Goal: Information Seeking & Learning: Learn about a topic

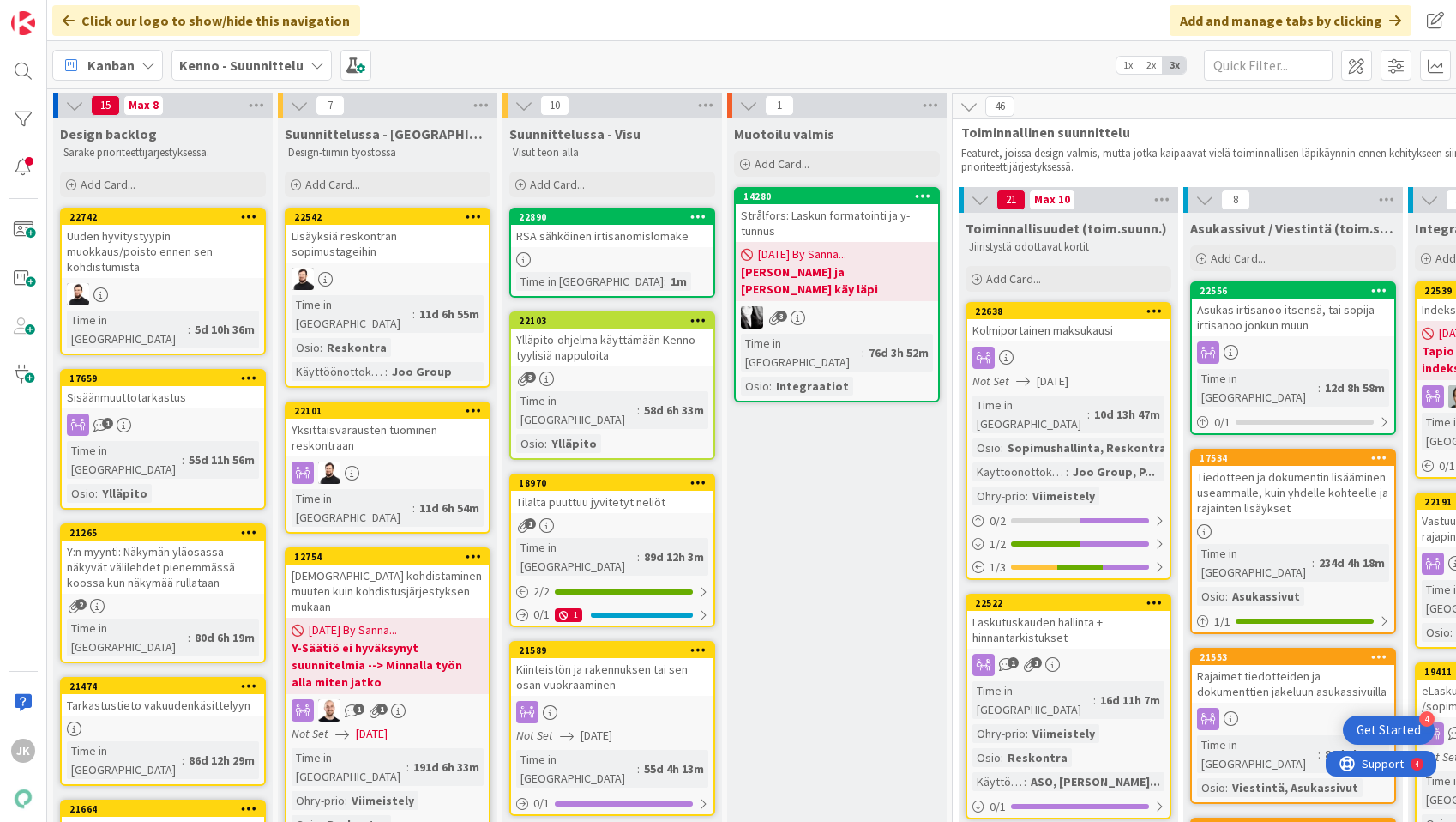
click at [629, 249] on link "22890 RSA sähköinen irtisanomislomake Time in Column : 1m" at bounding box center [613, 252] width 206 height 90
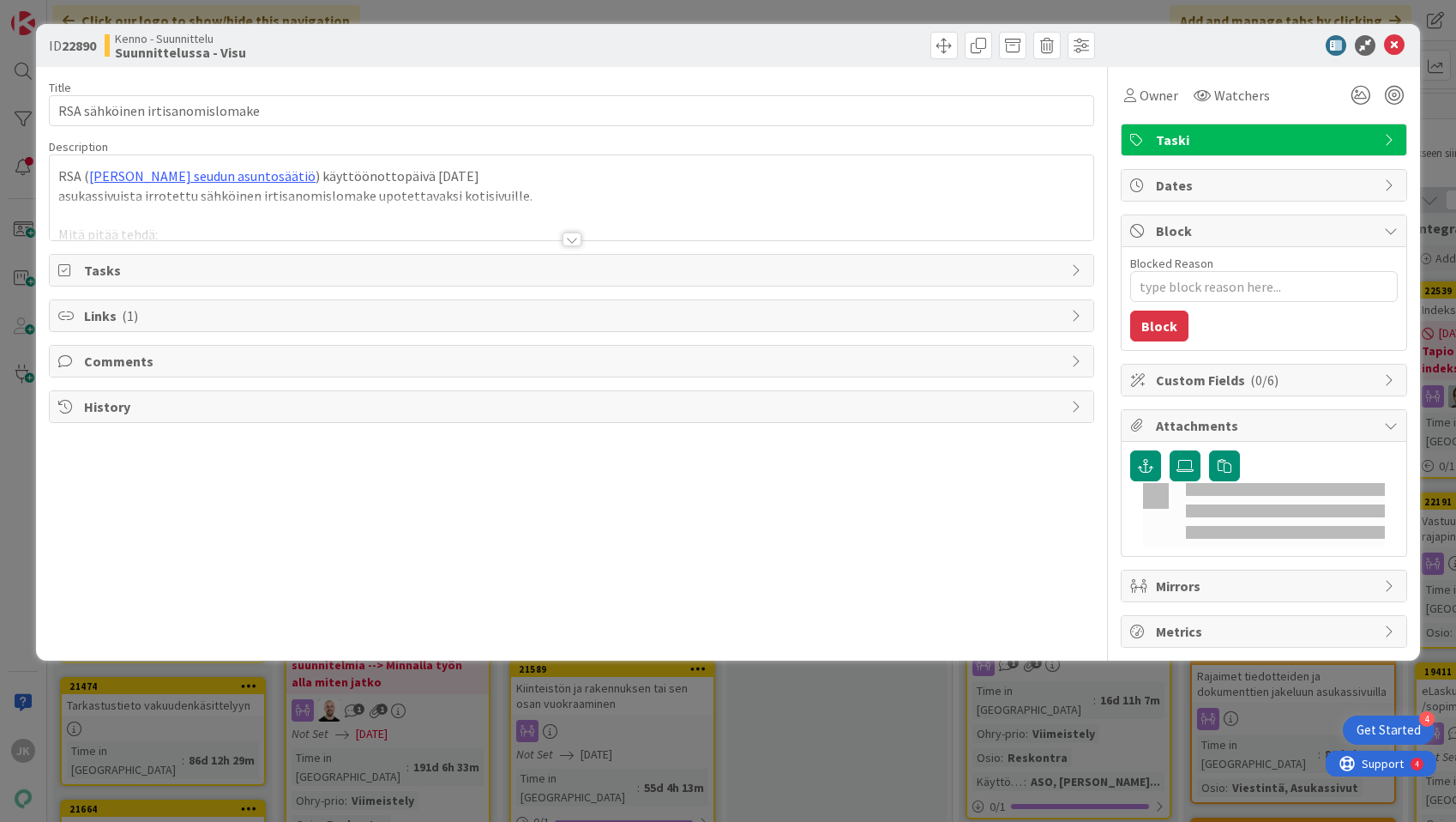
type textarea "x"
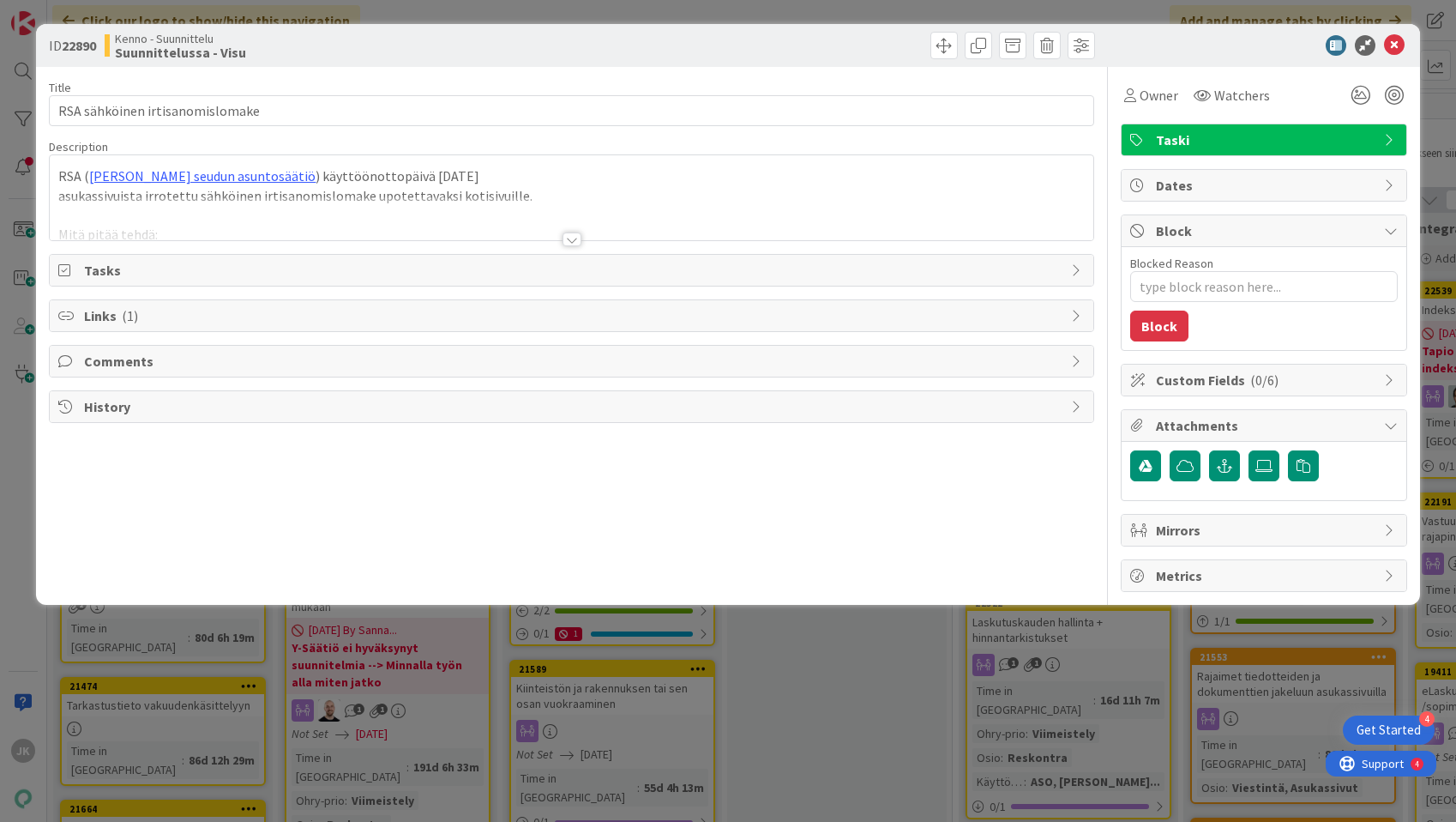
click at [568, 236] on div at bounding box center [572, 239] width 18 height 14
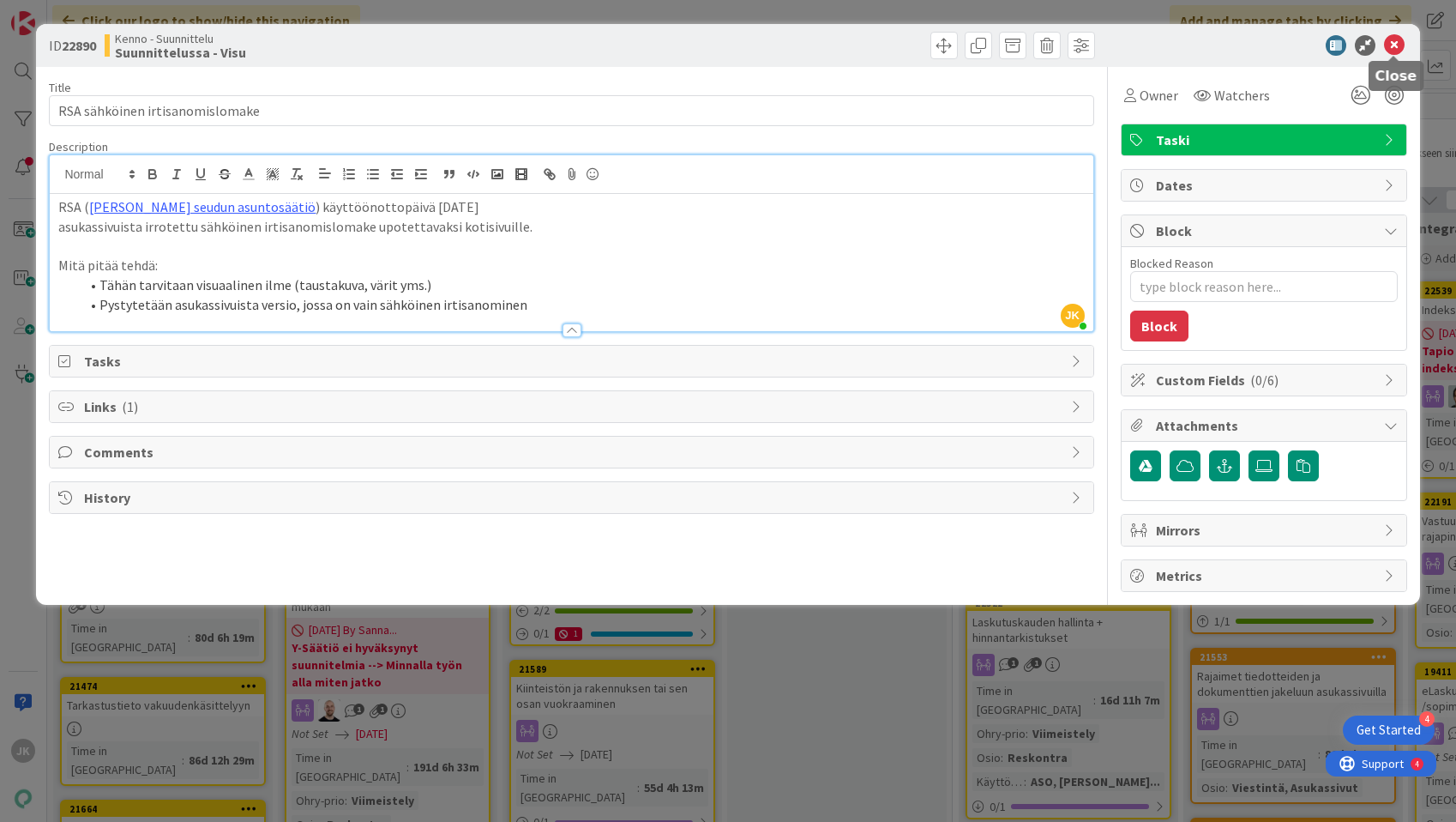
click at [1391, 45] on icon at bounding box center [1394, 45] width 20 height 20
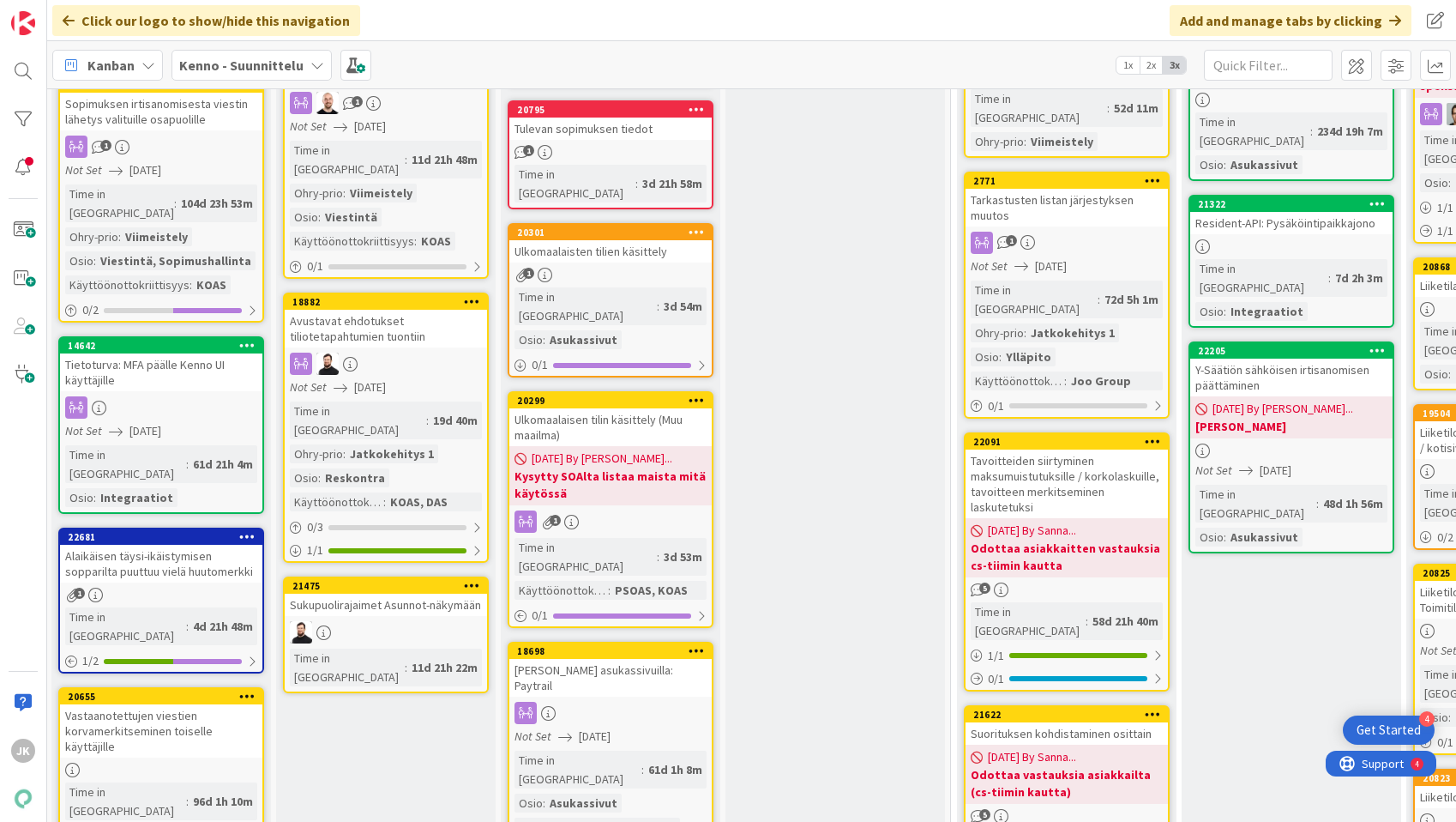
scroll to position [1112, 3]
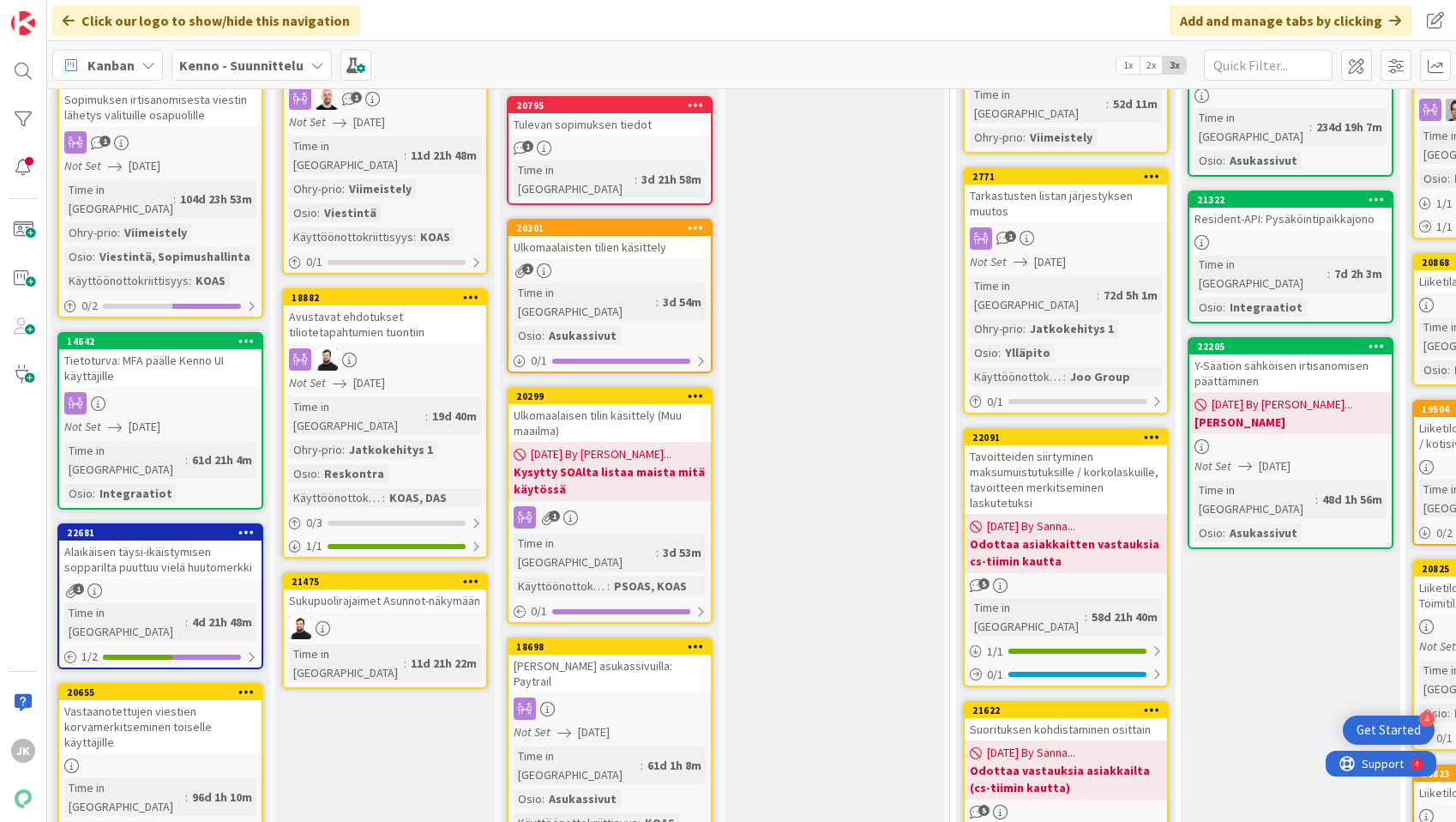
click at [611, 655] on div "[PERSON_NAME] asukassivuilla: Paytrail" at bounding box center [610, 673] width 202 height 38
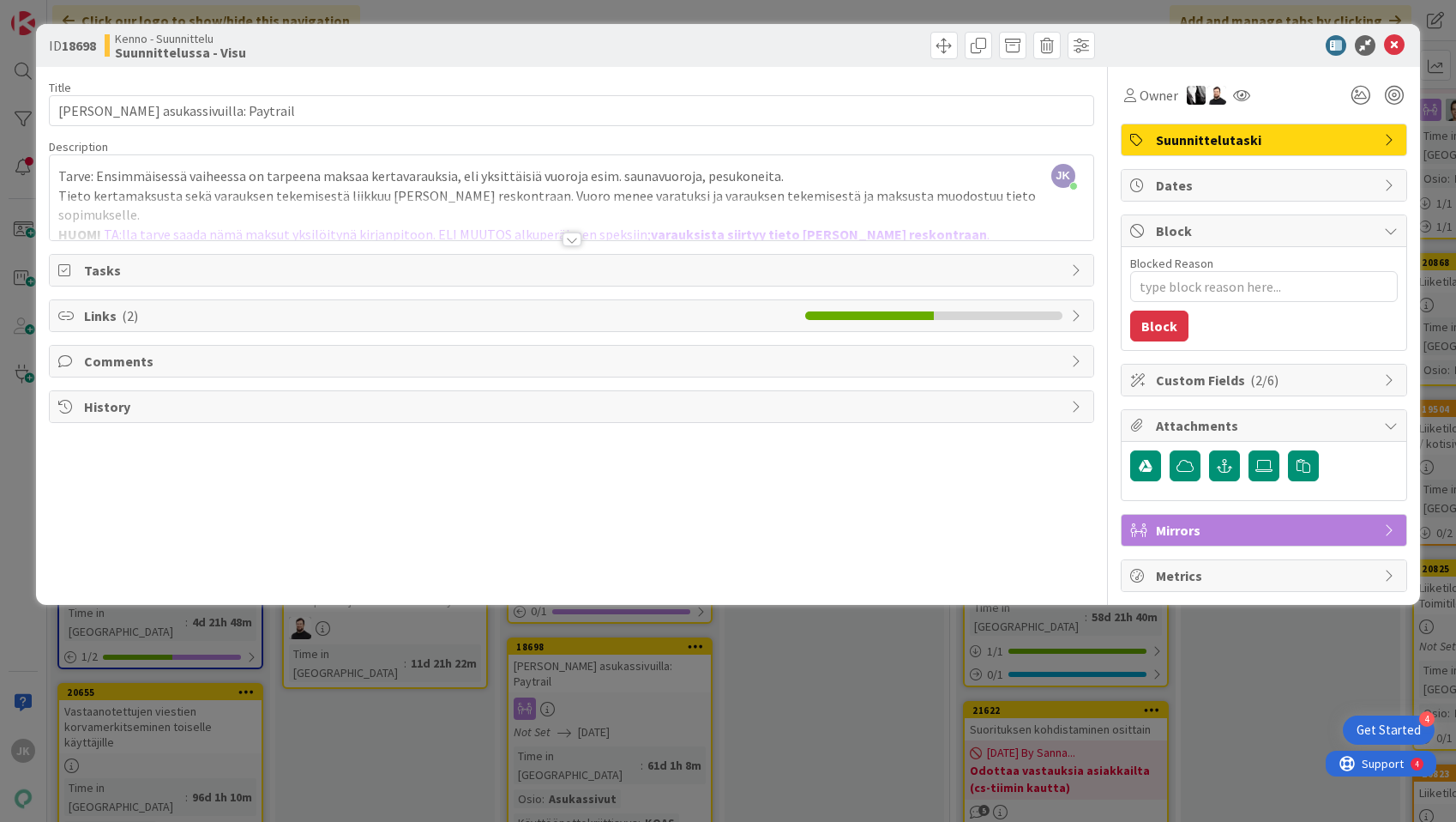
click at [574, 236] on div at bounding box center [572, 239] width 18 height 14
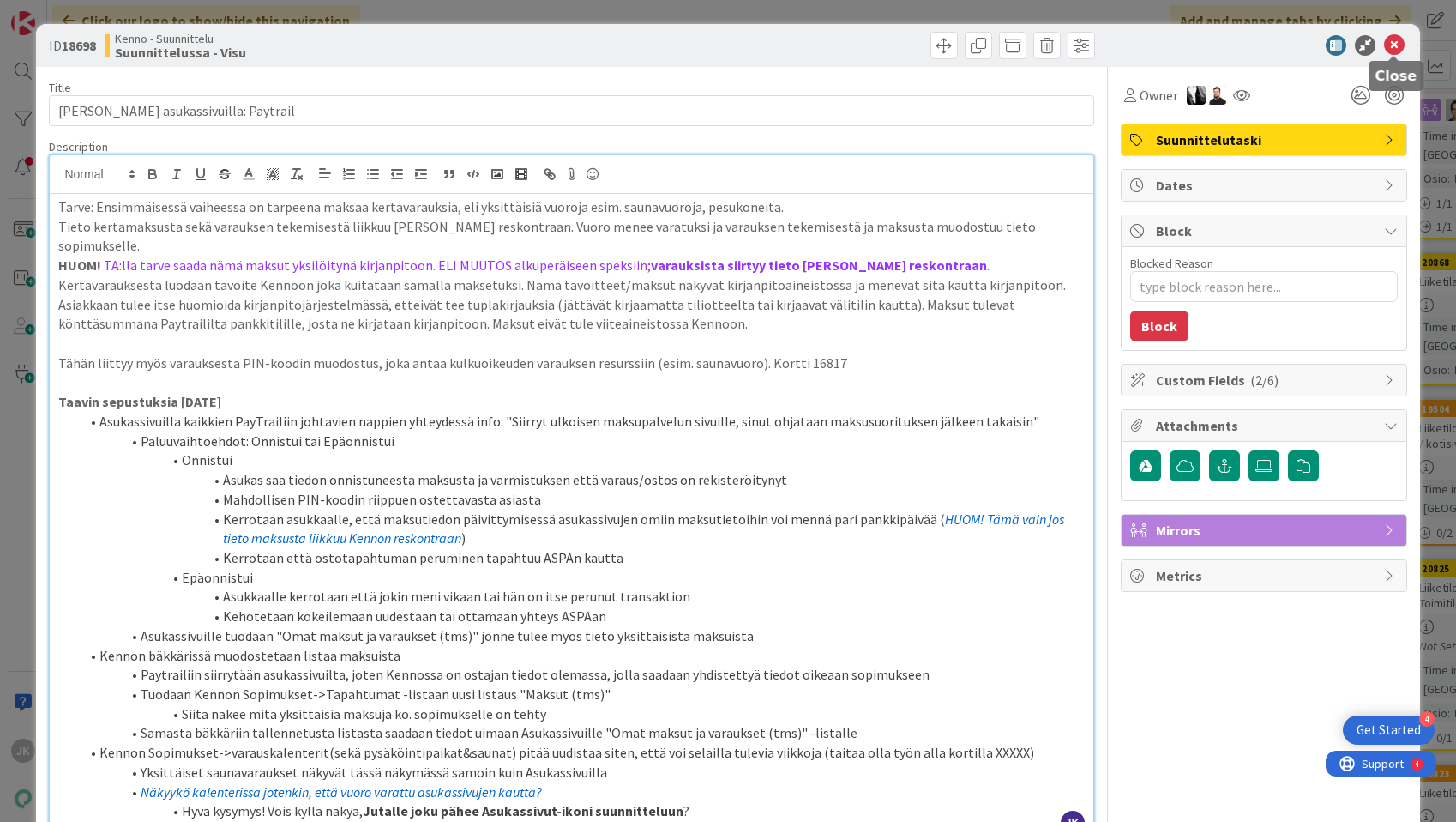
click at [1392, 48] on icon at bounding box center [1394, 45] width 20 height 20
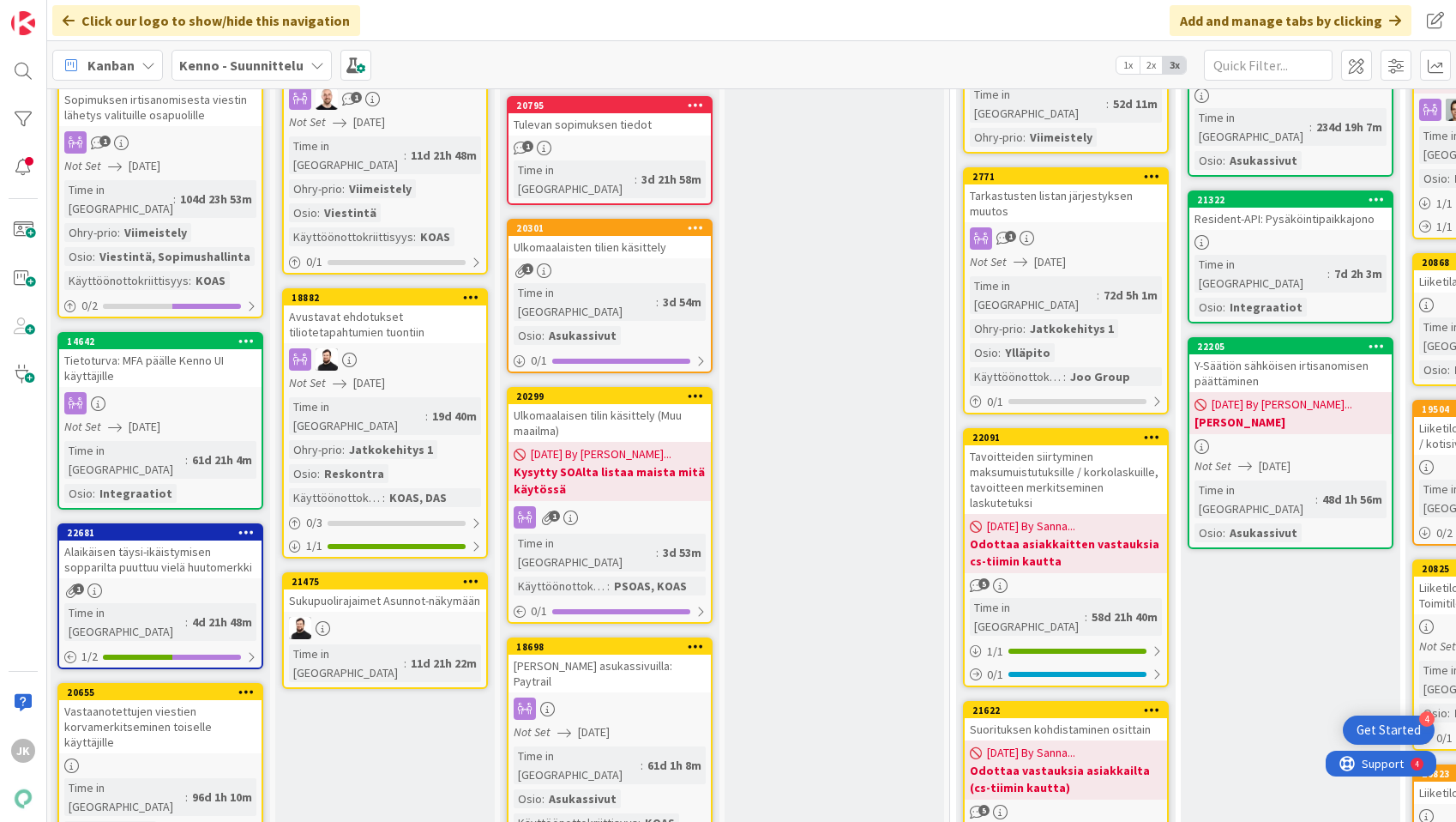
click at [625, 655] on div "[PERSON_NAME] asukassivuilla: Paytrail" at bounding box center [610, 673] width 202 height 38
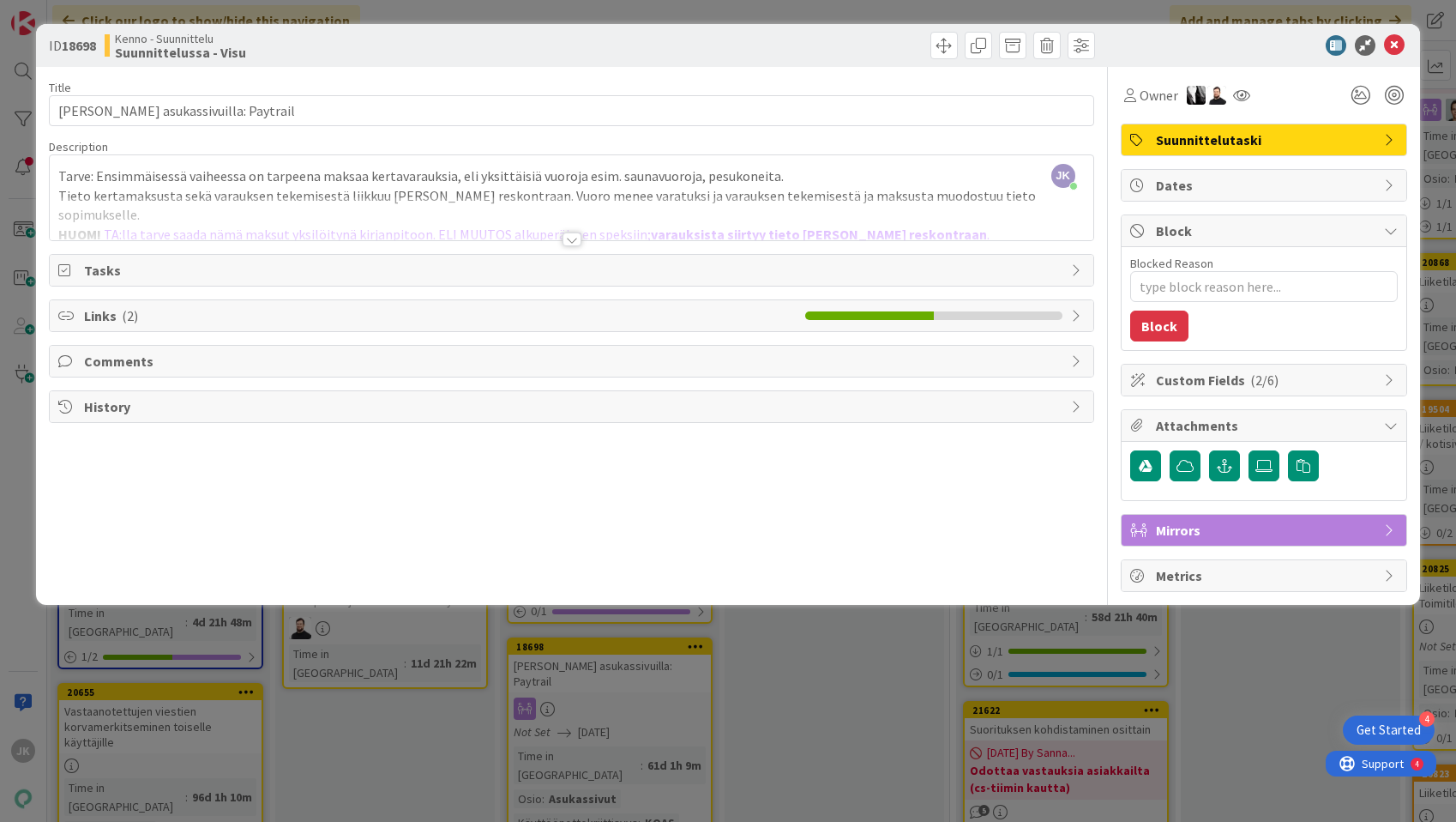
click at [573, 243] on div at bounding box center [572, 239] width 18 height 14
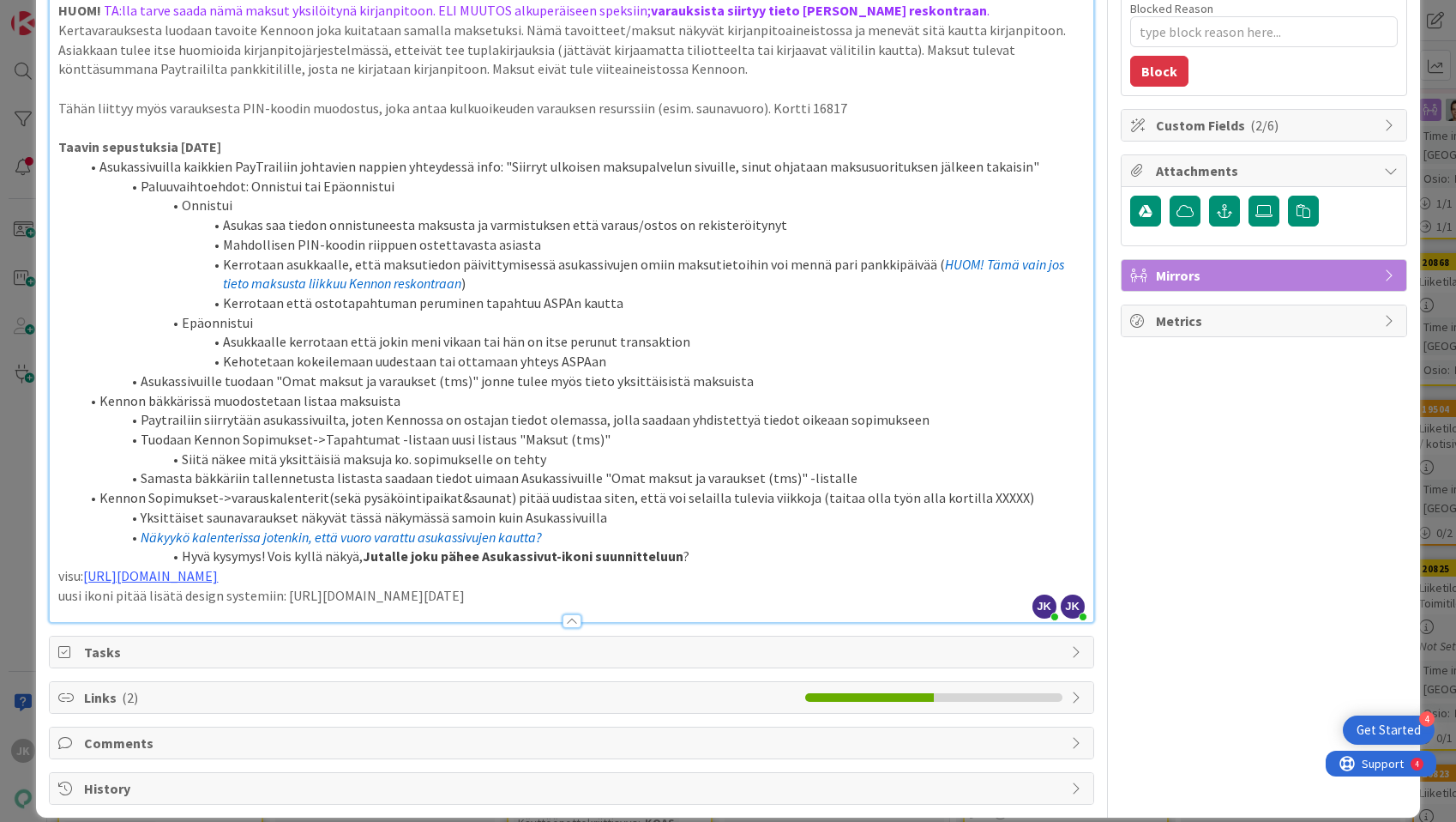
scroll to position [274, 0]
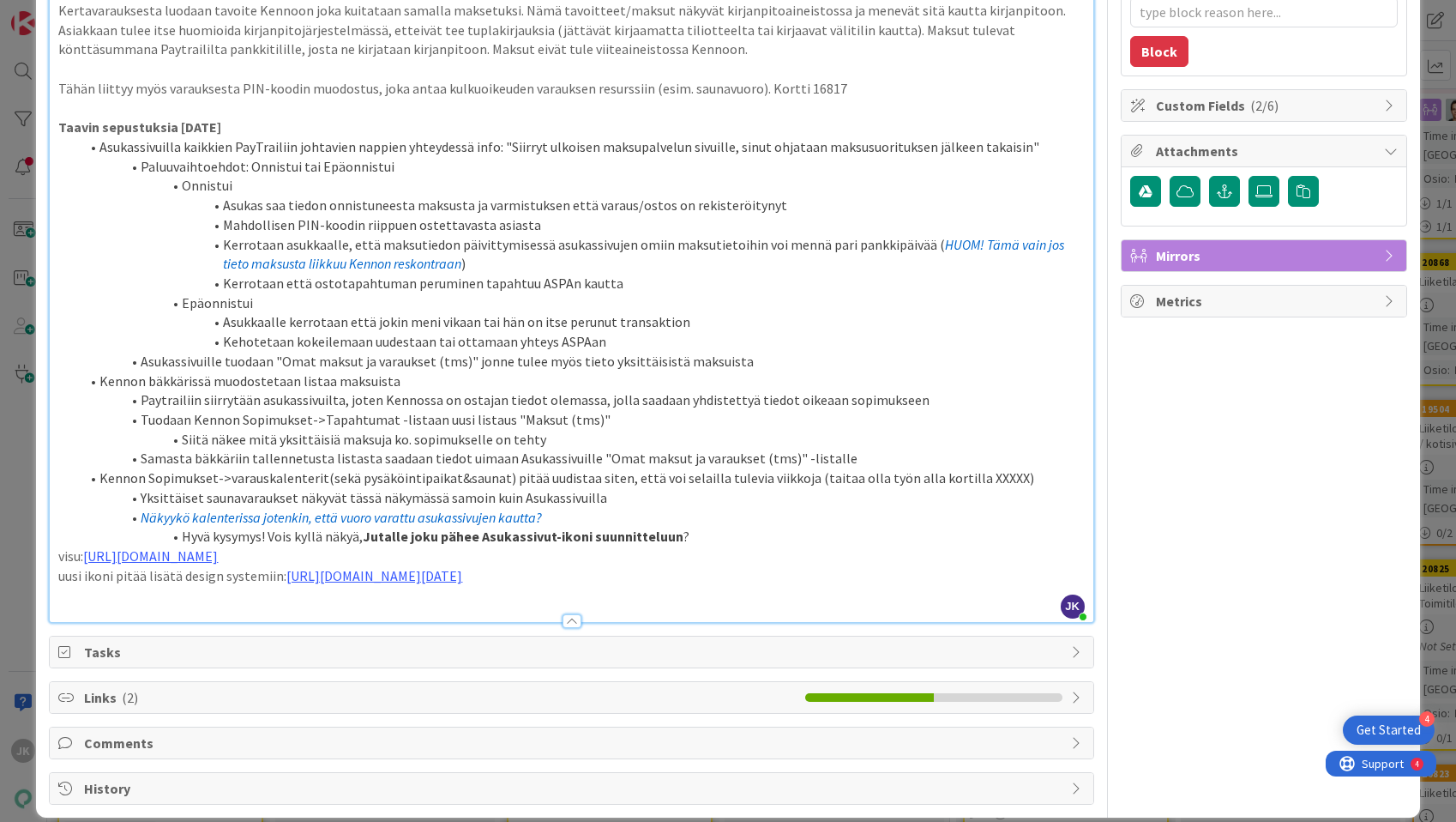
type textarea "x"
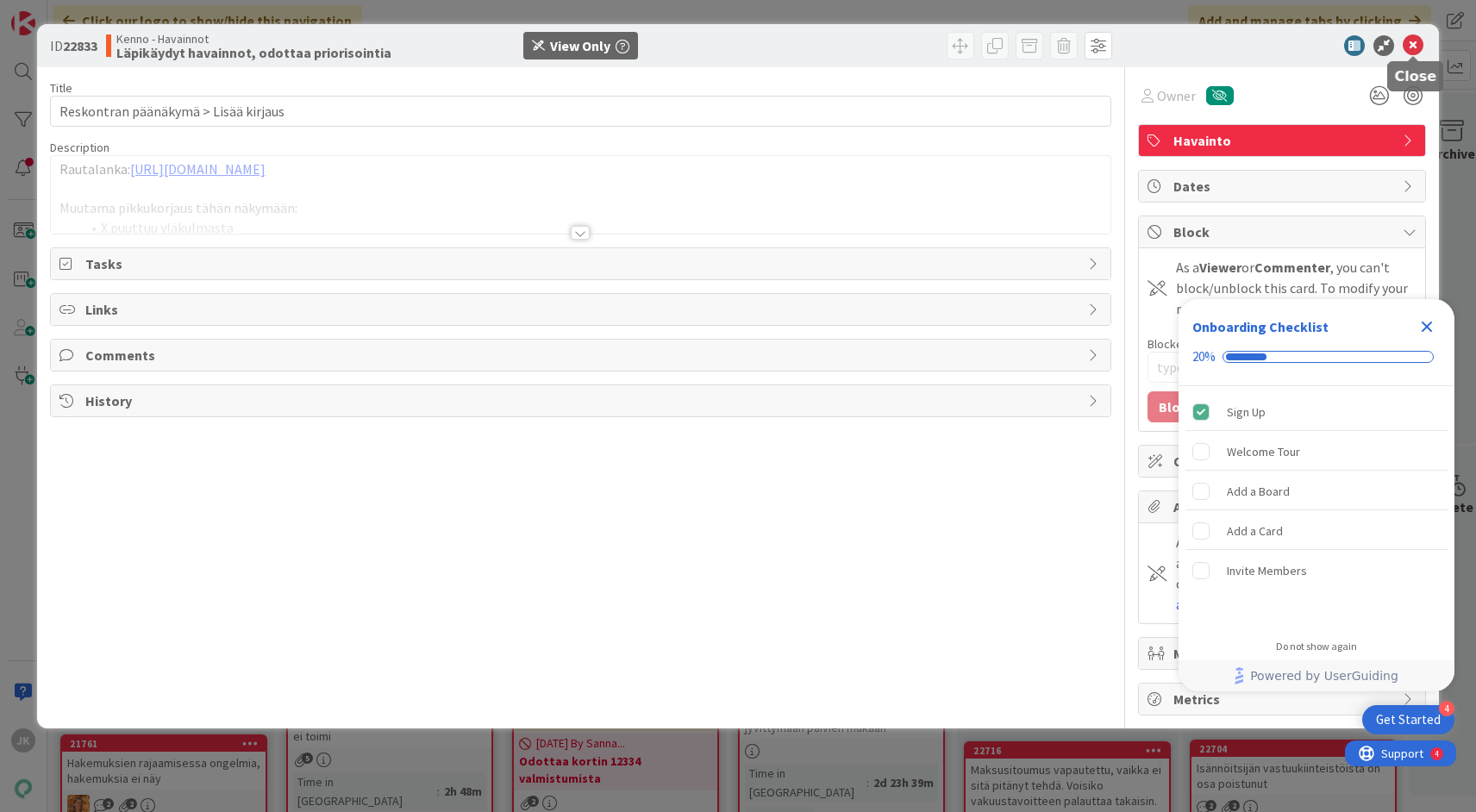
click at [1417, 45] on icon at bounding box center [1412, 45] width 21 height 21
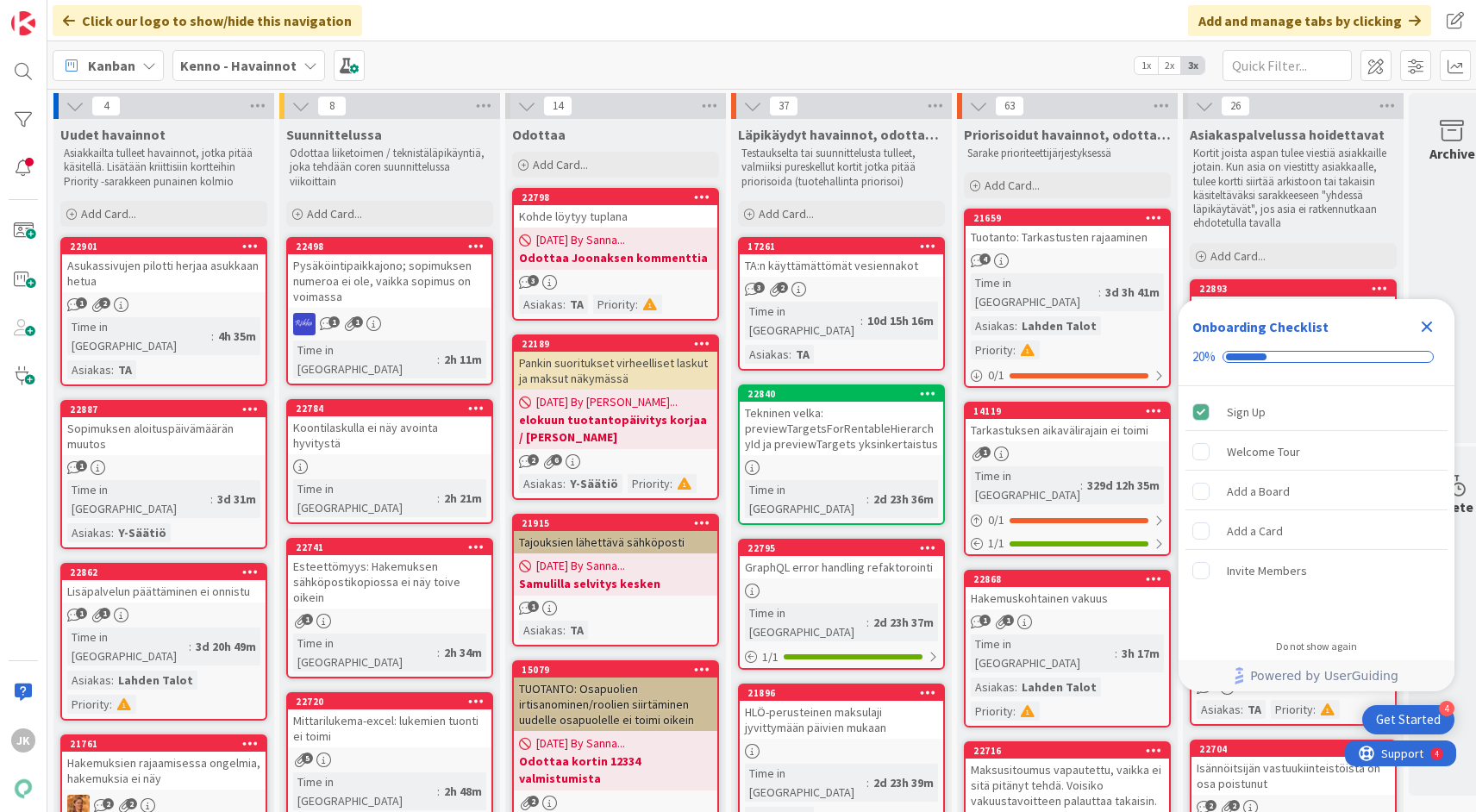
click at [233, 63] on b "Kenno - Havainnot" at bounding box center [238, 65] width 116 height 18
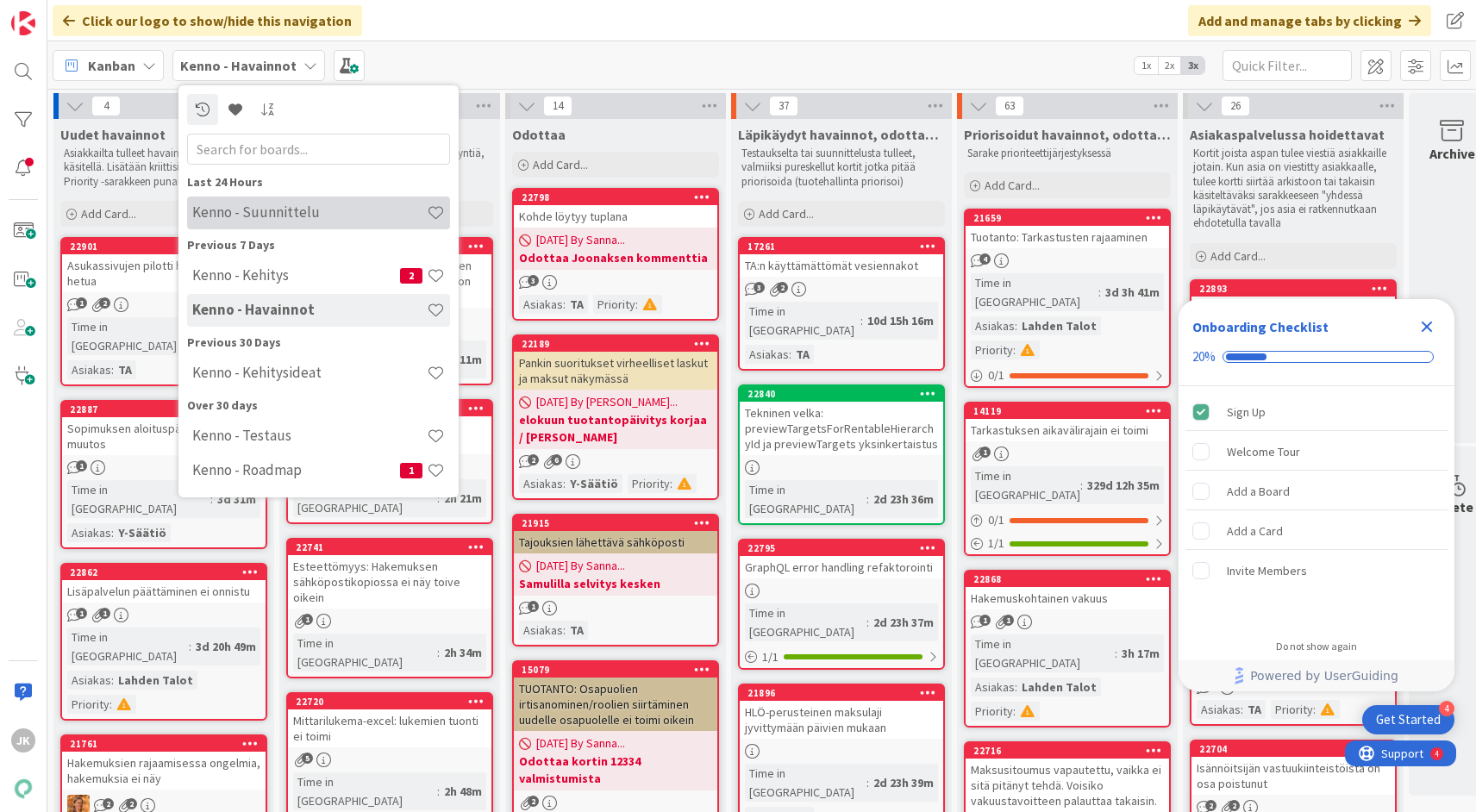
click at [223, 208] on h4 "Kenno - Suunnittelu" at bounding box center [310, 212] width 235 height 18
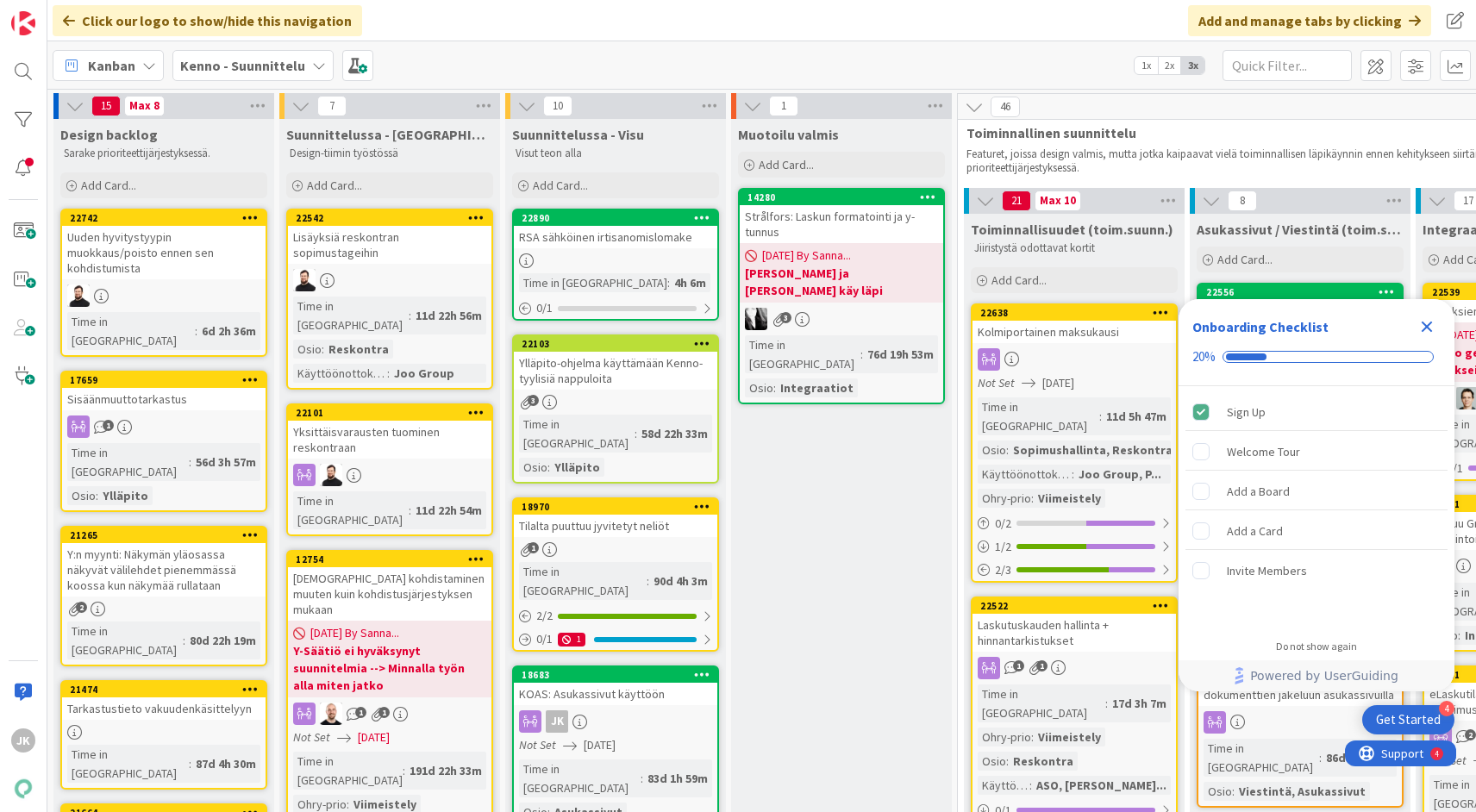
click at [1425, 330] on icon "Close Checklist" at bounding box center [1426, 326] width 21 height 21
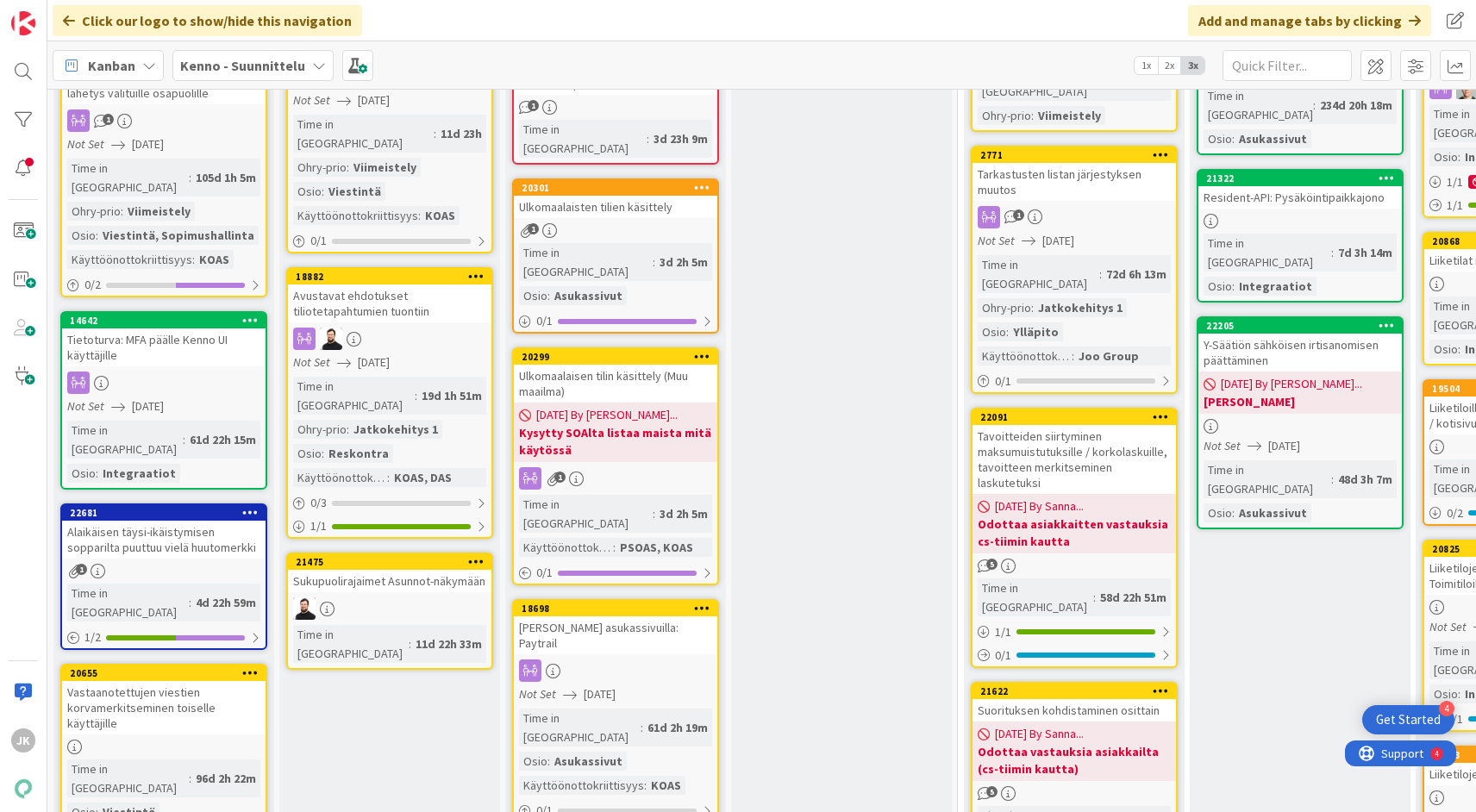
scroll to position [1107, 2]
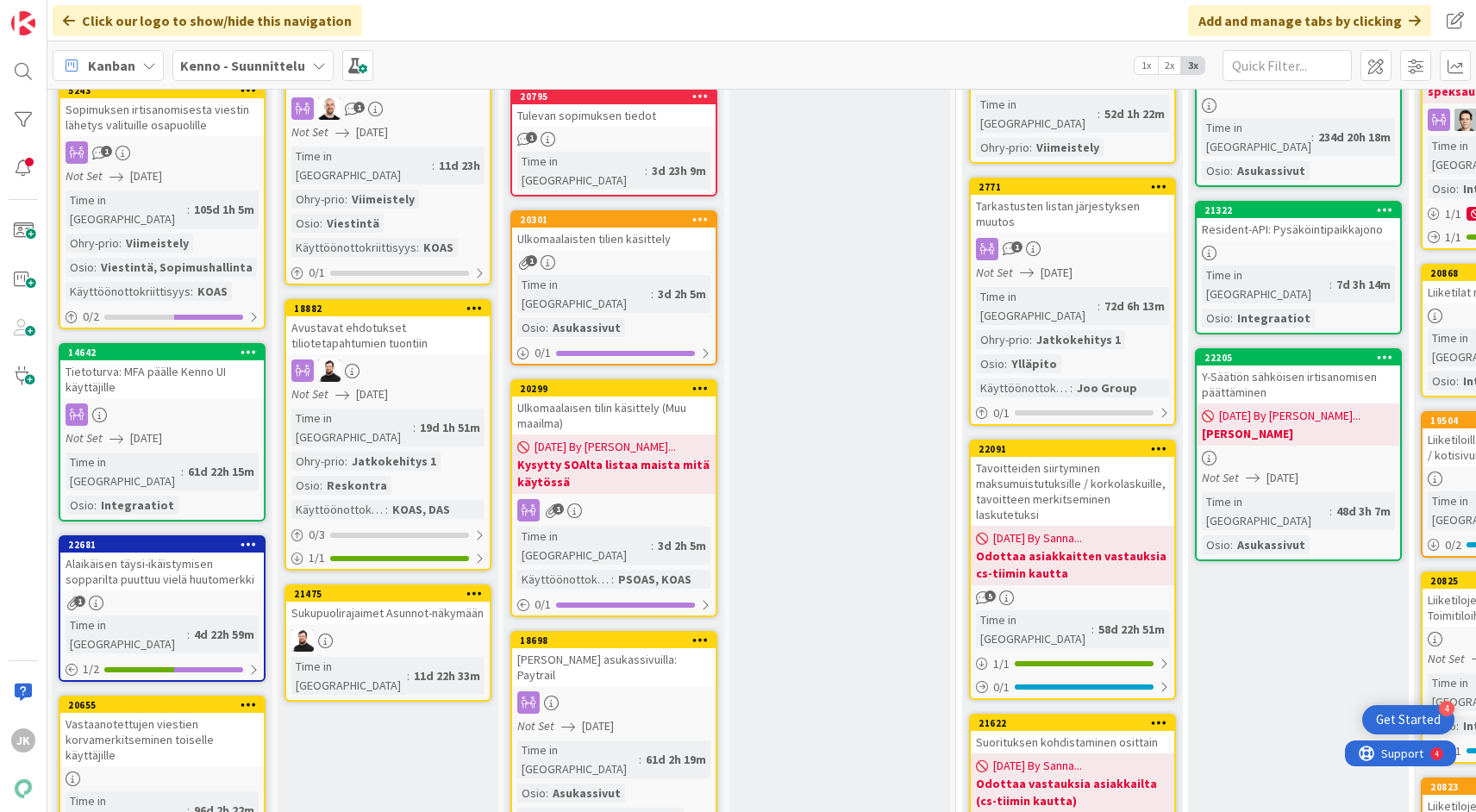
click at [646, 648] on div "[PERSON_NAME] asukassivuilla: Paytrail" at bounding box center [614, 666] width 203 height 38
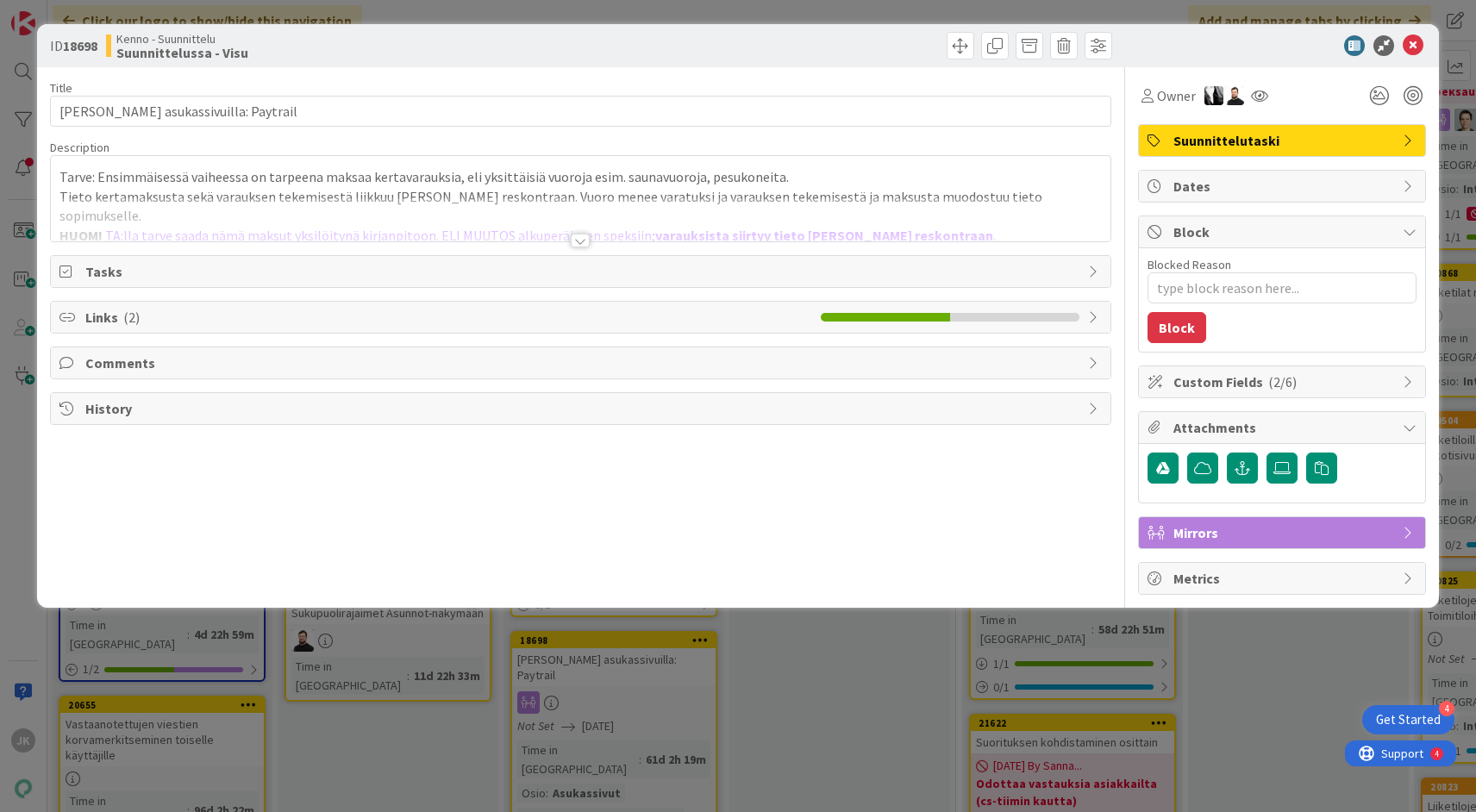
click at [586, 244] on div at bounding box center [580, 240] width 19 height 14
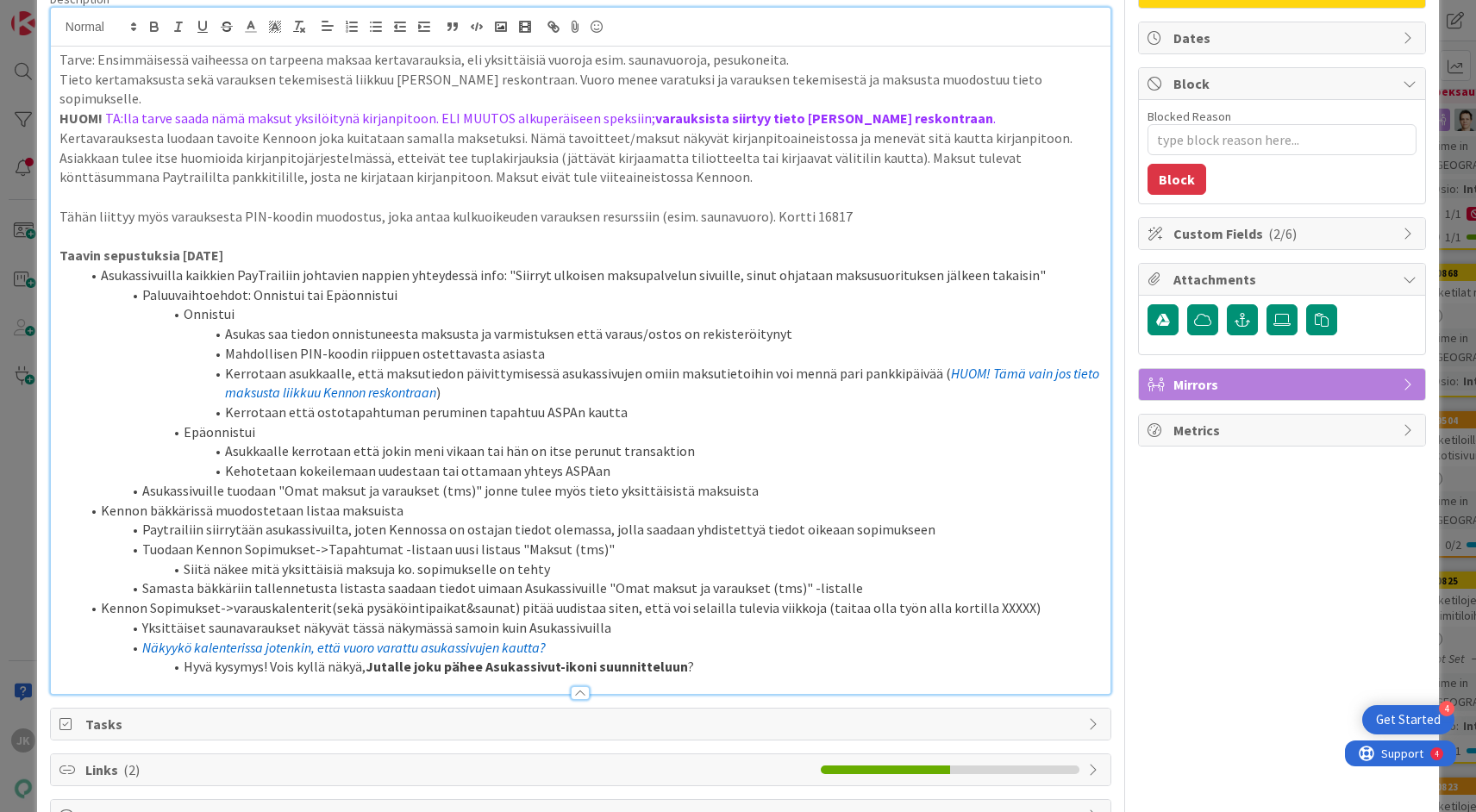
scroll to position [231, 0]
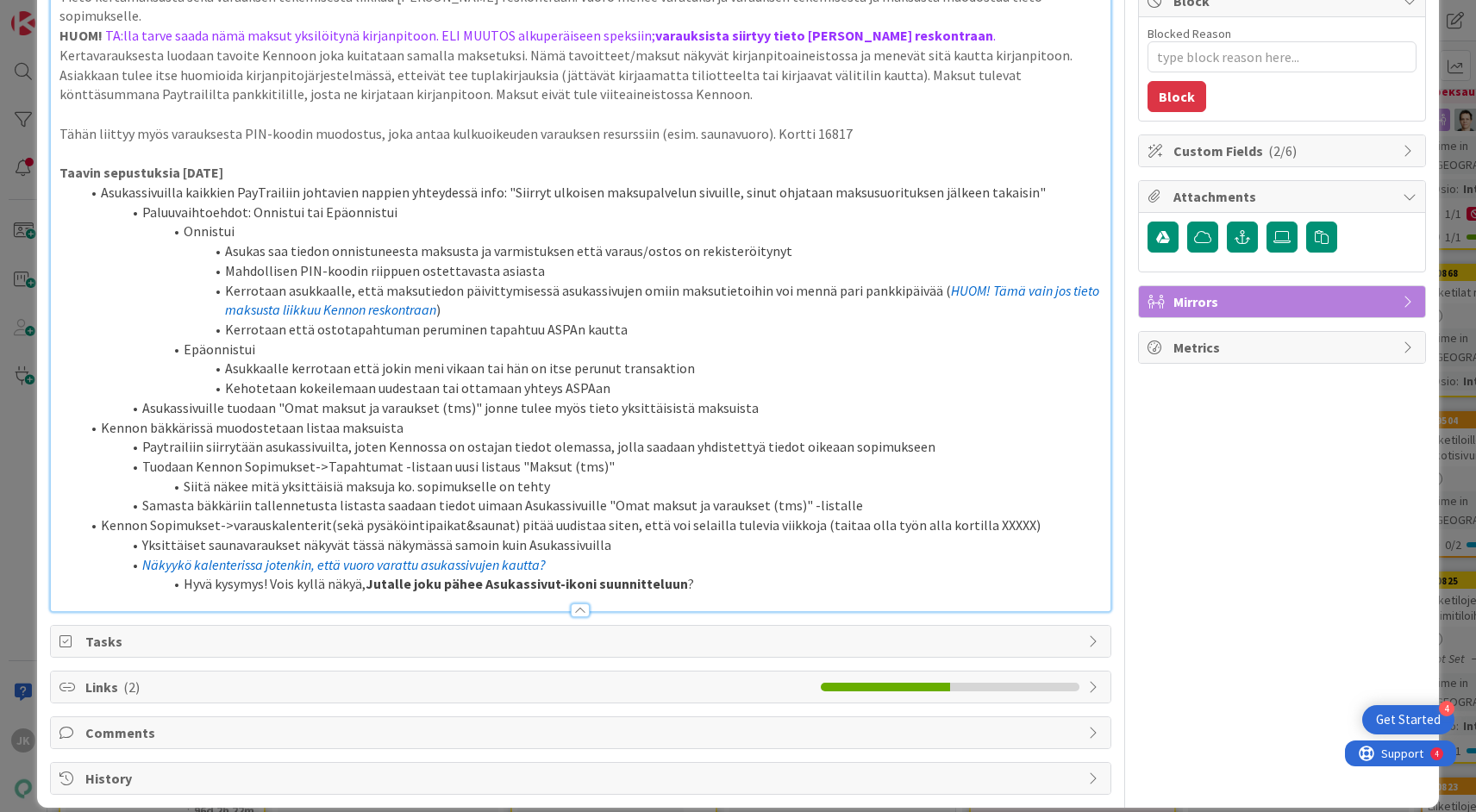
click at [742, 574] on li "Hyvä kysymys! Vois kyllä näkyä, Jutalle joku pähee Asukassivut-ikoni suunnittel…" at bounding box center [590, 583] width 1021 height 20
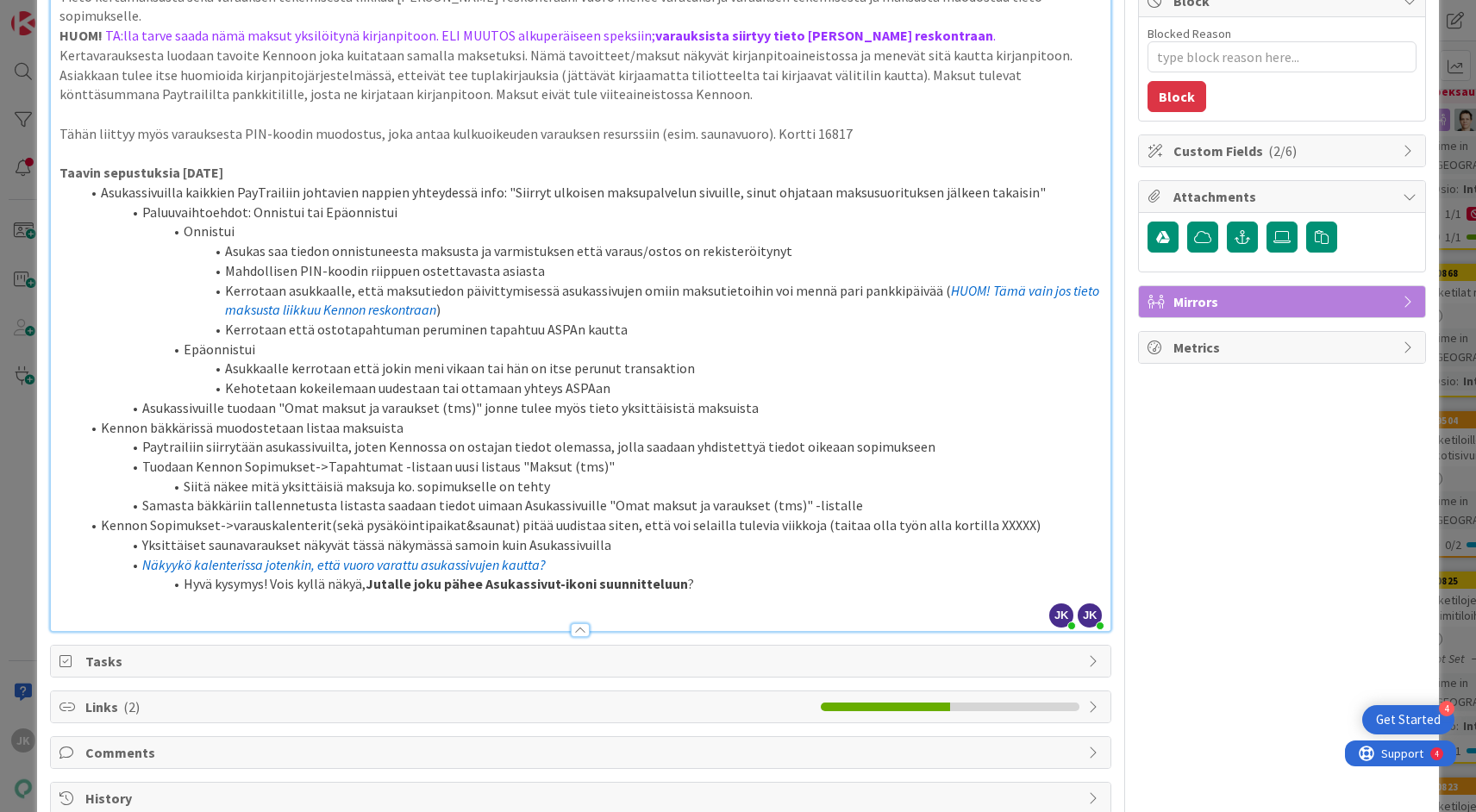
type textarea "x"
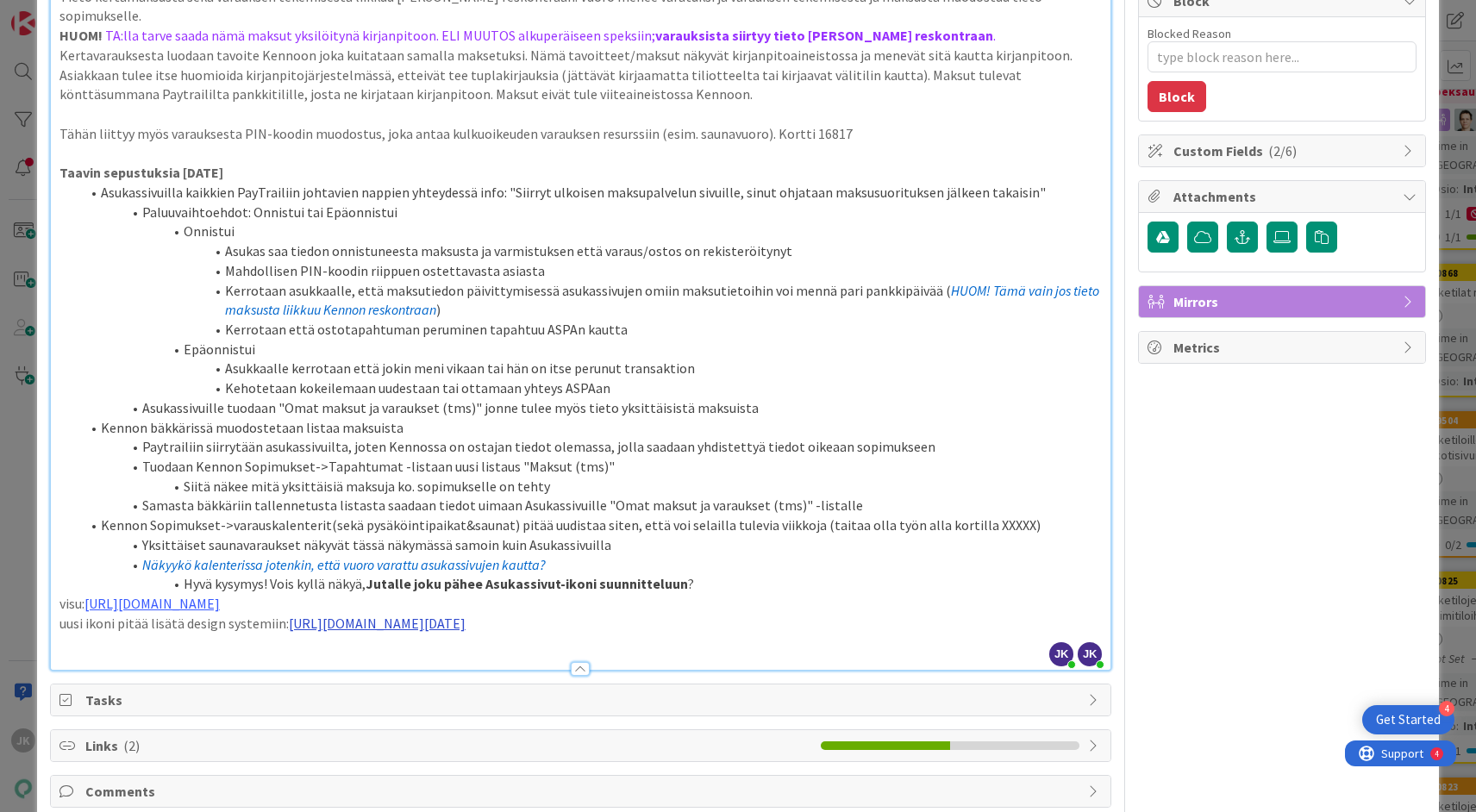
click at [351, 615] on link "https://www.figma.com/design/SChXk3dvmNY5mOiYiaM64H/Pandia-Colors?node-id=1771-…" at bounding box center [376, 623] width 177 height 18
type textarea "x"
click at [572, 640] on link "https://www.figma.com/design/SChXk3dvmNY5mOiYiaM64H/Pandia-Colors?node-id=1771-…" at bounding box center [605, 636] width 153 height 22
click at [220, 595] on link "https://www.figma.com/design/0IJ8fGlasErUUd7odgirDN/Sopimushallinta?node-id=174…" at bounding box center [152, 604] width 135 height 18
click at [436, 612] on link "https://www.figma.com/design/0IJ8fGlasErUUd7odgirDN/Sopimushallinta?node-id=174…" at bounding box center [395, 617] width 118 height 22
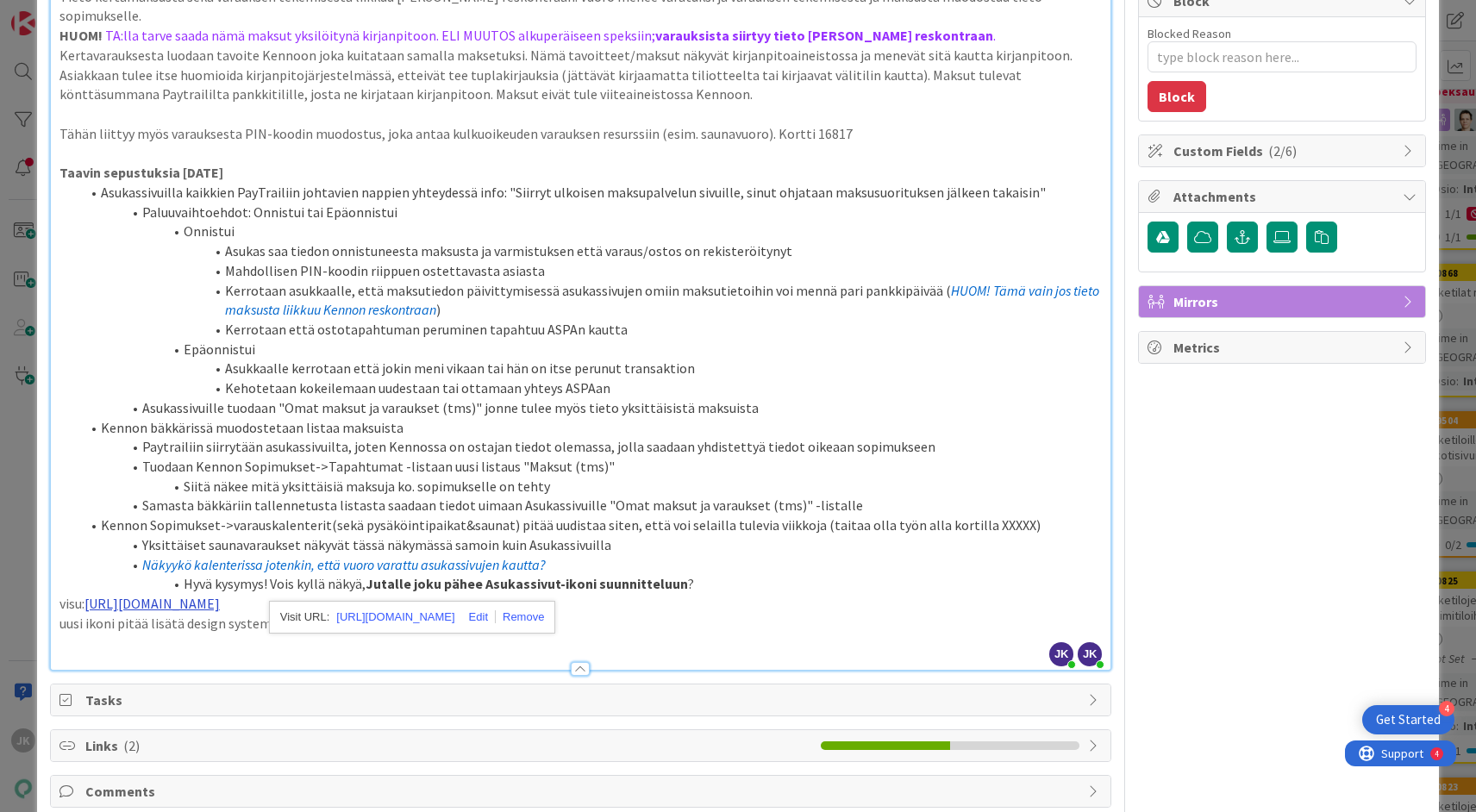
click at [220, 595] on link "https://www.figma.com/design/0IJ8fGlasErUUd7odgirDN/Sopimushallinta?node-id=174…" at bounding box center [152, 604] width 135 height 18
click at [455, 617] on link "https://www.figma.com/design/0IJ8fGlasErUUd7odgirDN/Sopimushallinta?node-id=174…" at bounding box center [395, 617] width 118 height 22
click at [535, 418] on li "Kennon bäkkärissä muodostetaan listaa maksuista" at bounding box center [590, 428] width 1021 height 20
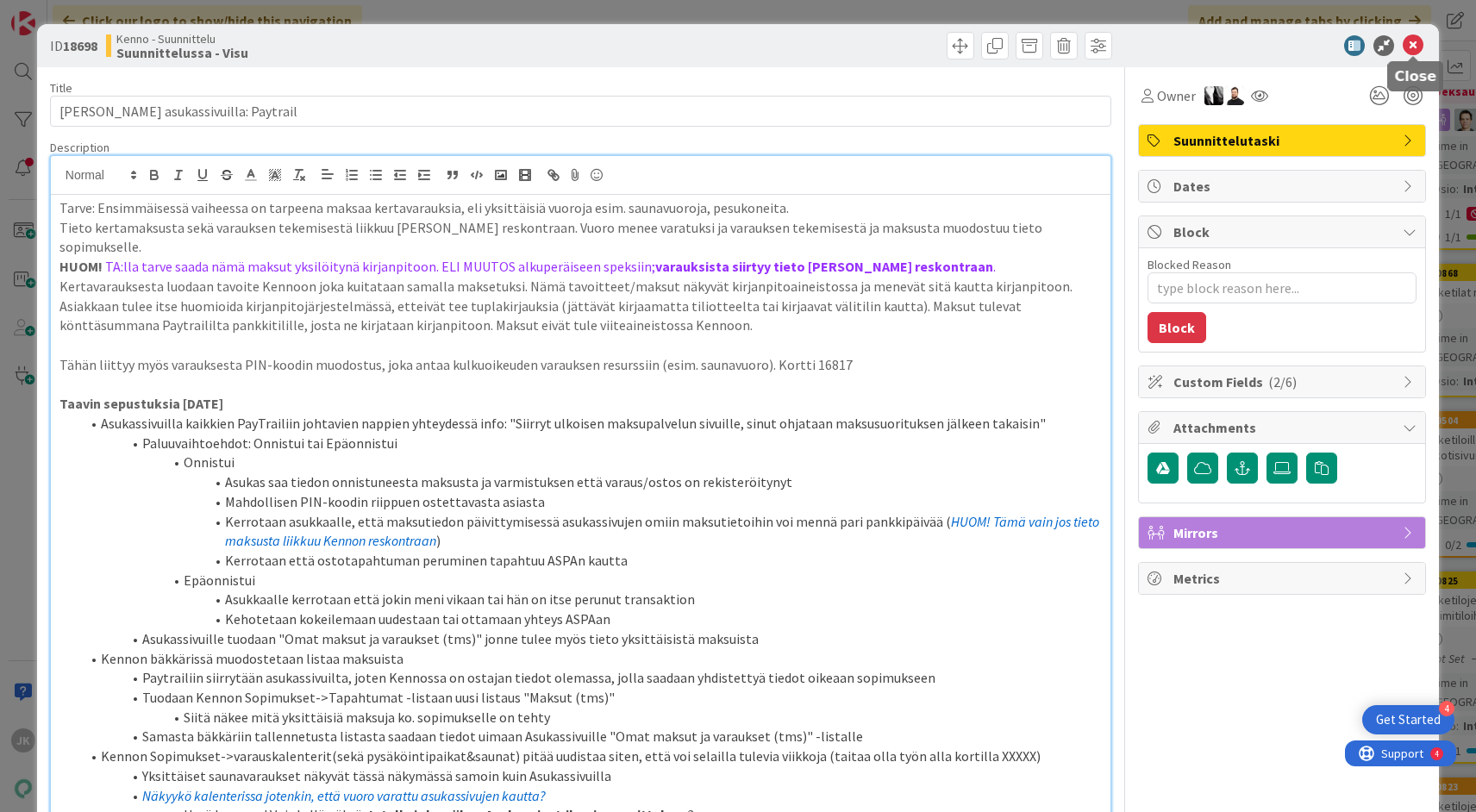
click at [1413, 45] on icon at bounding box center [1412, 45] width 21 height 21
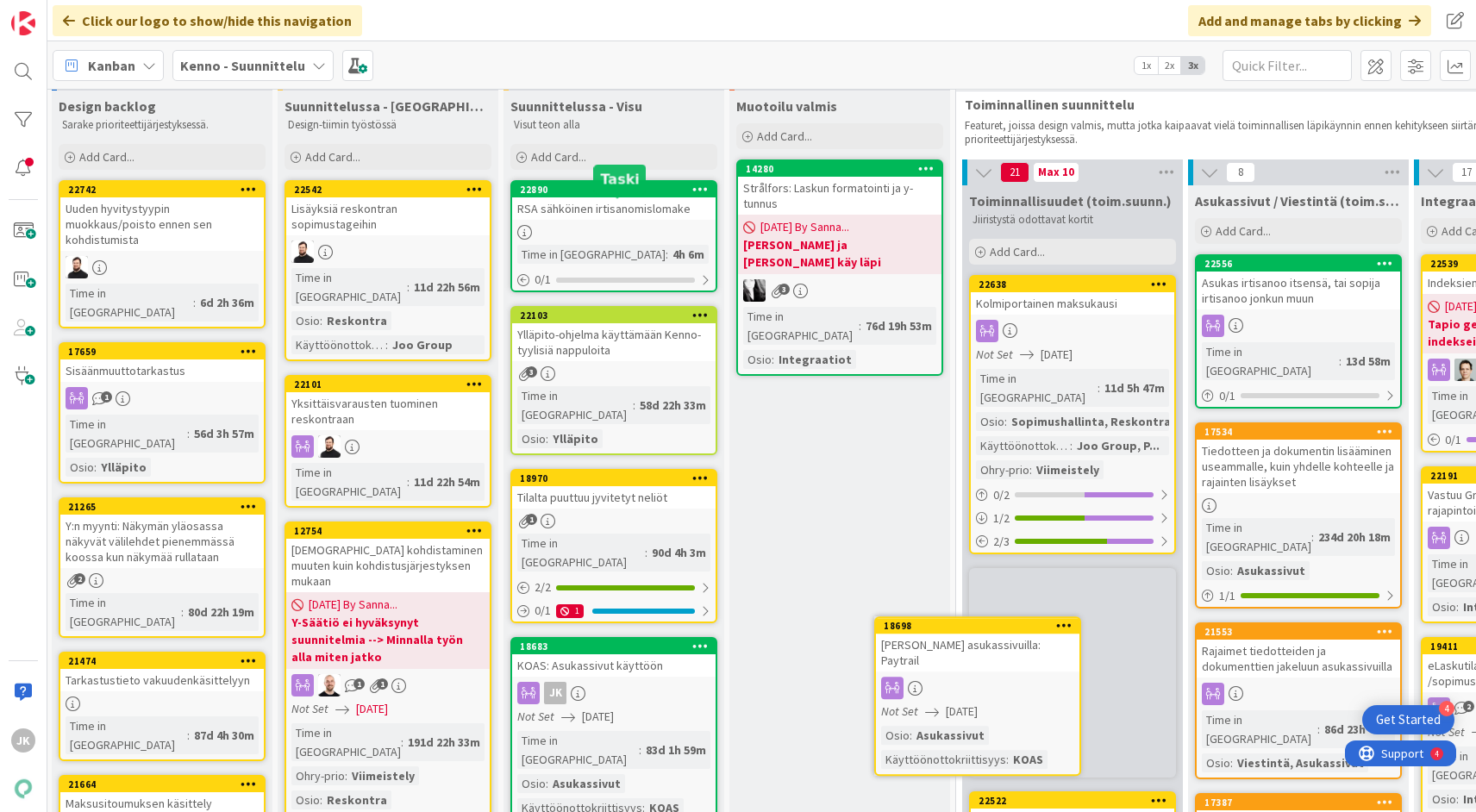
scroll to position [31, 2]
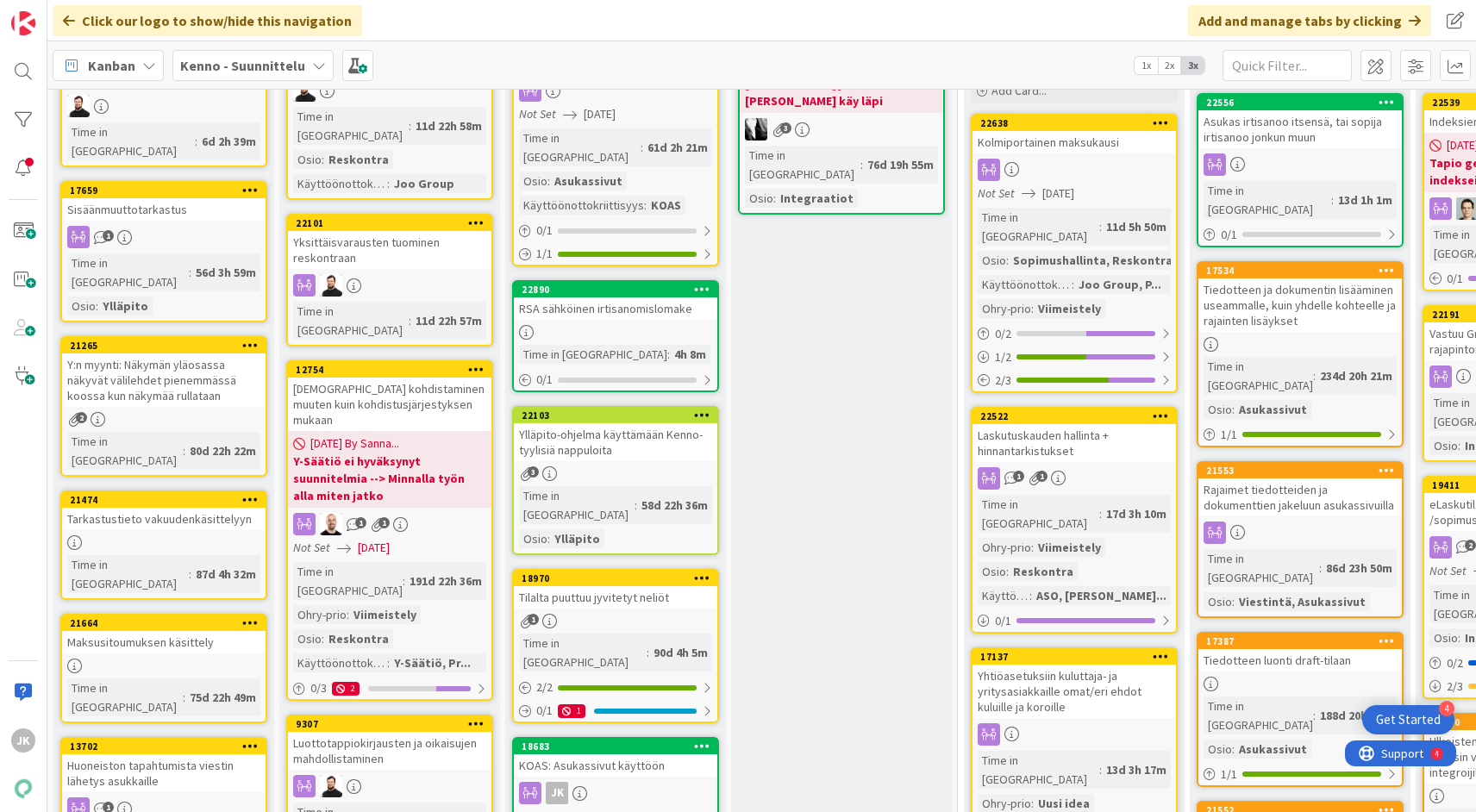
scroll to position [195, 0]
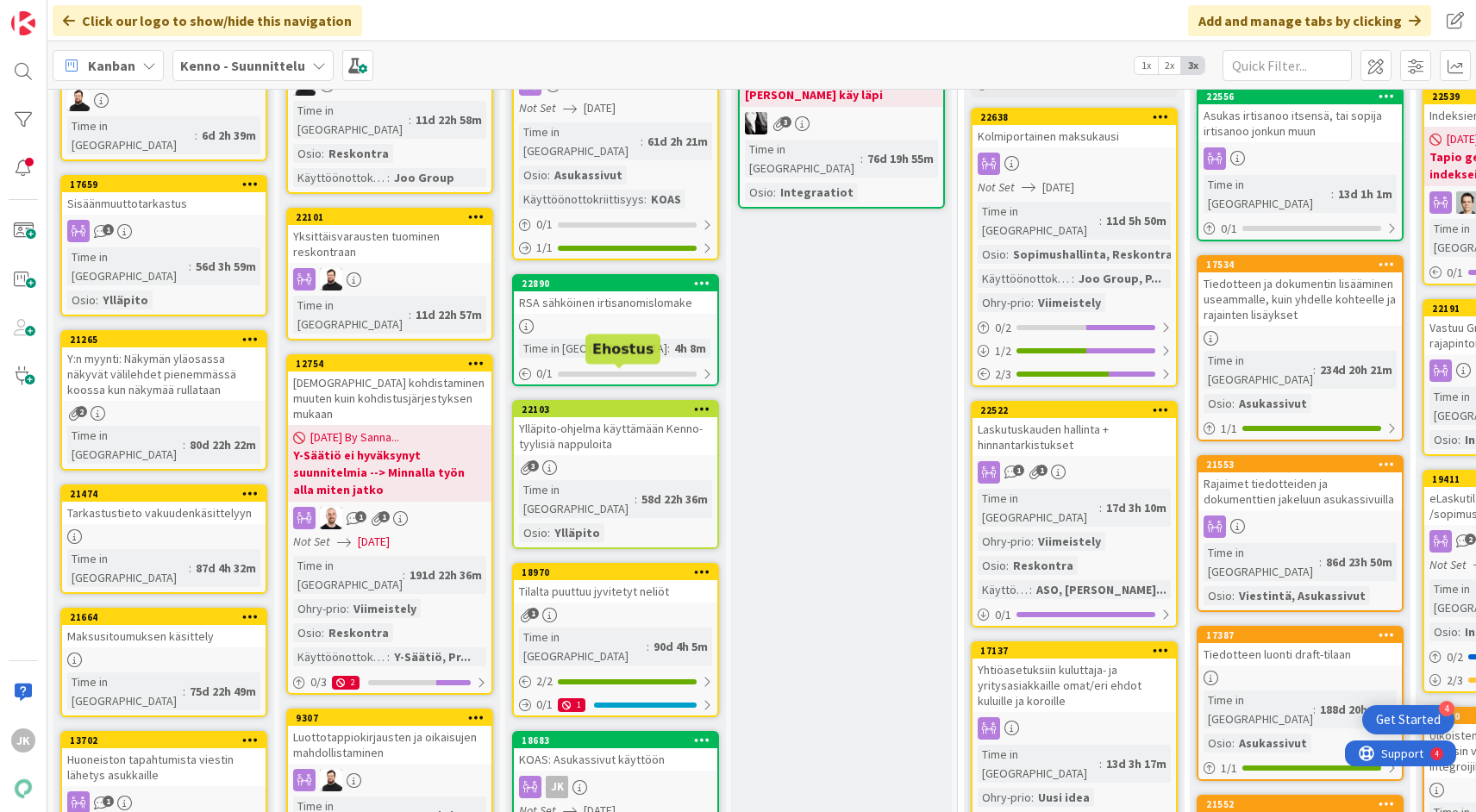
click at [597, 404] on div "22103" at bounding box center [620, 409] width 195 height 12
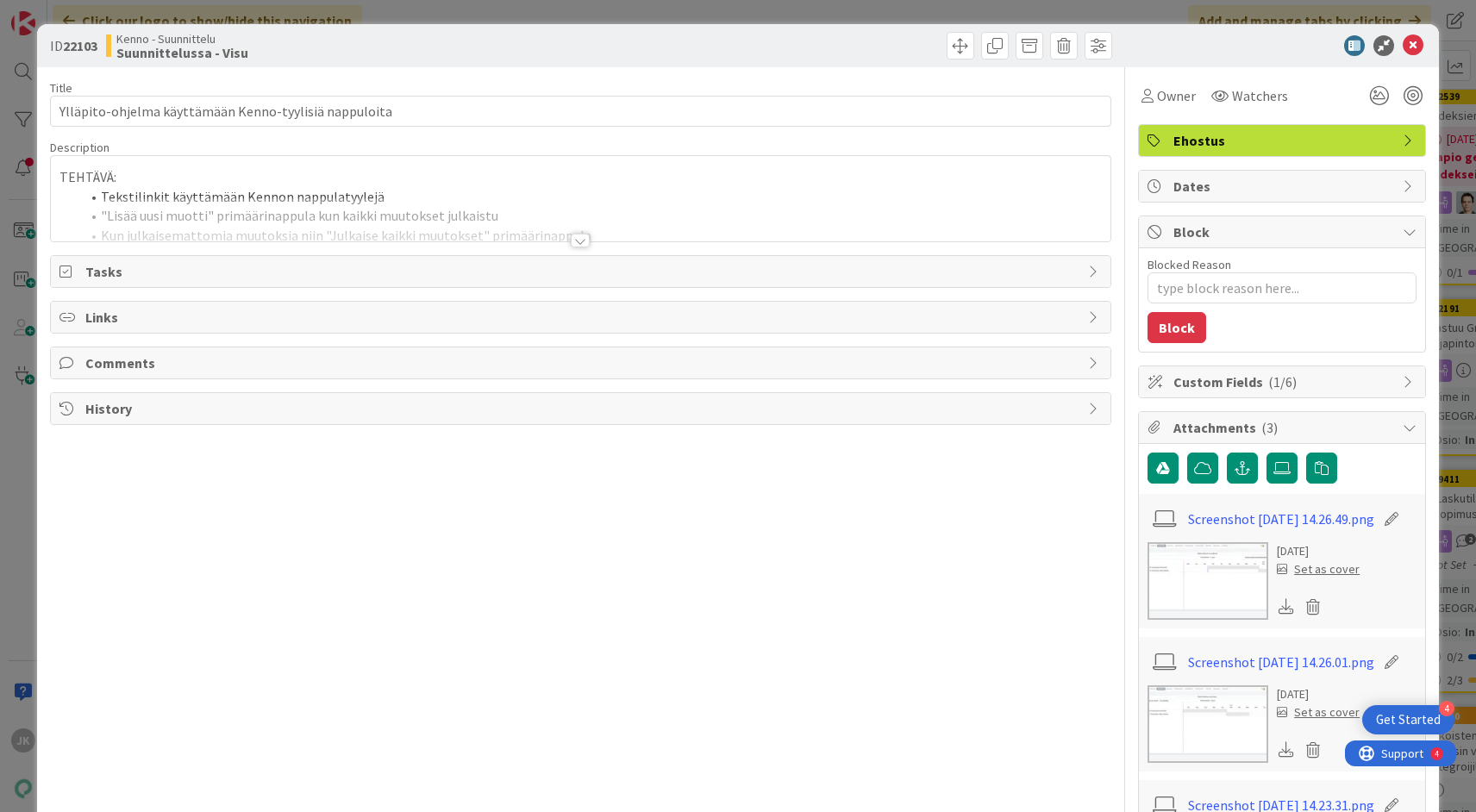
click at [584, 244] on div at bounding box center [580, 240] width 19 height 14
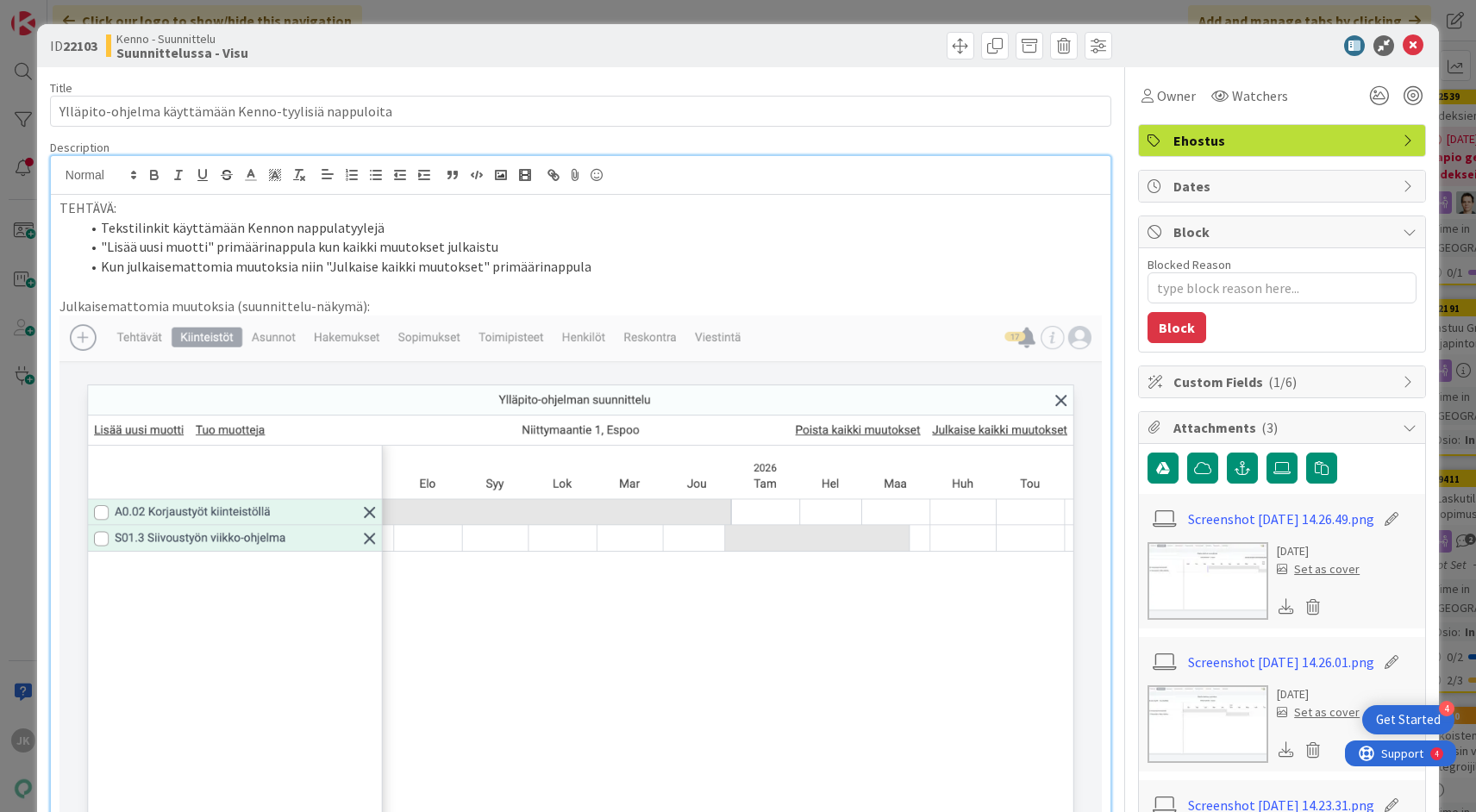
click at [622, 273] on li "Kun julkaisemattomia muutoksia niin "Julkaise kaikki muutokset" primäärinappula" at bounding box center [590, 267] width 1021 height 20
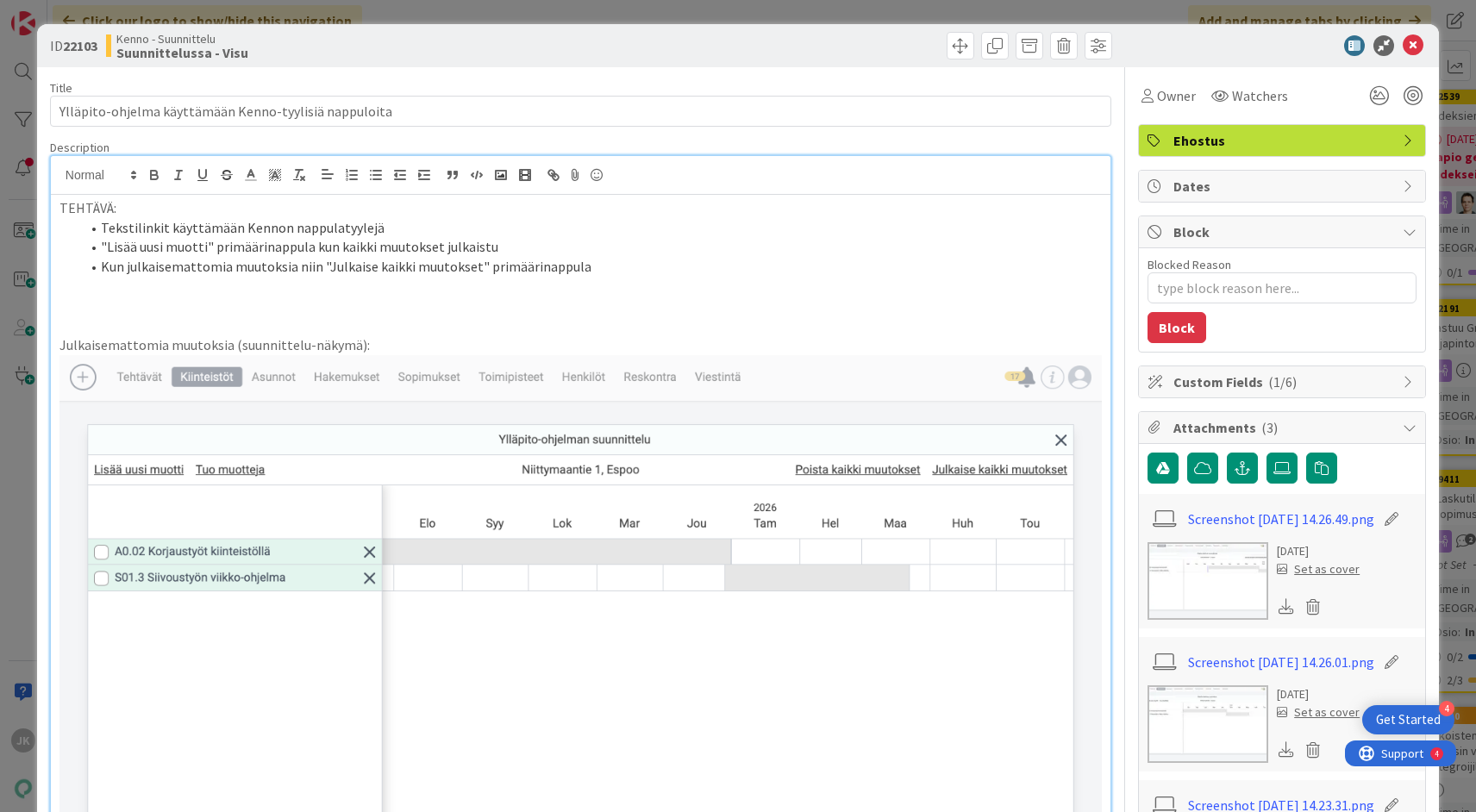
type textarea "x"
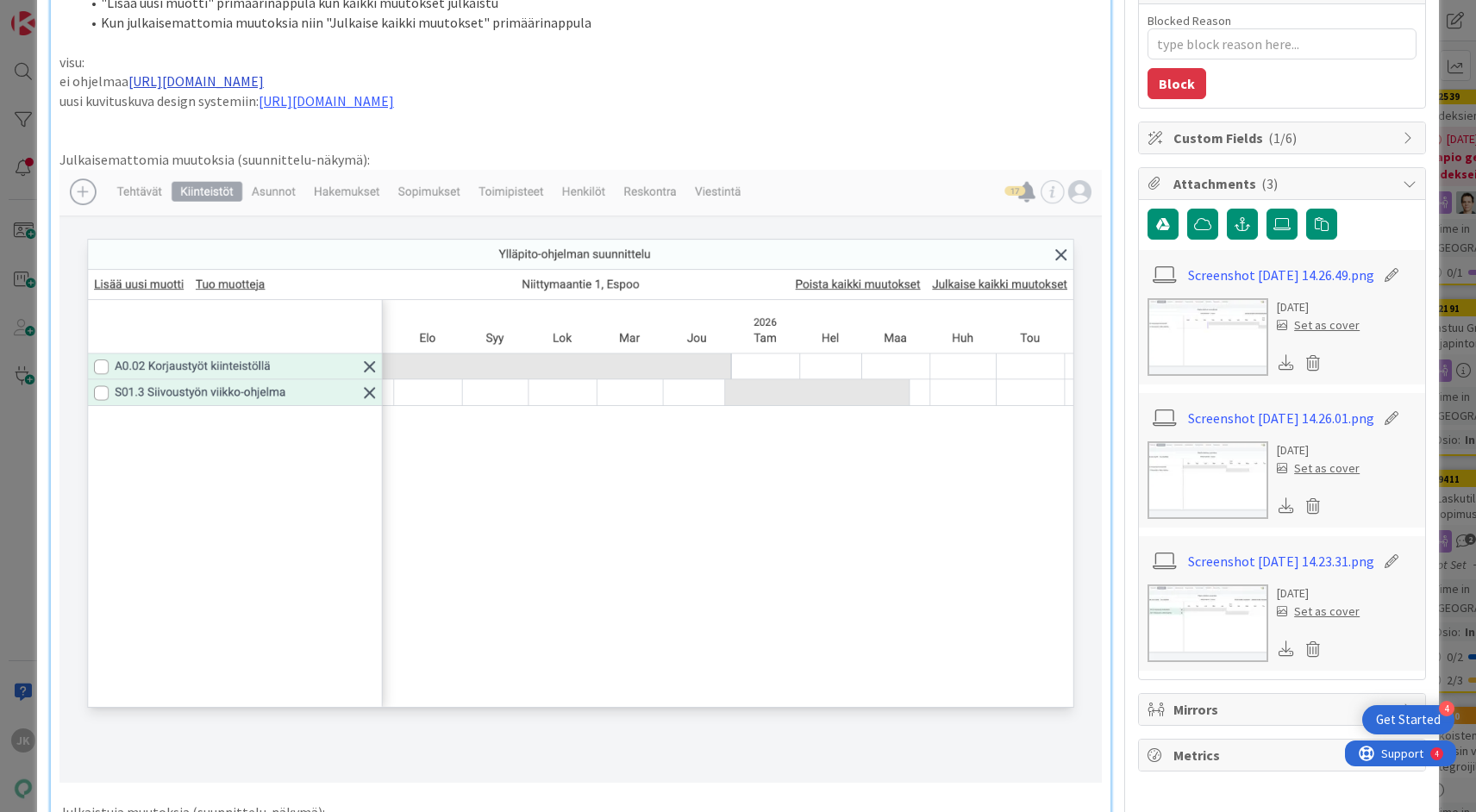
scroll to position [244, 0]
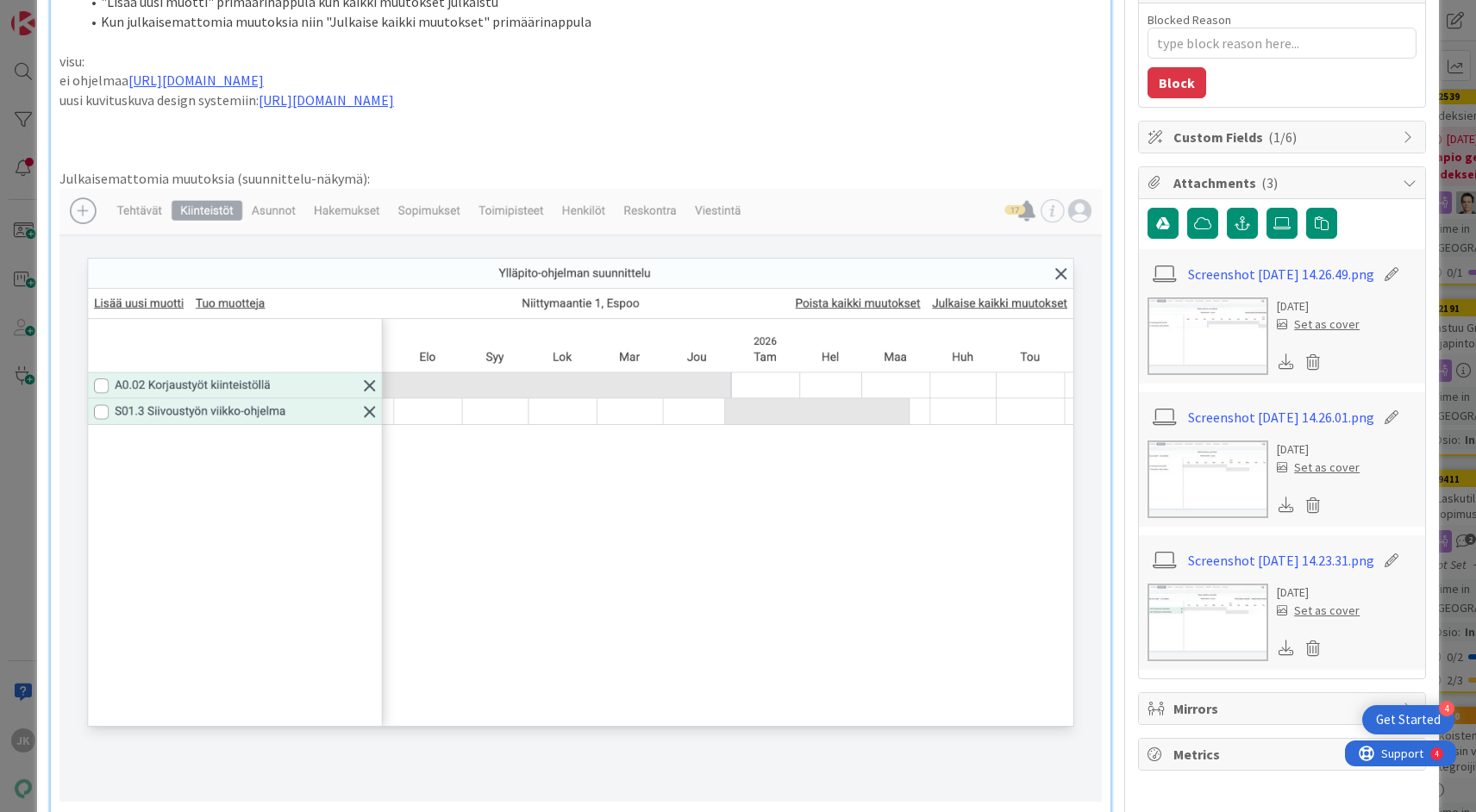
click at [156, 102] on p "uusi kuvituskuva design systemiin: https://www.figma.com/design/SChXk3dvmNY5mOi…" at bounding box center [581, 101] width 1042 height 20
click at [108, 118] on p at bounding box center [581, 120] width 1042 height 20
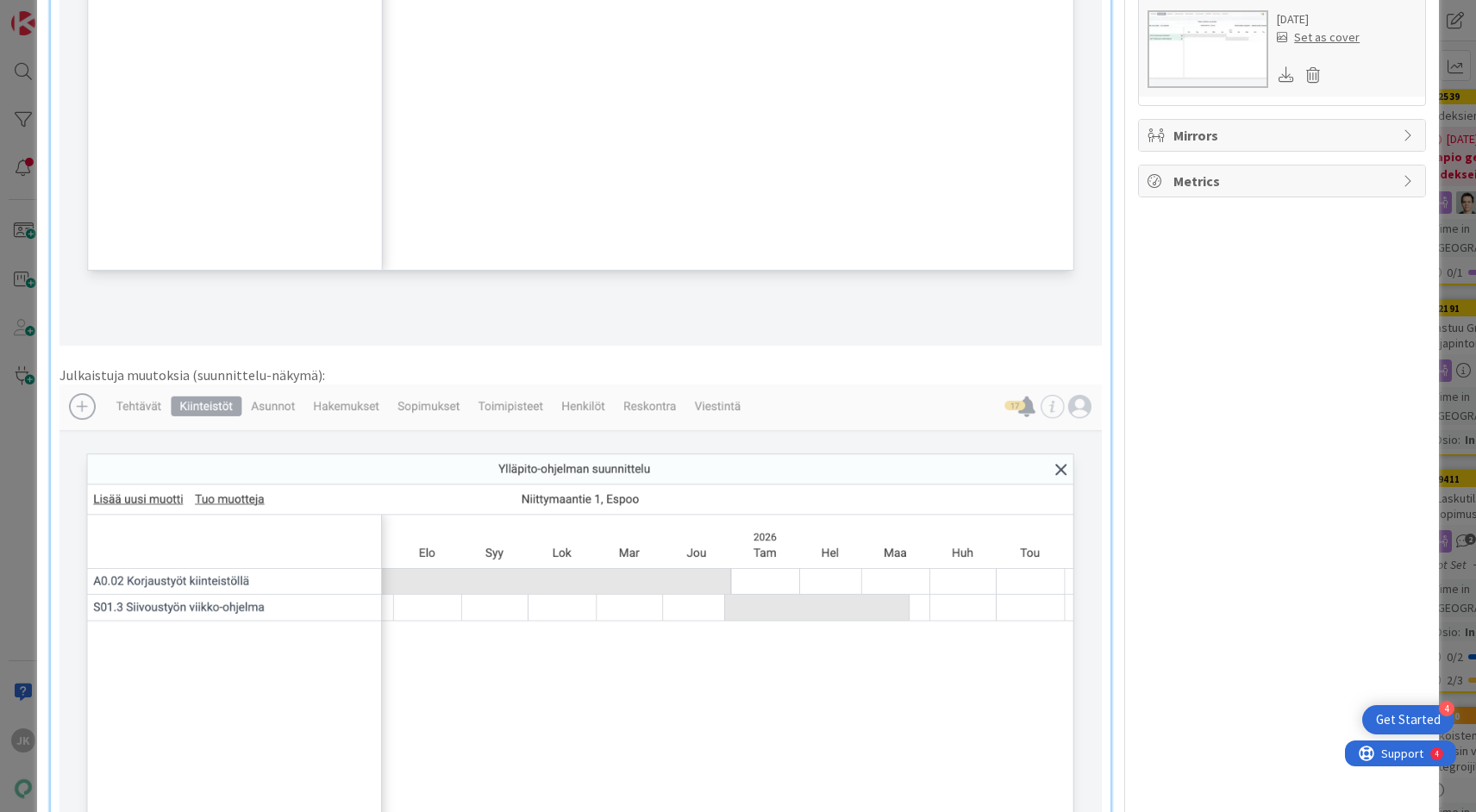
scroll to position [386, 0]
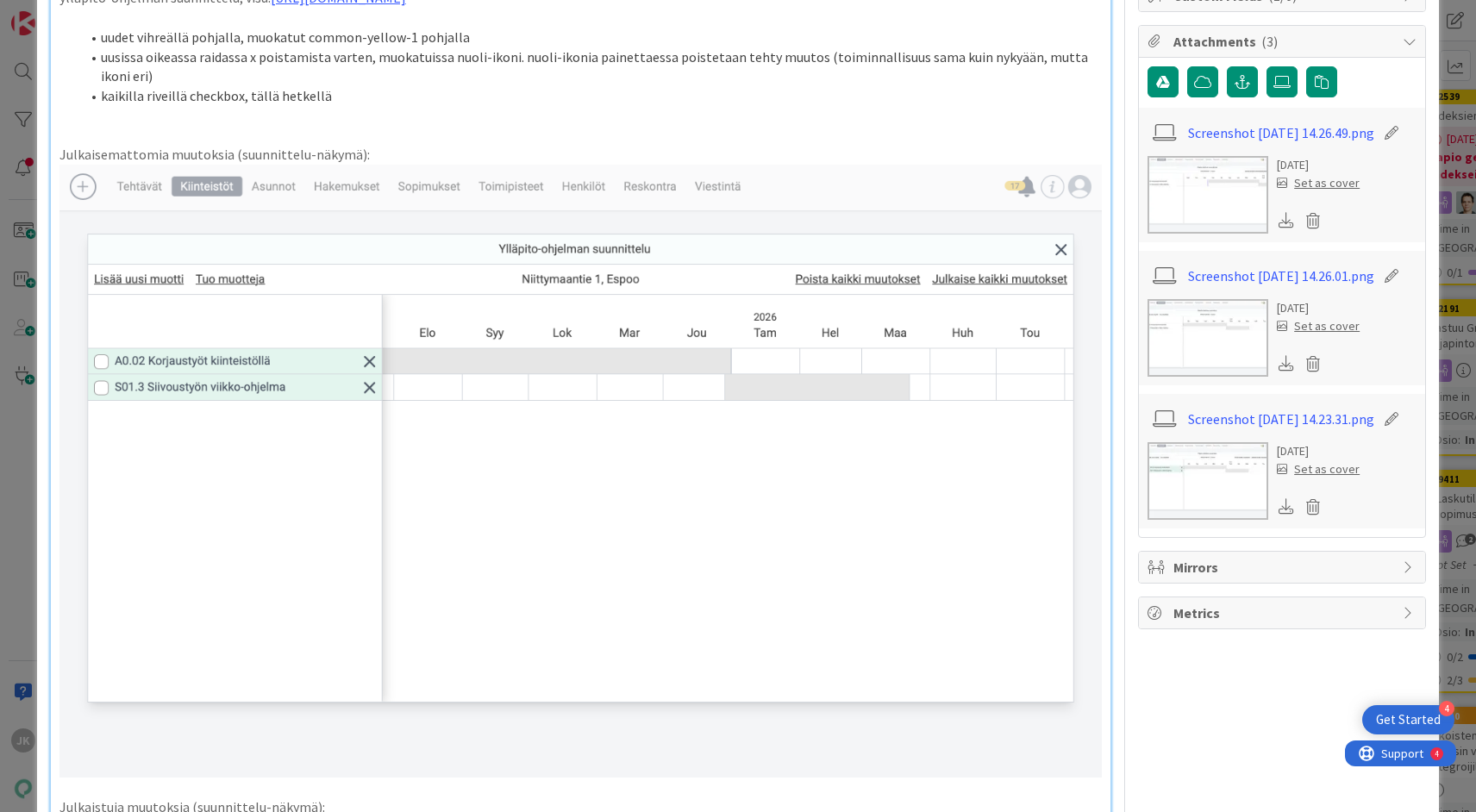
drag, startPoint x: 245, startPoint y: 112, endPoint x: 414, endPoint y: 118, distance: 169.1
click at [414, 106] on li "kaikilla riveillä checkbox, tällä hetkellä" at bounding box center [590, 96] width 1021 height 20
drag, startPoint x: 240, startPoint y: 116, endPoint x: 358, endPoint y: 111, distance: 118.1
click at [358, 106] on li "kaikilla riveillä checkbox, tällä hetkellä" at bounding box center [590, 96] width 1021 height 20
click at [465, 48] on li "uudet vihreällä pohjalla, muokatut common-yellow-1 pohjalla" at bounding box center [590, 37] width 1021 height 20
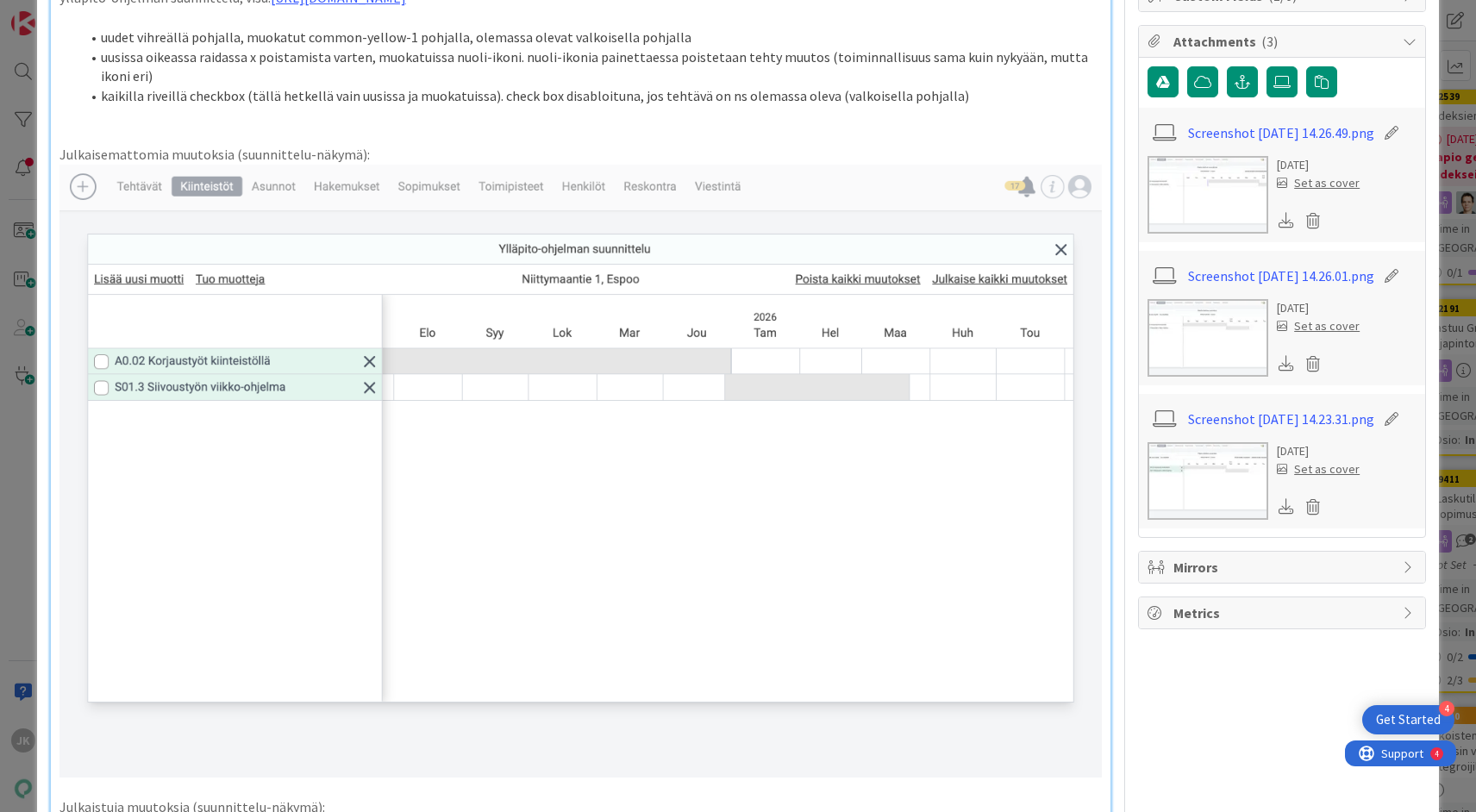
click at [532, 106] on li "kaikilla riveillä checkbox (tällä hetkellä vain uusissa ja muokatuissa). check …" at bounding box center [590, 96] width 1021 height 20
click at [1009, 106] on li "kaikilla riveillä checkbox (tällä hetkellä vain uusissa ja muokatuissa). checkb…" at bounding box center [590, 96] width 1021 height 20
click at [725, 106] on li "kaikilla riveillä checkbox (tällä hetkellä vain uusissa ja muokatuissa). checkb…" at bounding box center [590, 96] width 1021 height 20
click at [984, 106] on li "kaikilla riveillä checkbox (tällä hetkellä vain uusissa ja muokatuissa). checkb…" at bounding box center [590, 96] width 1021 height 20
click at [242, 106] on li "kaikilla riveillä checkbox (tällä hetkellä vain uusissa ja muokatuissa). checkb…" at bounding box center [590, 96] width 1021 height 20
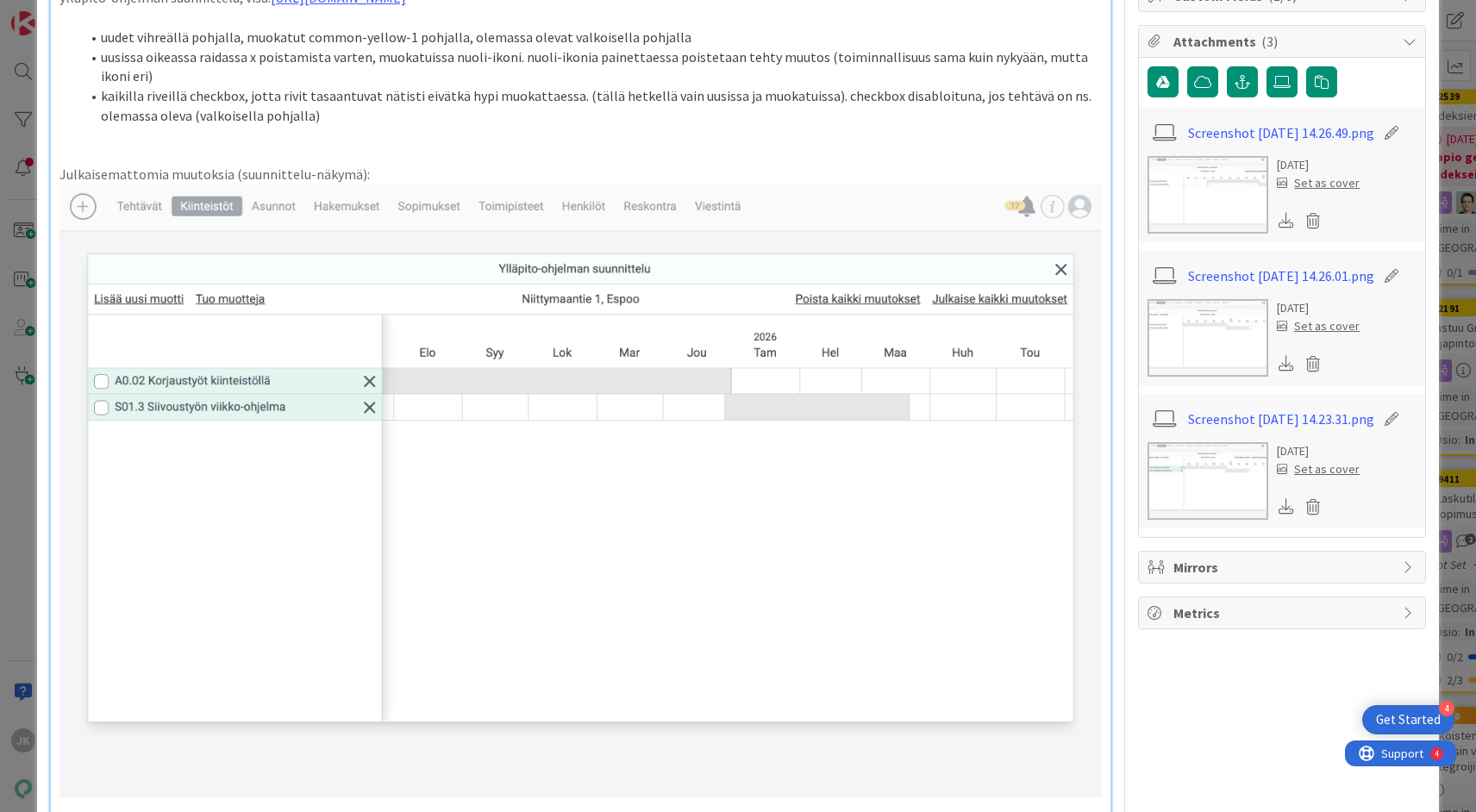
click at [602, 110] on li "kaikilla riveillä checkbox, jotta rivit tasaantuvat nätisti eivätkä hypi muokat…" at bounding box center [590, 106] width 1021 height 39
drag, startPoint x: 660, startPoint y: 115, endPoint x: 603, endPoint y: 115, distance: 57.0
click at [603, 115] on li "kaikilla riveillä checkbox, jotta rivit tasaantuvat nätisti eivätkä hypi muokat…" at bounding box center [590, 106] width 1021 height 39
click at [648, 116] on li "kaikilla riveillä checkbox, jotta rivit tasaantuvat nätisti eivätkä hypi muokat…" at bounding box center [590, 106] width 1021 height 39
click at [393, 145] on p at bounding box center [581, 136] width 1042 height 20
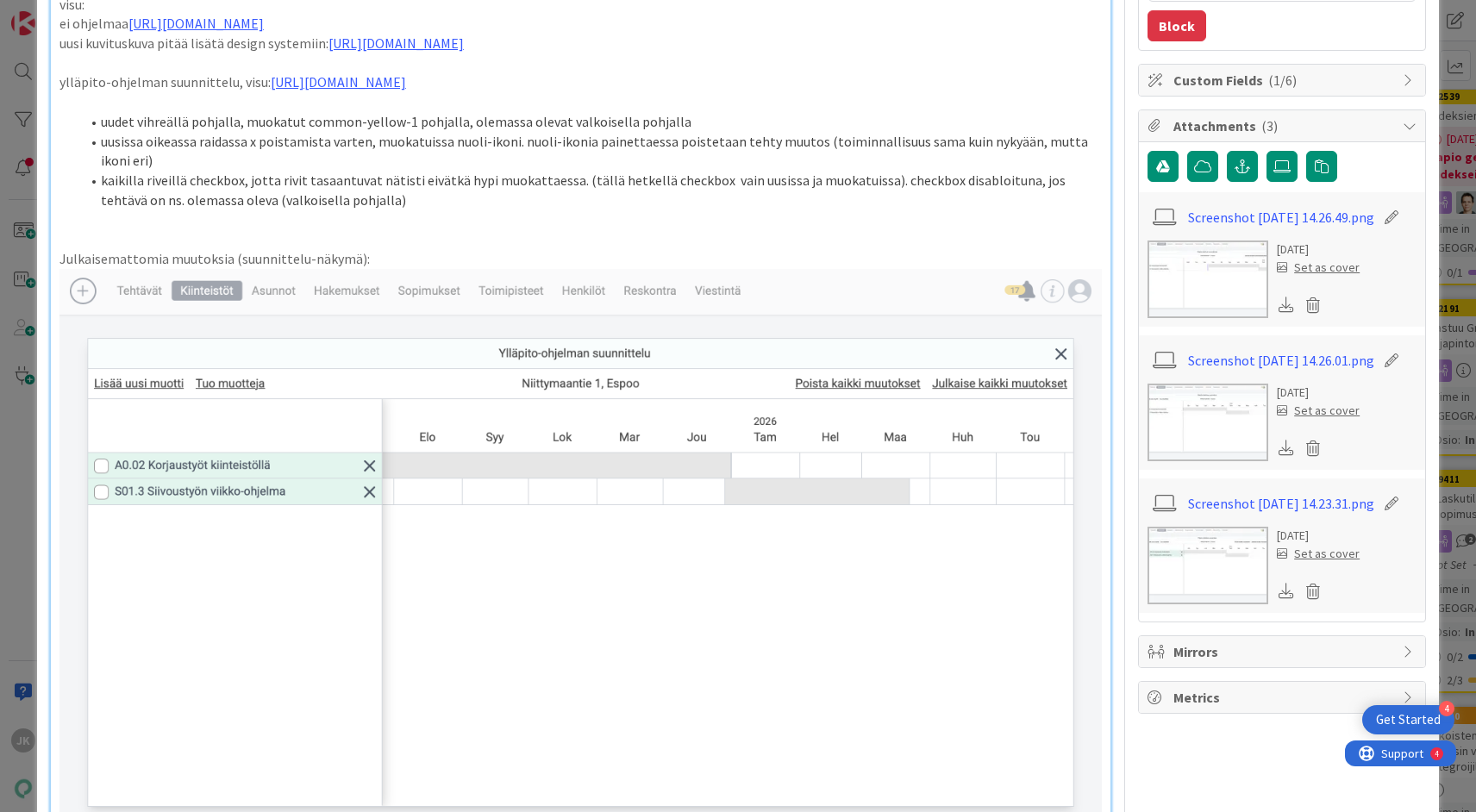
scroll to position [288, 0]
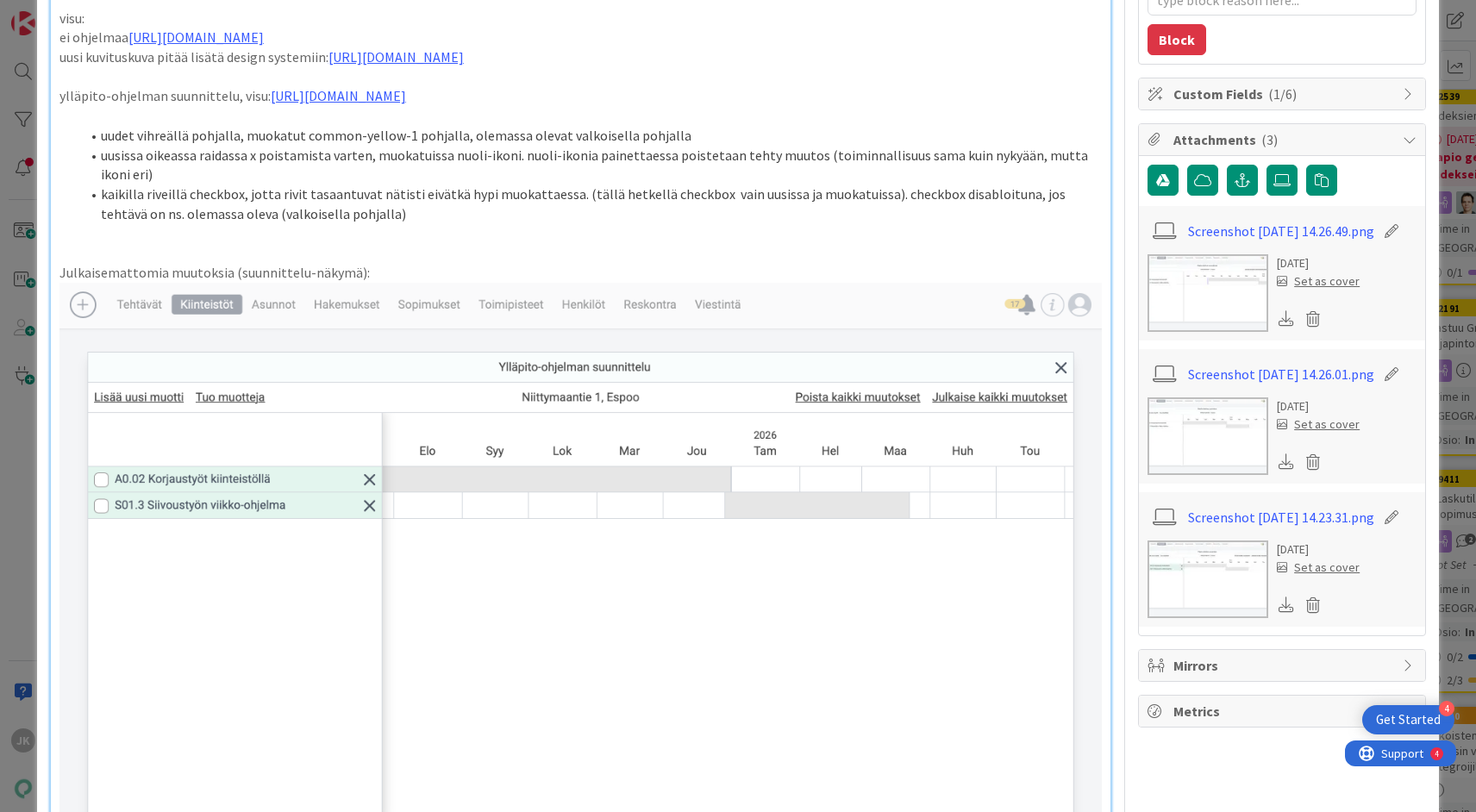
click at [135, 146] on li "uudet vihreällä pohjalla, muokatut common-yellow-1 pohjalla, olemassa olevat va…" at bounding box center [590, 136] width 1021 height 20
drag, startPoint x: 186, startPoint y: 153, endPoint x: 139, endPoint y: 150, distance: 47.1
click at [139, 146] on li "uudet tehtävät vihreällä pohjalla, muokatut common-yellow-1 pohjalla, olemassa …" at bounding box center [590, 136] width 1021 height 20
click at [234, 244] on p at bounding box center [581, 234] width 1042 height 20
click at [354, 223] on li "kaikilla riveillä checkbox, jotta rivit tasaantuvat nätisti eivätkä hypi muokat…" at bounding box center [590, 204] width 1021 height 39
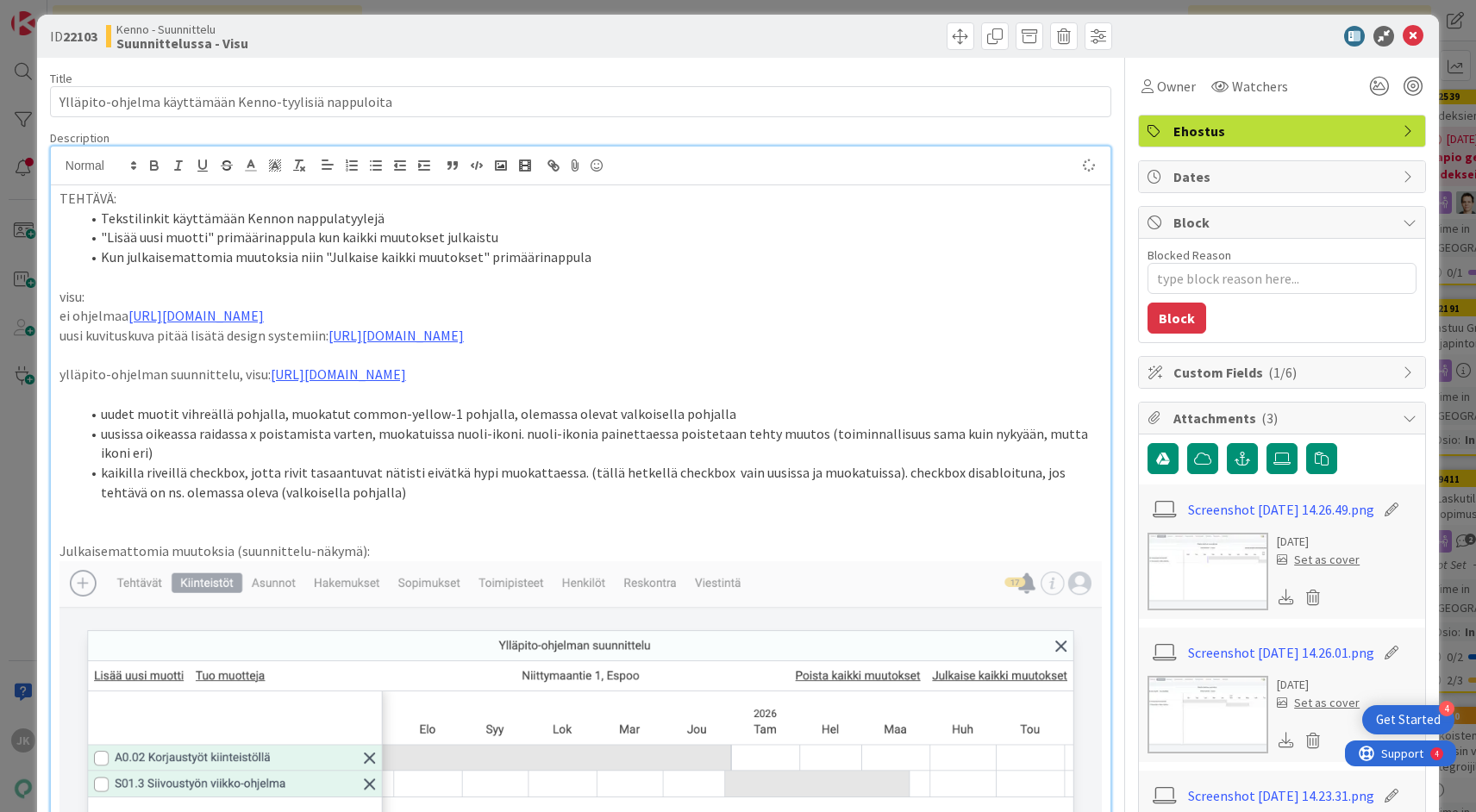
scroll to position [0, 0]
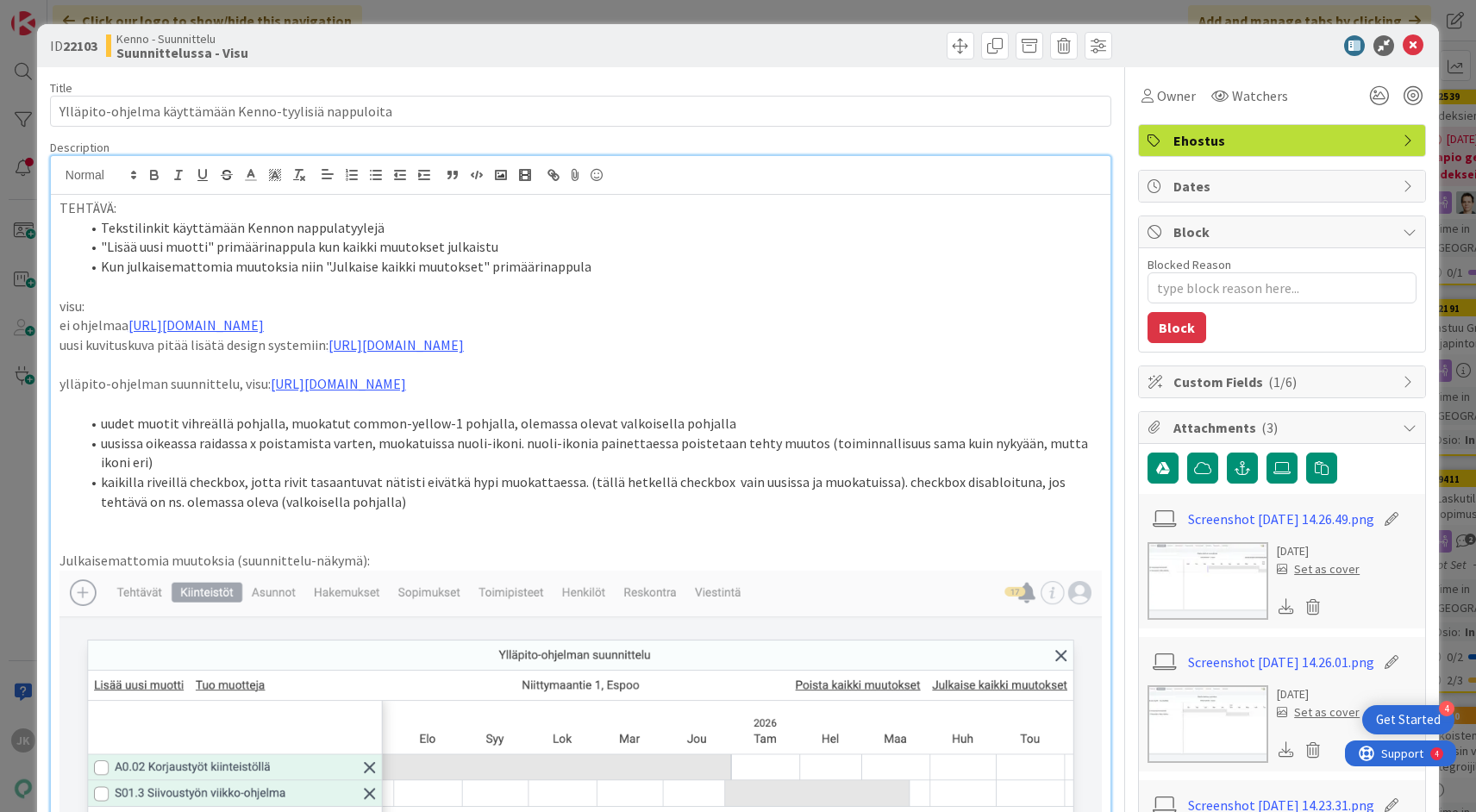
click at [399, 226] on li "Tekstilinkit käyttämään Kennon nappulatyylejä" at bounding box center [590, 228] width 1021 height 20
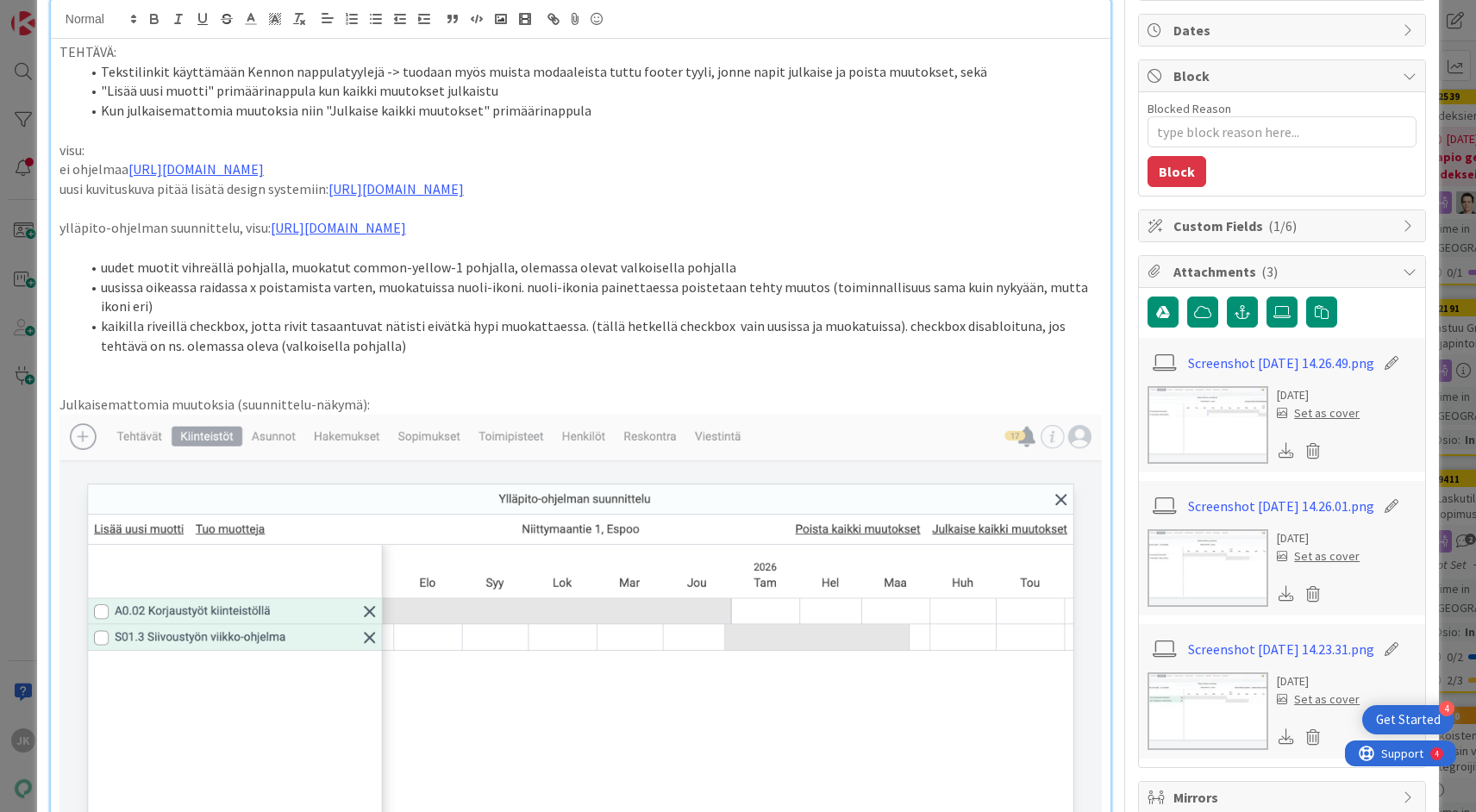
scroll to position [134, 0]
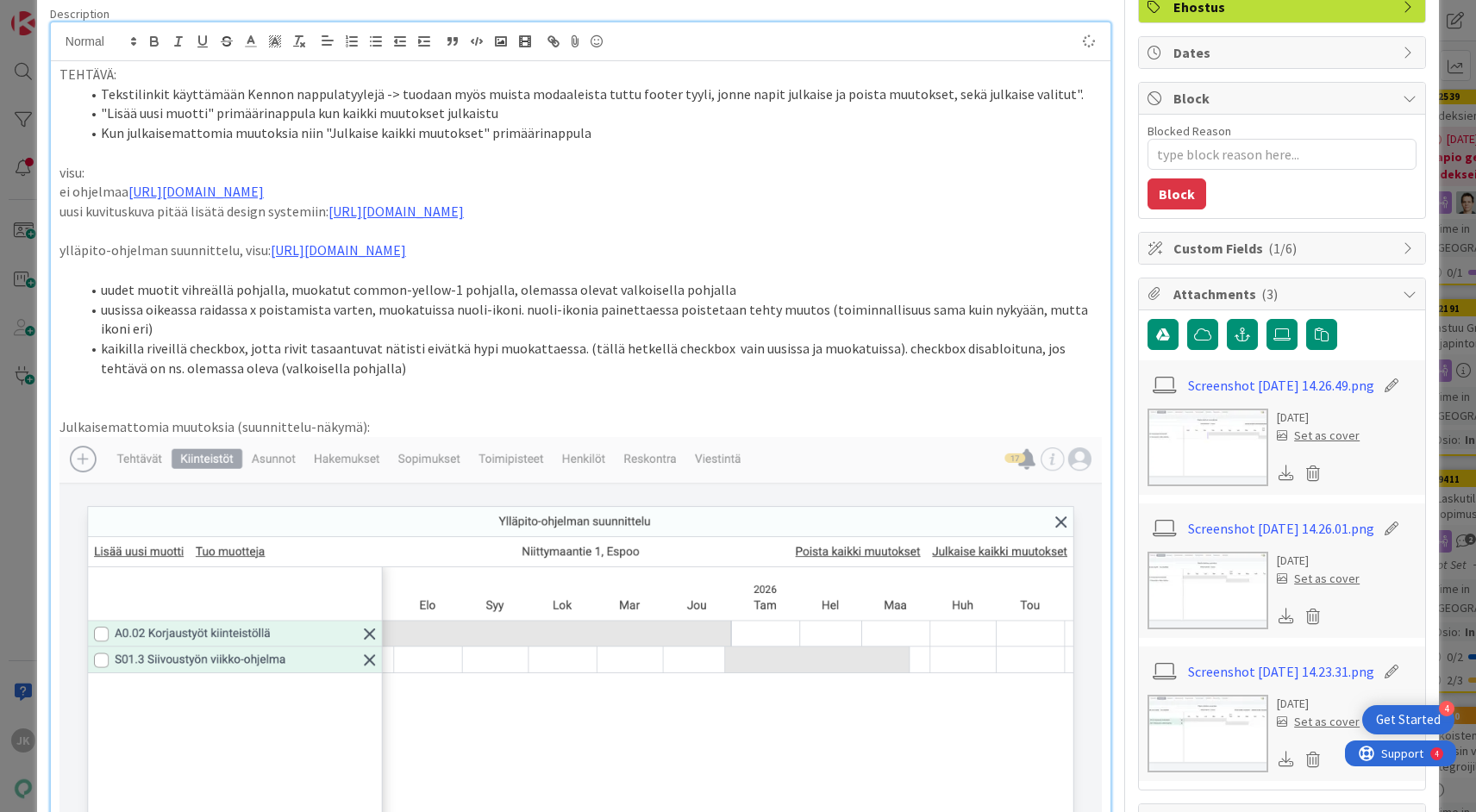
click at [954, 91] on li "Tekstilinkit käyttämään Kennon nappulatyylejä -> tuodaan myös muista modaaleist…" at bounding box center [590, 94] width 1021 height 20
click at [754, 91] on li "Tekstilinkit käyttämään Kennon nappulatyylejä -> tuodaan myös muista modaaleist…" at bounding box center [590, 94] width 1021 height 20
click at [808, 95] on li "Tekstilinkit käyttämään Kennon nappulatyylejä -> tuodaan myös muista modaaleist…" at bounding box center [590, 94] width 1021 height 20
click at [828, 91] on li "Tekstilinkit käyttämään Kennon nappulatyylejä -> tuodaan myös muista modaaleist…" at bounding box center [590, 94] width 1021 height 20
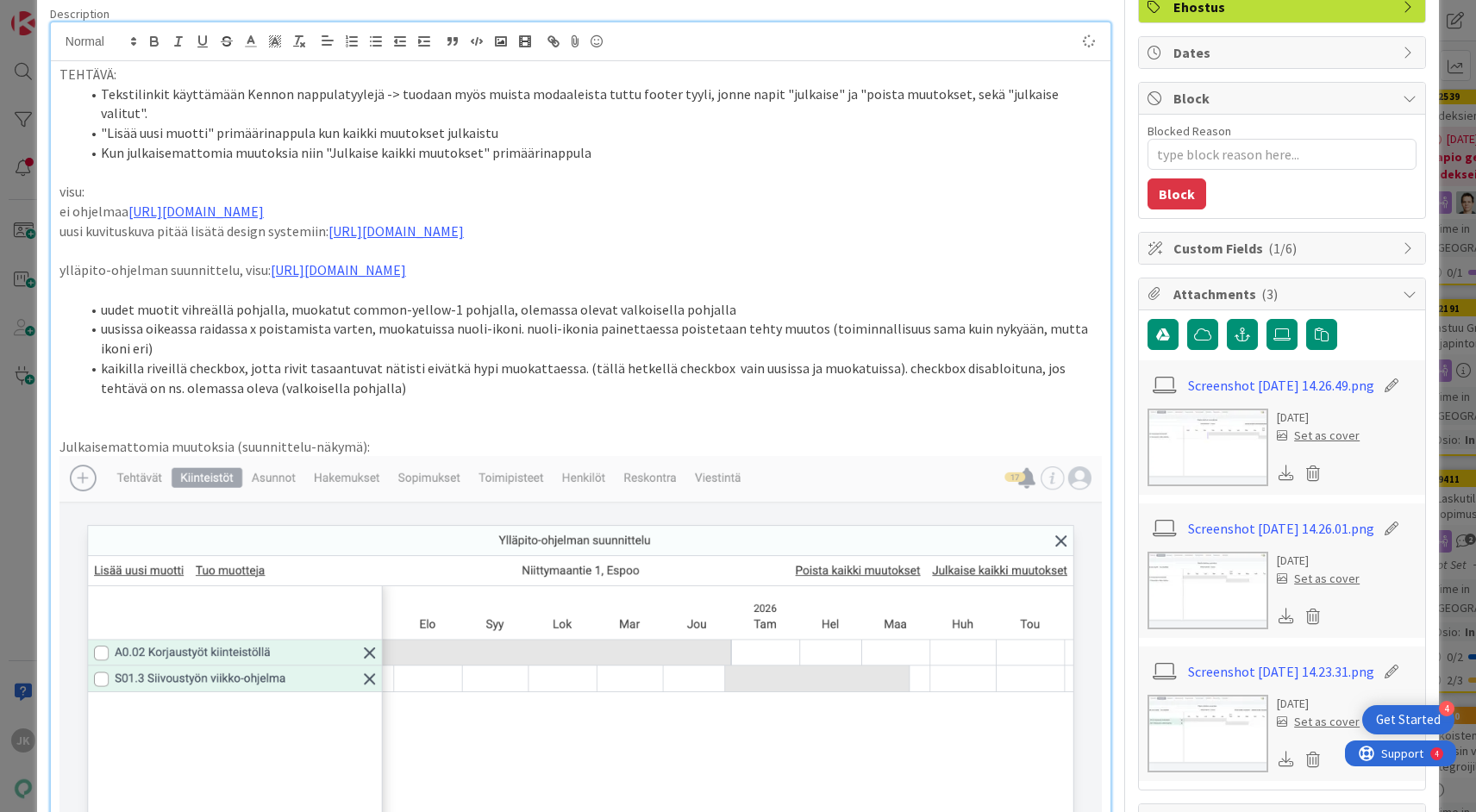
click at [933, 91] on li "Tekstilinkit käyttämään Kennon nappulatyylejä -> tuodaan myös muista modaaleist…" at bounding box center [590, 104] width 1021 height 39
click at [1082, 92] on li "Tekstilinkit käyttämään Kennon nappulatyylejä -> tuodaan myös muista modaaleist…" at bounding box center [590, 104] width 1021 height 39
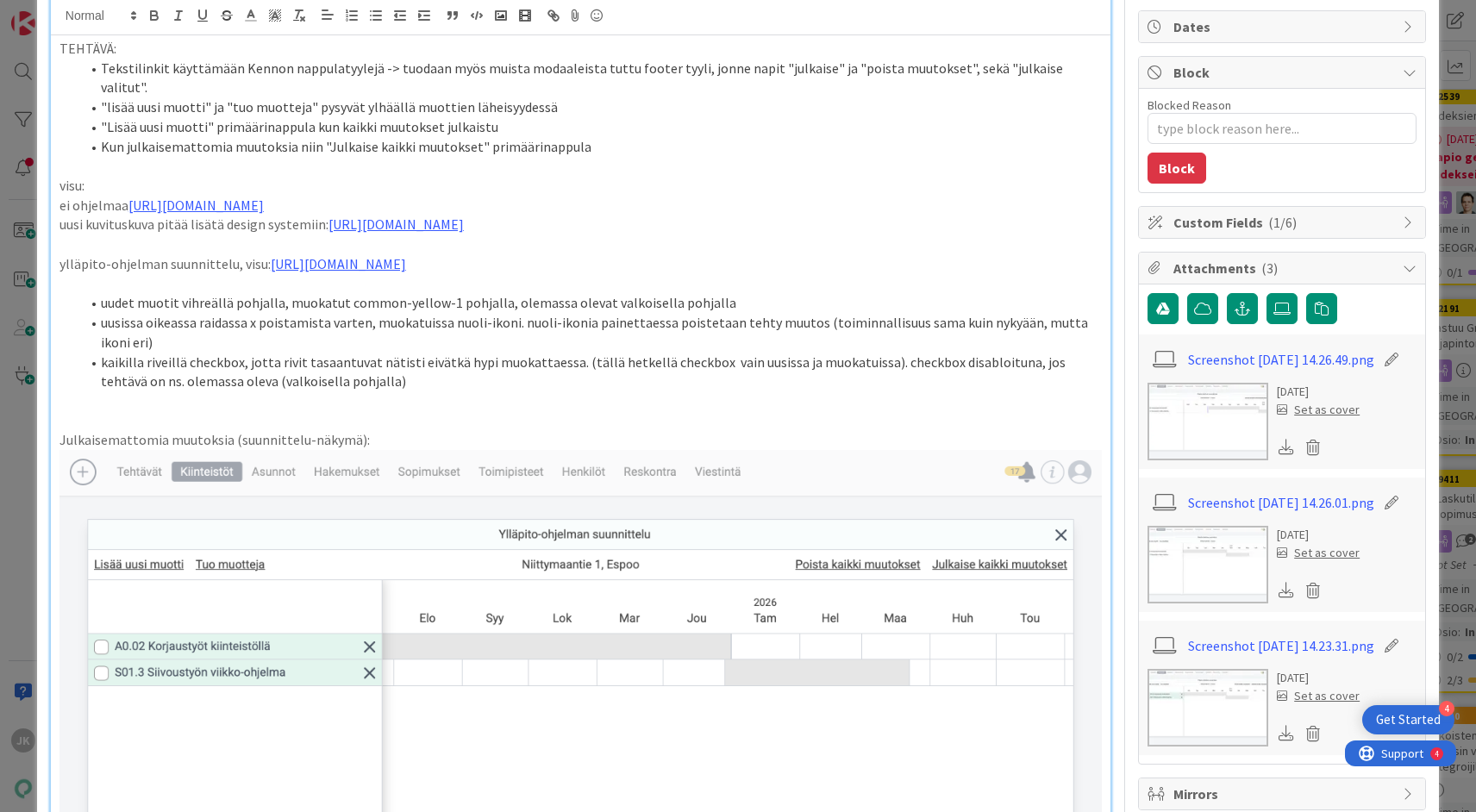
scroll to position [150, 0]
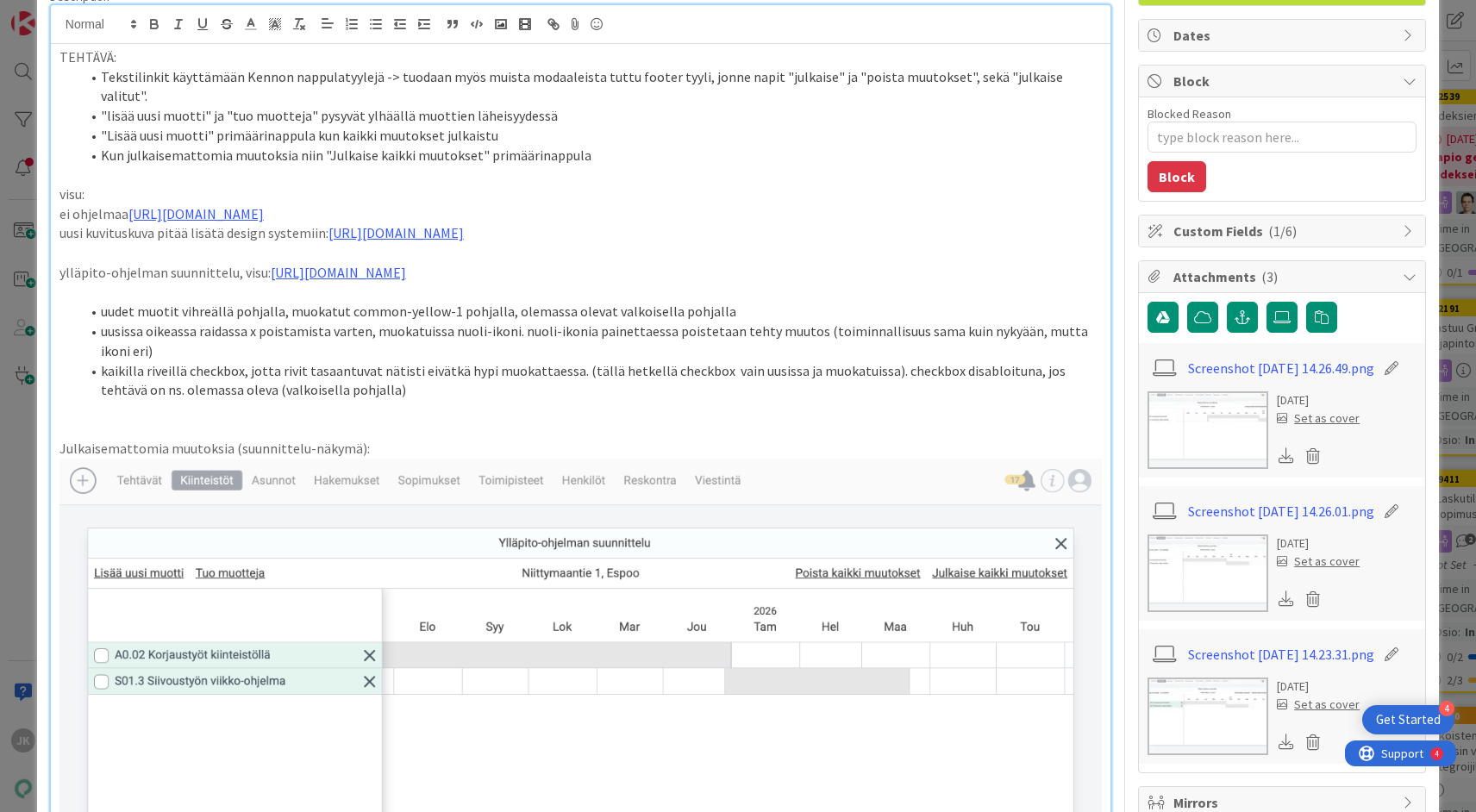
click at [60, 263] on p "ylläpito-ohjelman suunnittelu, visu: https://www.figma.com/design/tVrM7F0dWYQn4…" at bounding box center [581, 273] width 1042 height 20
click at [395, 412] on p at bounding box center [581, 409] width 1042 height 20
click at [101, 263] on span at bounding box center [101, 273] width 0 height 20
click at [101, 204] on span at bounding box center [101, 214] width 0 height 20
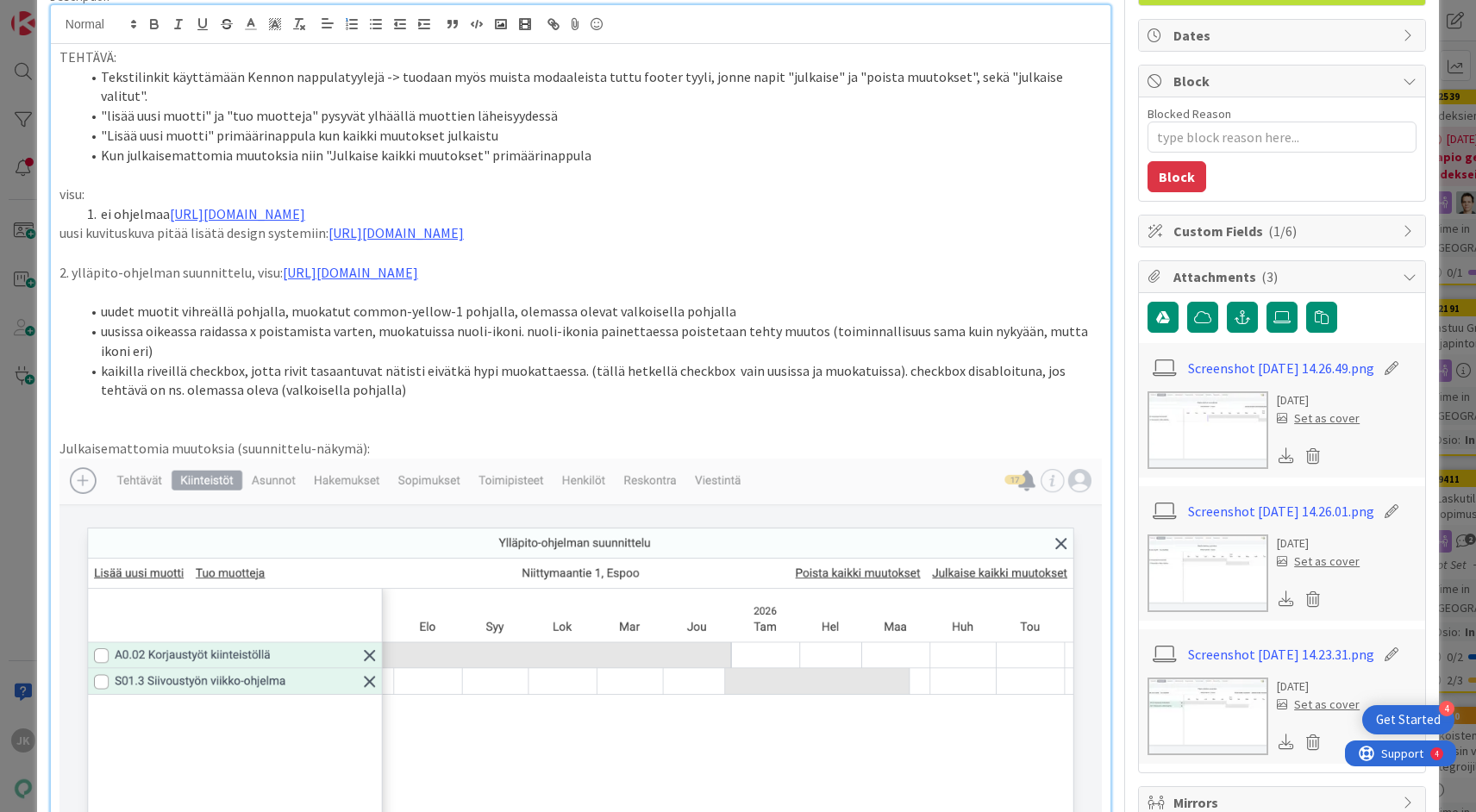
click at [382, 398] on li "kaikilla riveillä checkbox, jotta rivit tasaantuvat nätisti eivätkä hypi muokat…" at bounding box center [590, 381] width 1021 height 39
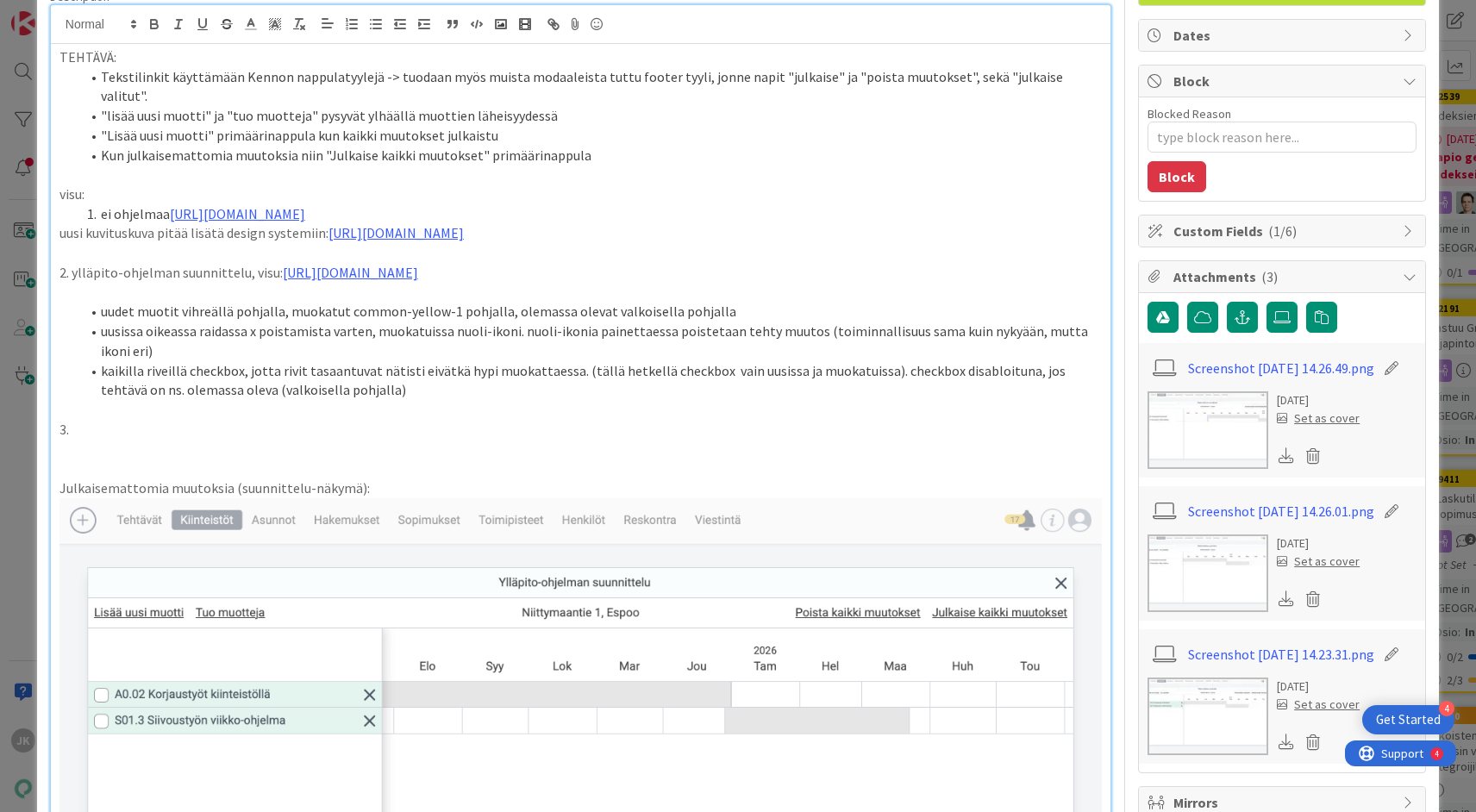
click at [77, 263] on p "2. ylläpito-ohjelman suunnittelu, visu: https://www.figma.com/design/tVrM7F0dWY…" at bounding box center [581, 273] width 1042 height 20
click at [104, 204] on li "ei ohjelmaa https://www.figma.com/design/tVrM7F0dWYQn47os8szCQo/Teht%C3%A4v%C3%…" at bounding box center [590, 214] width 1021 height 20
click at [76, 432] on p "3." at bounding box center [581, 429] width 1042 height 20
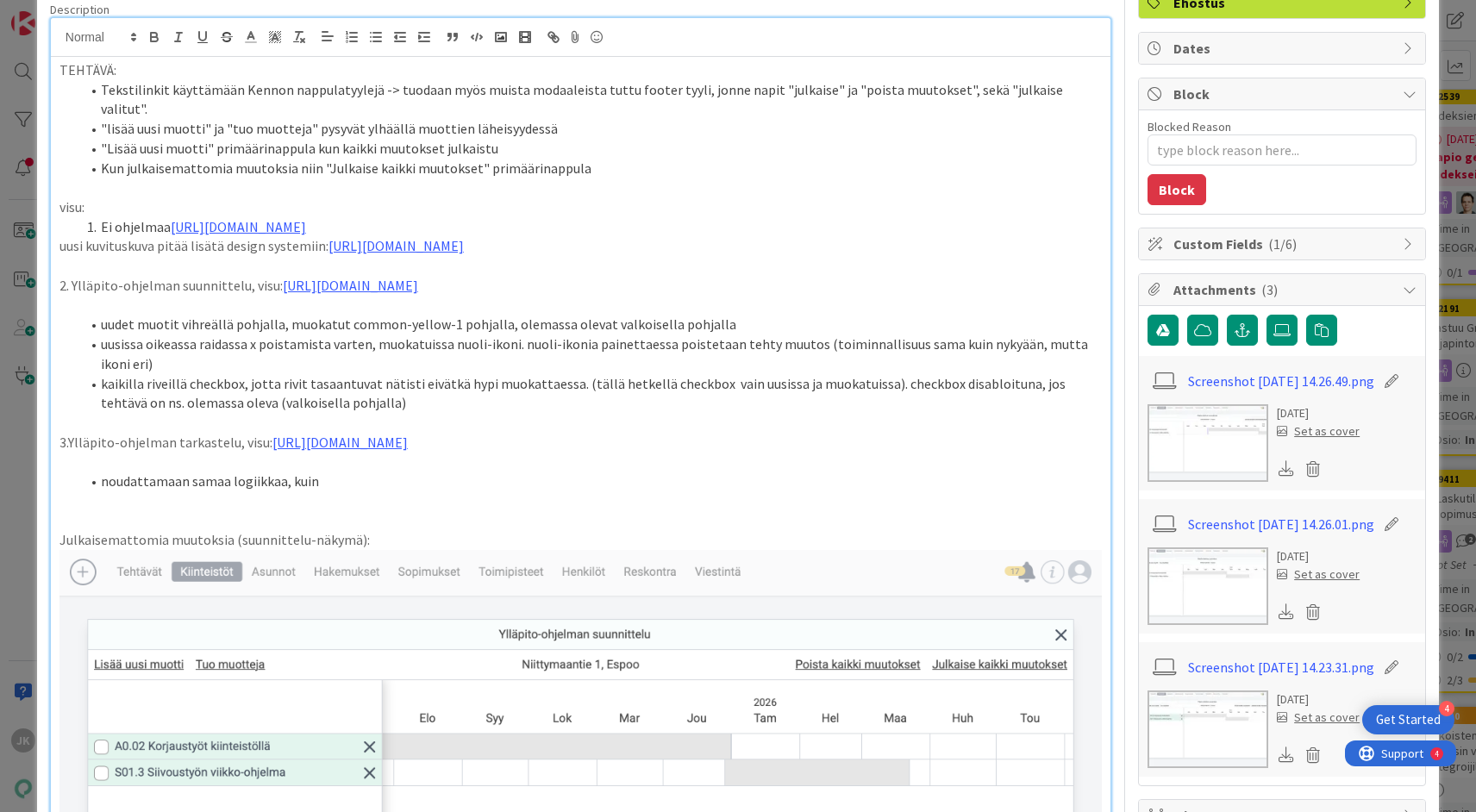
scroll to position [155, 0]
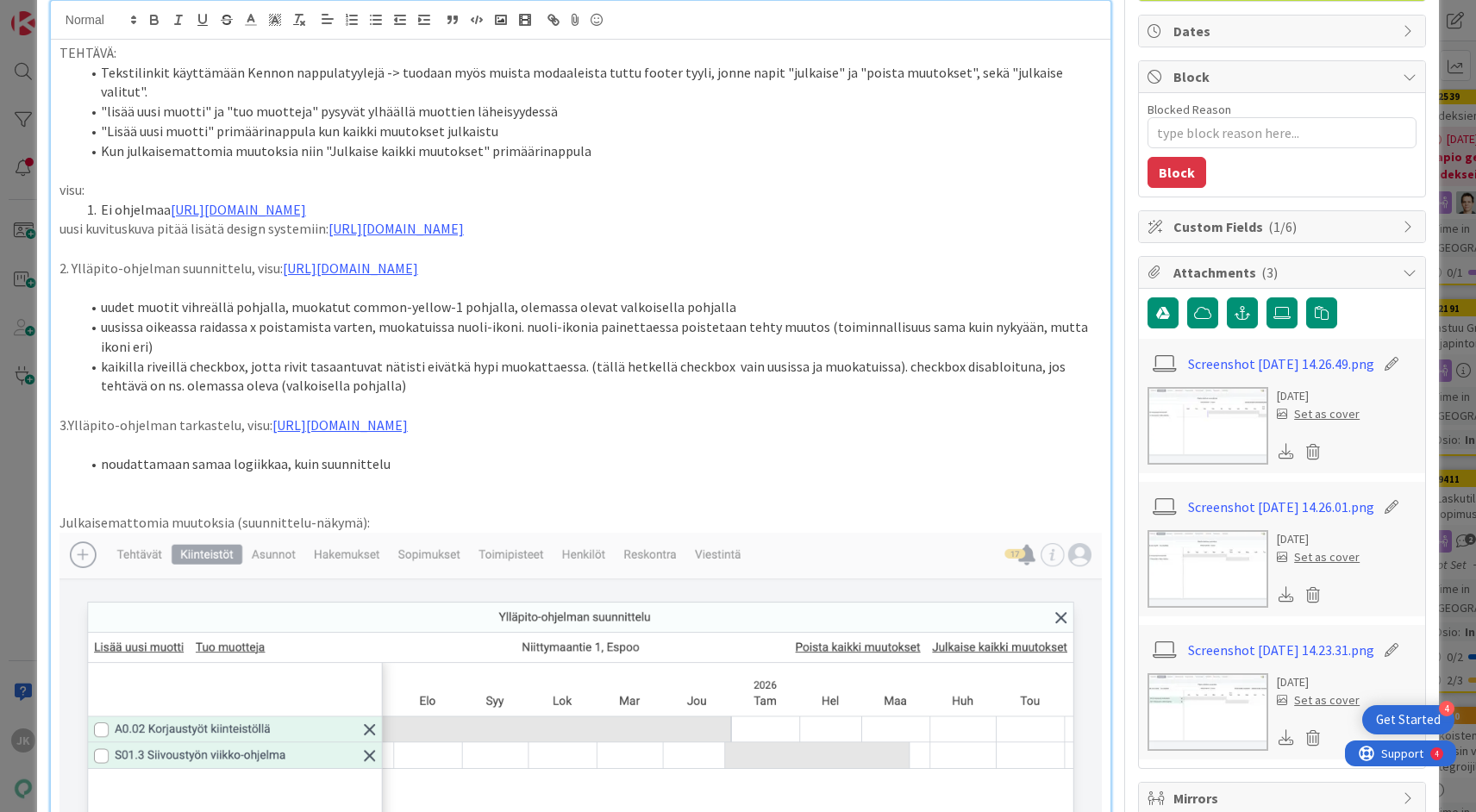
click at [316, 474] on li "noudattamaan samaa logiikkaa, kuin suunnittelu" at bounding box center [590, 464] width 1021 height 20
click at [494, 474] on li "noudattamaan samaa logiikkaa, kuin ylläpito-ohjelman suunnittelu" at bounding box center [590, 464] width 1021 height 20
drag, startPoint x: 642, startPoint y: 484, endPoint x: 831, endPoint y: 481, distance: 189.0
click at [831, 474] on li "noudattamaan samaa logiikkaa, kuin ylläpito-ohjelman suunnittelu. Nyt tarkastel…" at bounding box center [590, 464] width 1021 height 20
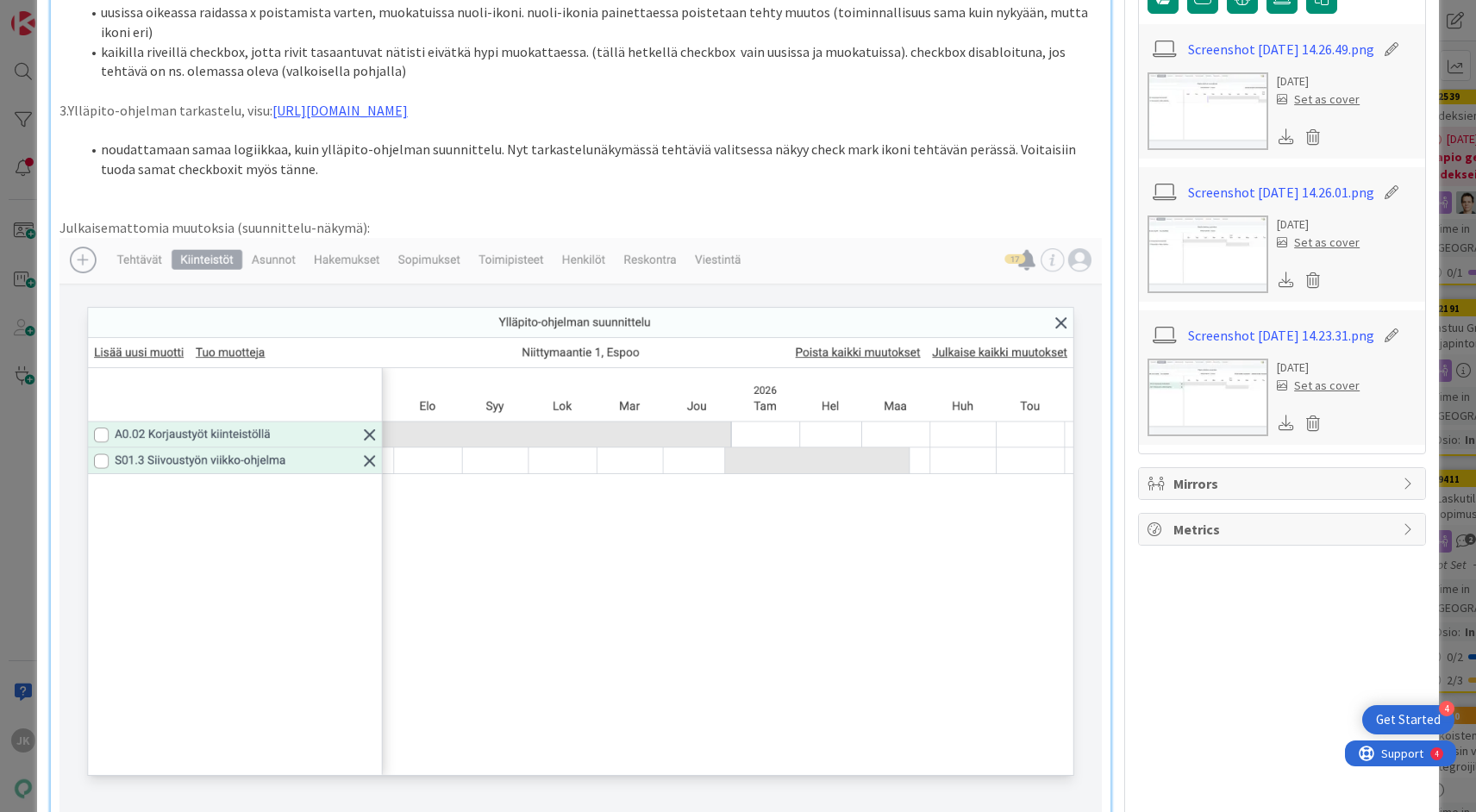
scroll to position [484, 0]
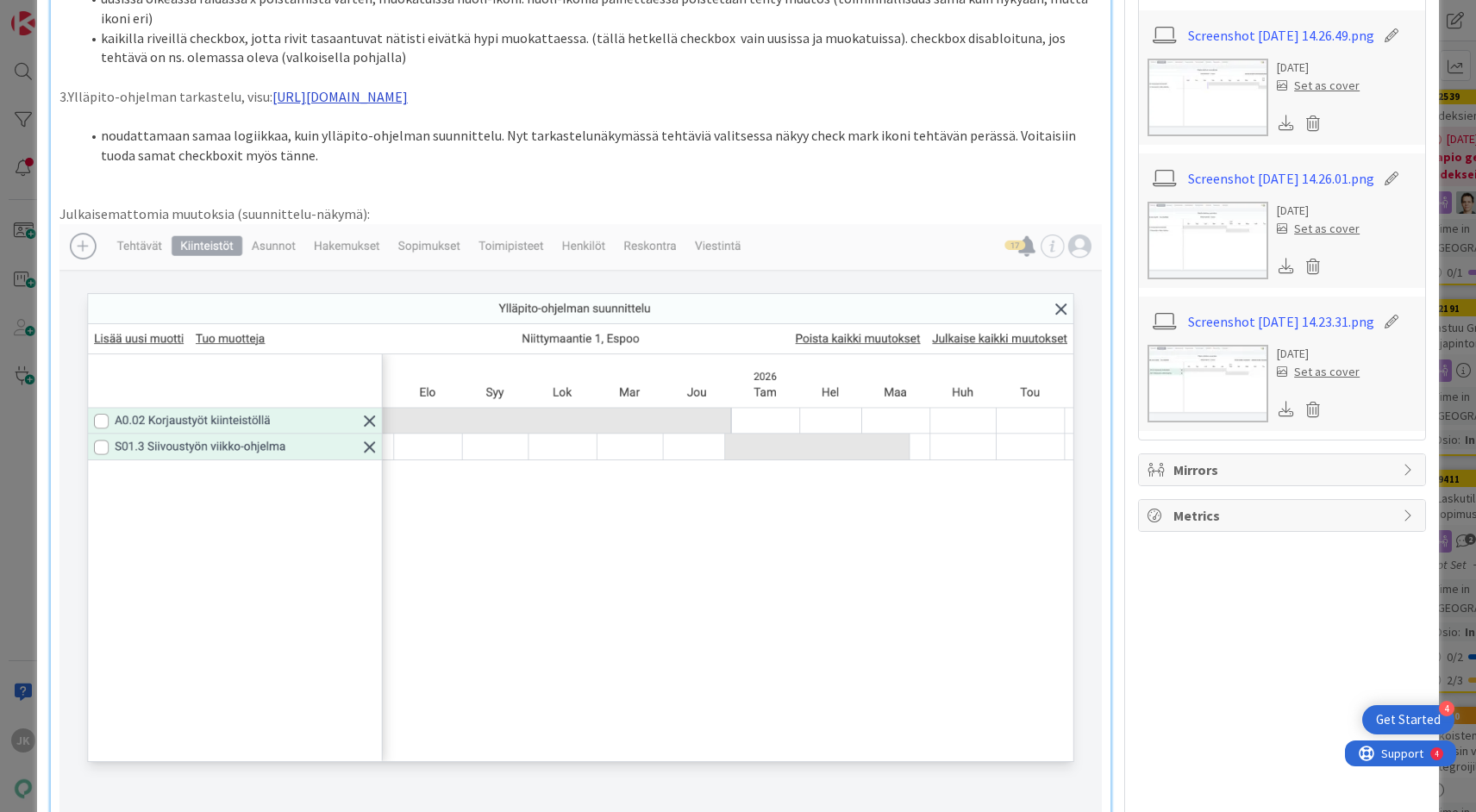
click at [408, 96] on link "https://www.figma.com/design/tVrM7F0dWYQn47os8szCQo/Teht%C3%A4v%C3%A4t-ja-kiint…" at bounding box center [340, 97] width 135 height 18
click at [528, 147] on link "https://www.figma.com/design/tVrM7F0dWYQn47os8szCQo/Teht%C3%A4v%C3%A4t-ja-kiint…" at bounding box center [468, 149] width 118 height 22
click at [369, 164] on li "noudattamaan samaa logiikkaa, kuin ylläpito-ohjelman suunnittelu. Nyt tarkastel…" at bounding box center [590, 146] width 1021 height 39
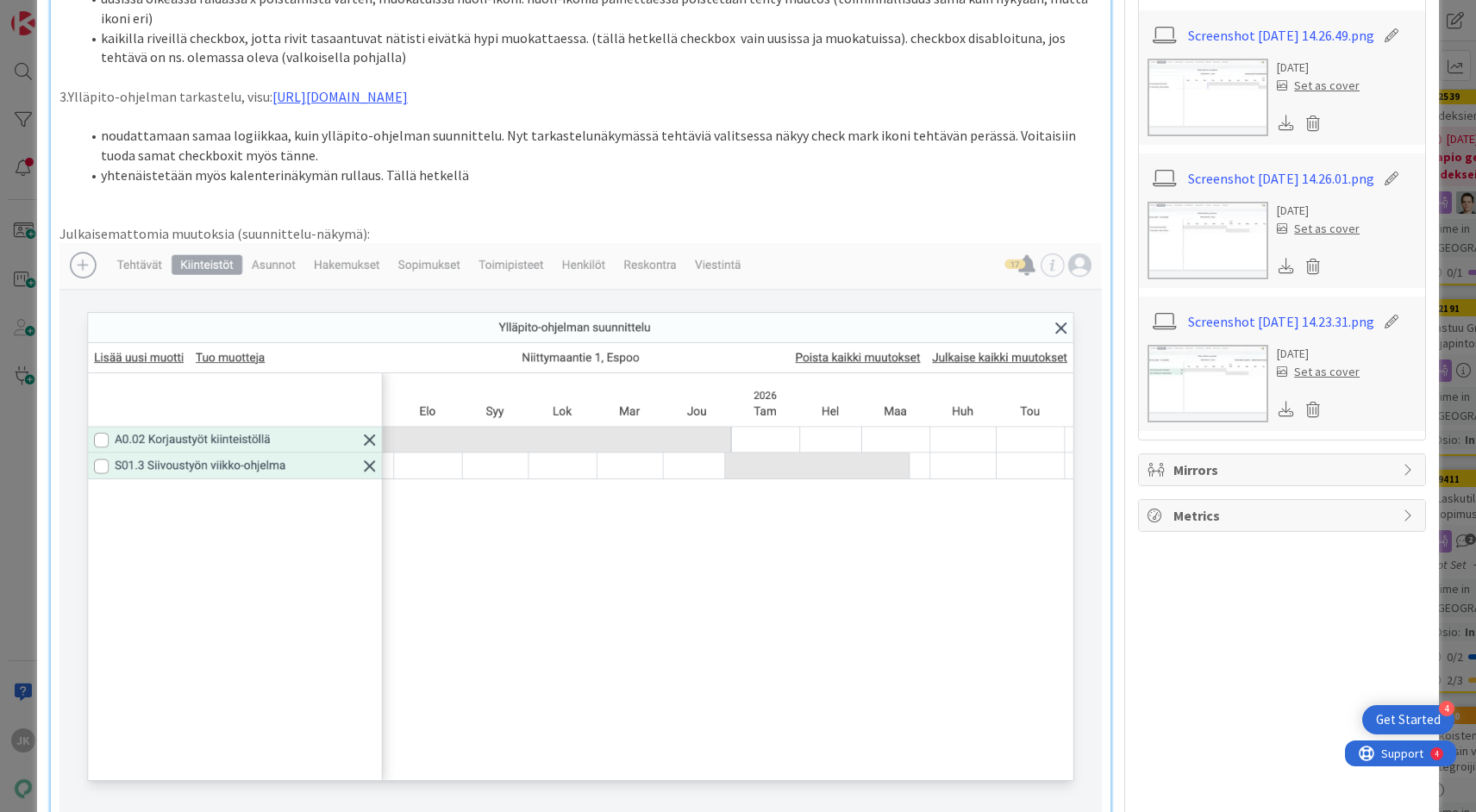
click at [330, 186] on li "yhtenäistetään myös kalenterinäkymän rullaus. Tällä hetkellä" at bounding box center [590, 175] width 1021 height 20
click at [506, 186] on li "yhtenäistetään myös kalenterinäkymän rullaus. Tällä hetkellä" at bounding box center [590, 175] width 1021 height 20
click at [332, 186] on li "yhtenäistetään myös kalenterinäkymän rullaus. Tällä hetkellä toi" at bounding box center [590, 175] width 1021 height 20
click at [573, 186] on li "yhtenäistetään myös kalenterinäkymän automaattinen rullaus. Tällä hetkellä toi" at bounding box center [590, 175] width 1021 height 20
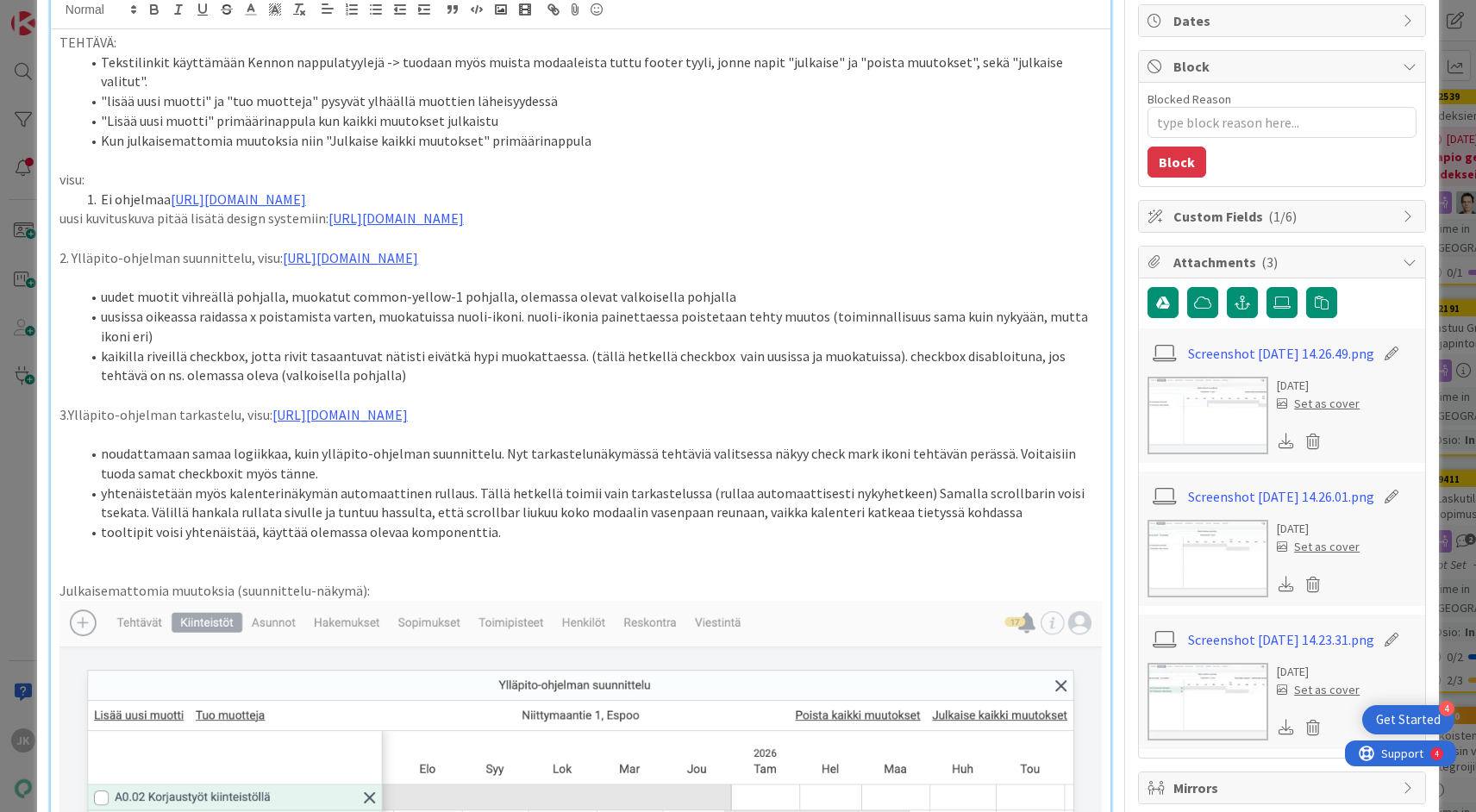
scroll to position [159, 0]
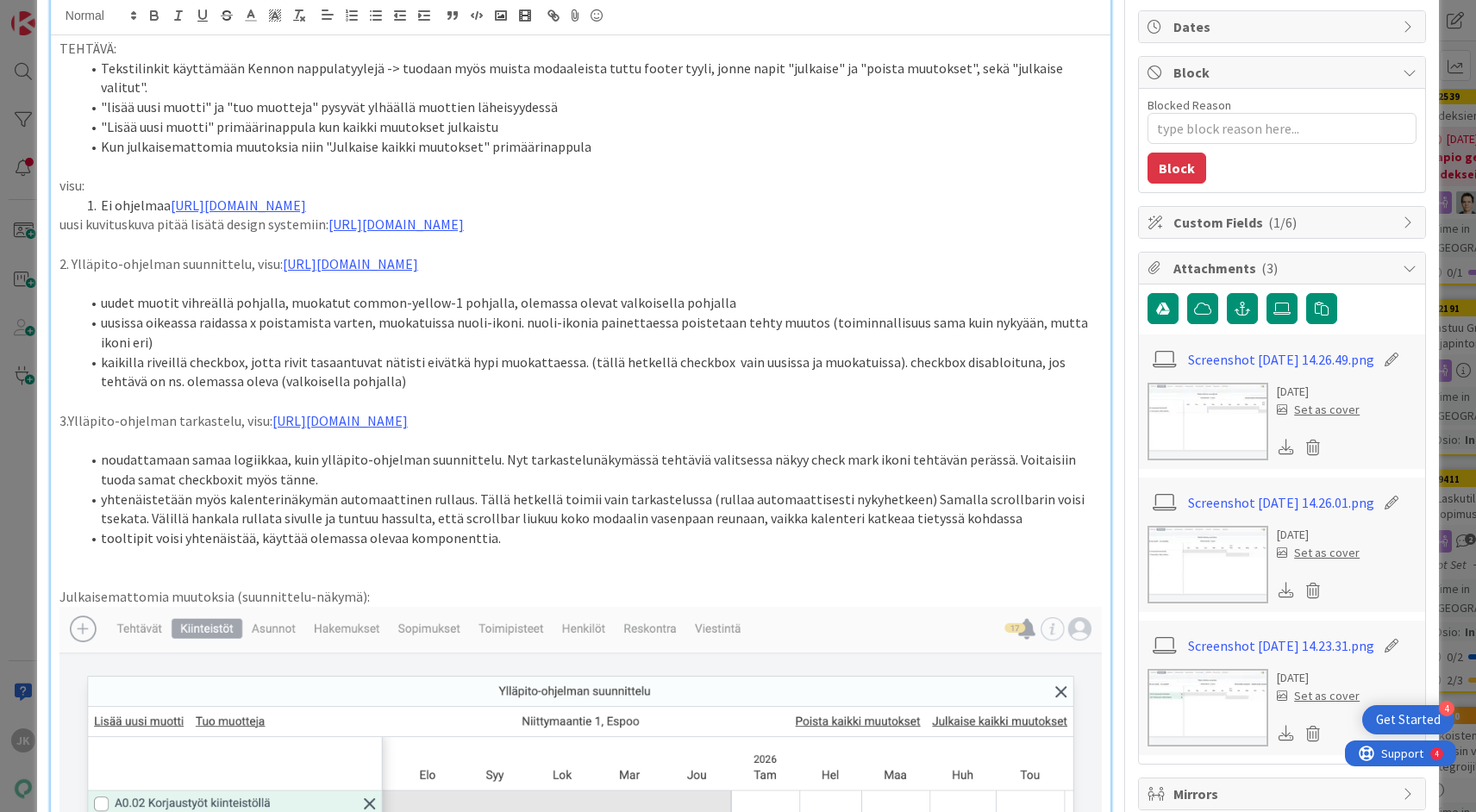
click at [421, 386] on li "kaikilla riveillä checkbox, jotta rivit tasaantuvat nätisti eivätkä hypi muokat…" at bounding box center [590, 372] width 1021 height 39
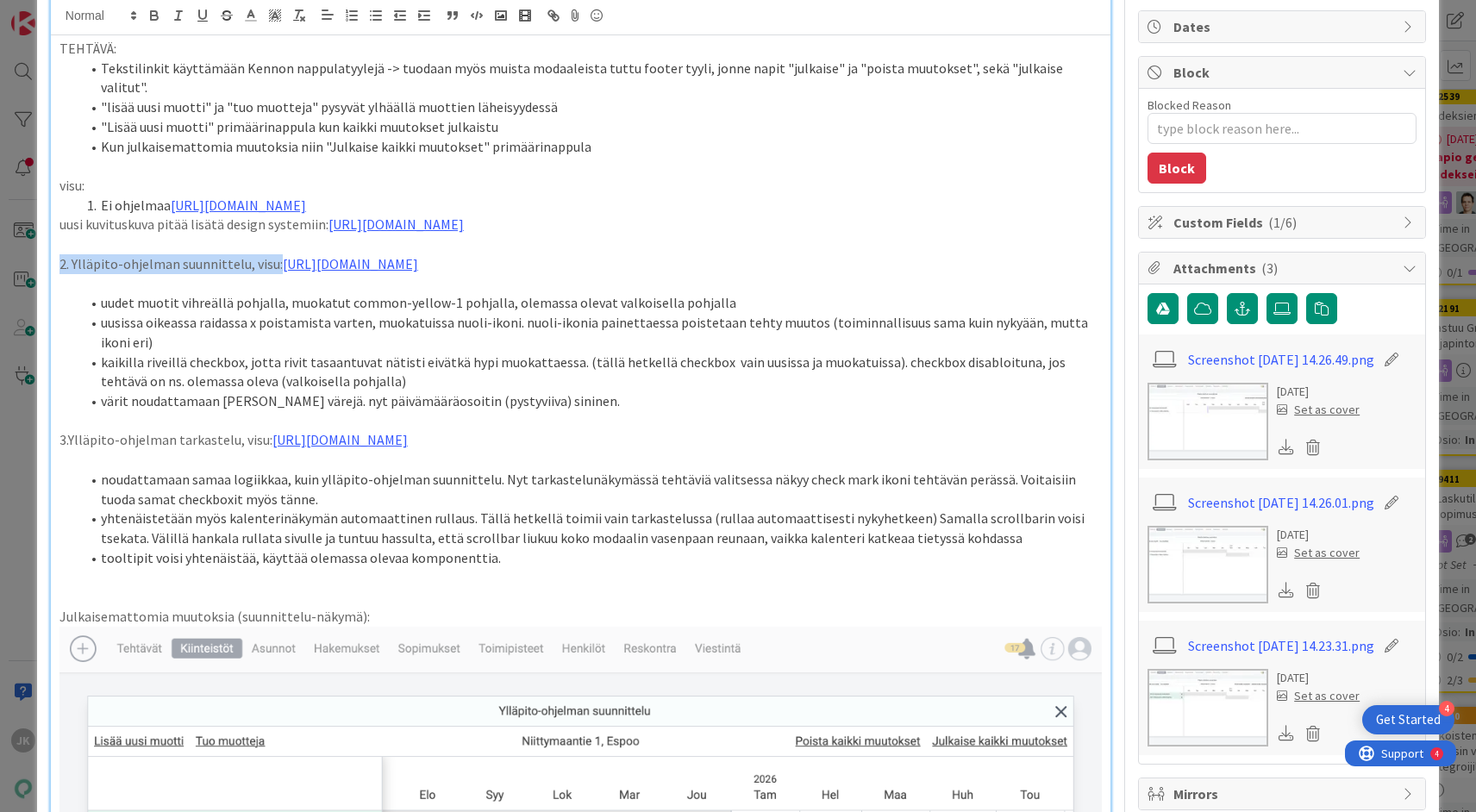
drag, startPoint x: 275, startPoint y: 243, endPoint x: 55, endPoint y: 244, distance: 220.0
copy p "2. Ylläpito-ohjelman suunnittelu, visu:"
click at [612, 404] on li "värit noudattamaan Kennon värejä. nyt päivämääräosoitin (pystyviiva) sininen." at bounding box center [590, 401] width 1021 height 20
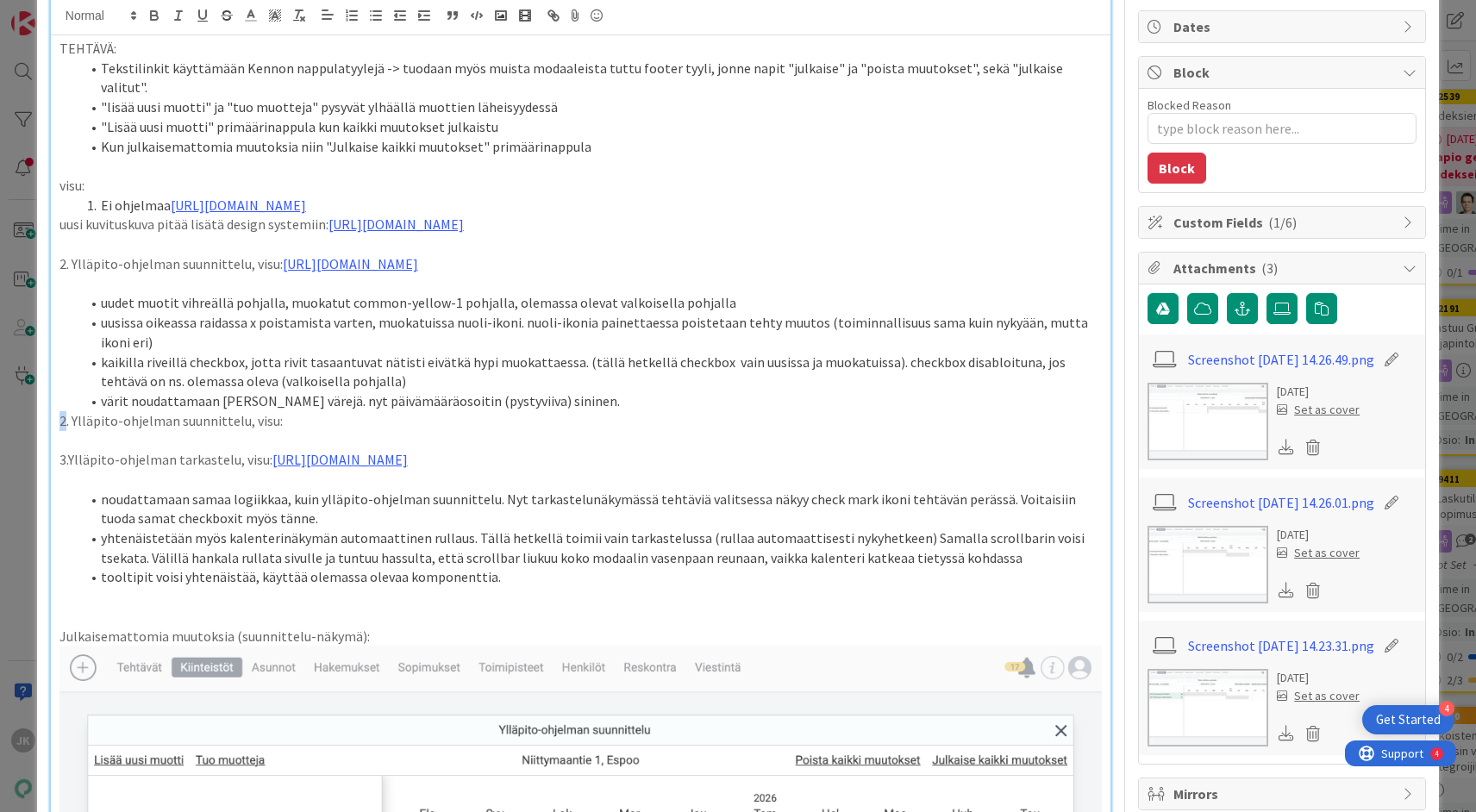
click at [62, 421] on p "2. Ylläpito-ohjelman suunnittelu, visu:" at bounding box center [581, 421] width 1042 height 20
click at [243, 420] on p "3. Ylläpito-ohjelman suunnittelu, visu:" at bounding box center [581, 421] width 1042 height 20
click at [601, 401] on li "värit noudattamaan Kennon värejä. nyt päivämääräosoitin (pystyviiva) sininen." at bounding box center [590, 401] width 1021 height 20
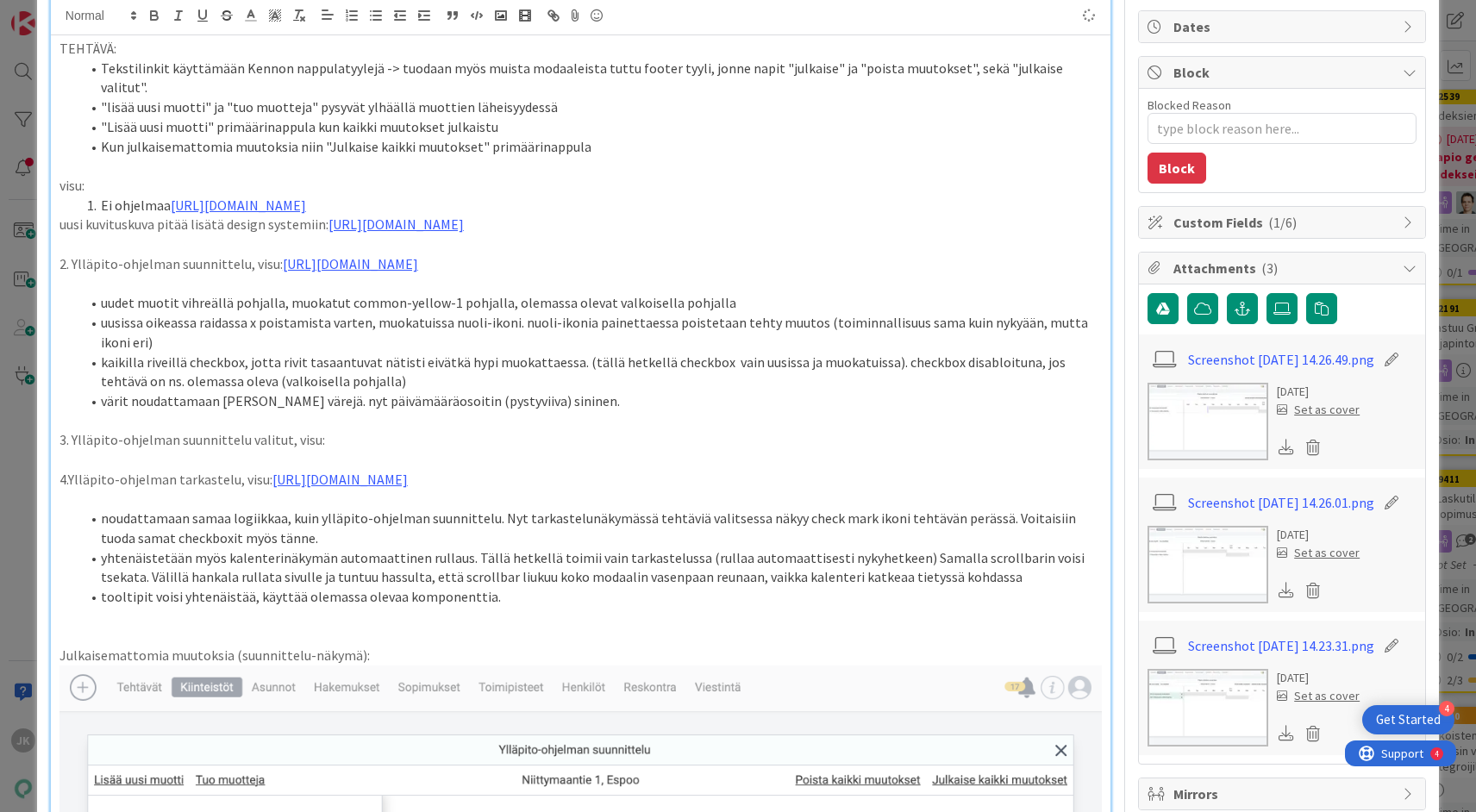
click at [439, 427] on p at bounding box center [581, 421] width 1042 height 20
click at [387, 437] on p "3. Ylläpito-ohjelman suunnittelu valitut, visu:" at bounding box center [581, 440] width 1042 height 20
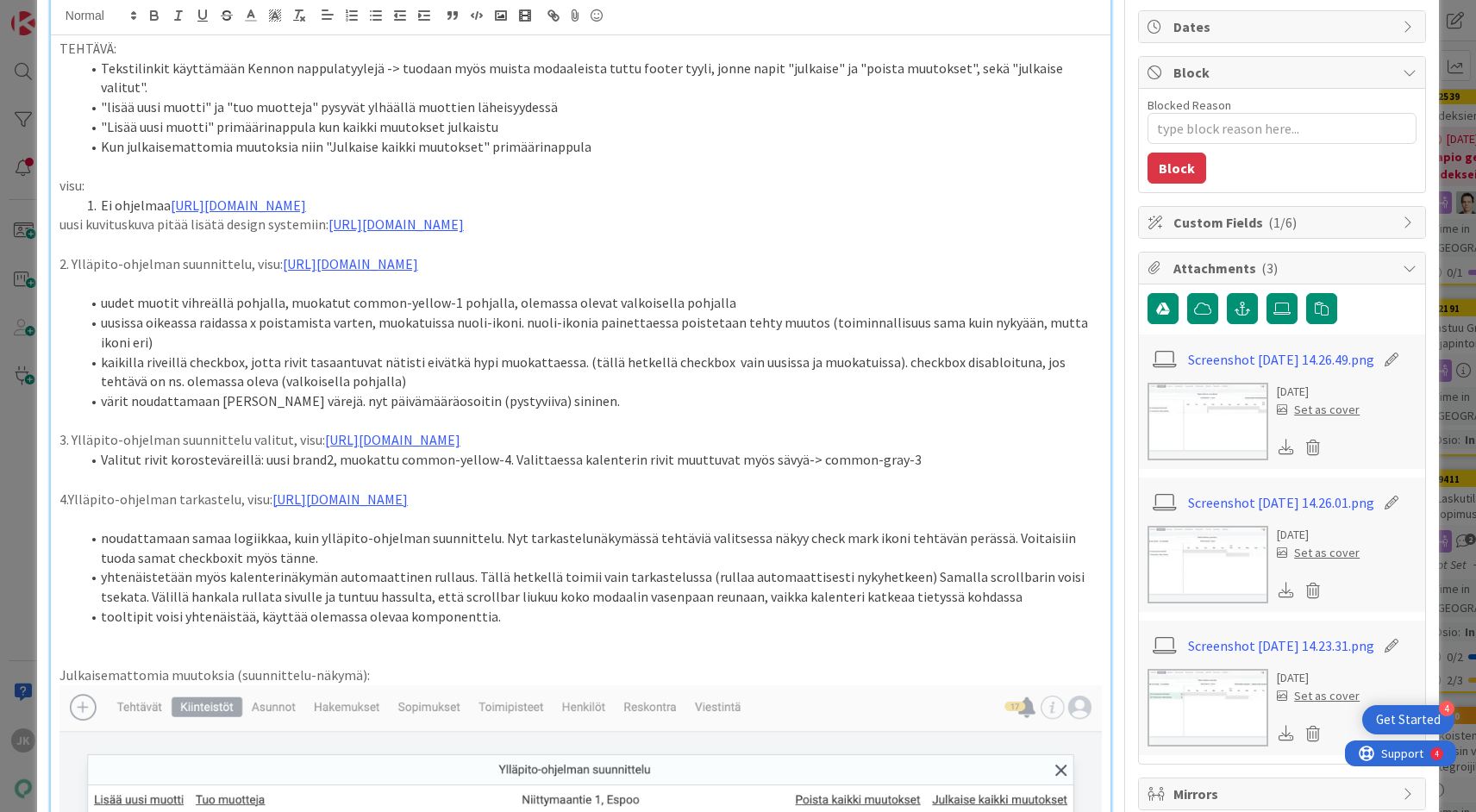
click at [781, 470] on li "Valitut rivit korosteväreillä: uusi brand2, muokattu common-yellow-4. Valittaes…" at bounding box center [590, 459] width 1021 height 20
click at [212, 470] on li "Valitut rivit korosteväreillä: uusi brand2, muokattu common-yellow-4. Valittaes…" at bounding box center [590, 459] width 1021 height 20
click at [552, 470] on li "Valitut rivit koroste väreillä: uusi brand2, muokattu common-yellow-4. Valittae…" at bounding box center [590, 459] width 1021 height 20
click at [290, 470] on li "Valitut rivit koroste väreillä: uusi brand2, muokattu common-yellow-4. Valittae…" at bounding box center [590, 459] width 1021 height 20
click at [401, 470] on li "Valitut rivit koroste väreillä: uusi-> brand2, muokattu common-yellow-4. Valitt…" at bounding box center [590, 459] width 1021 height 20
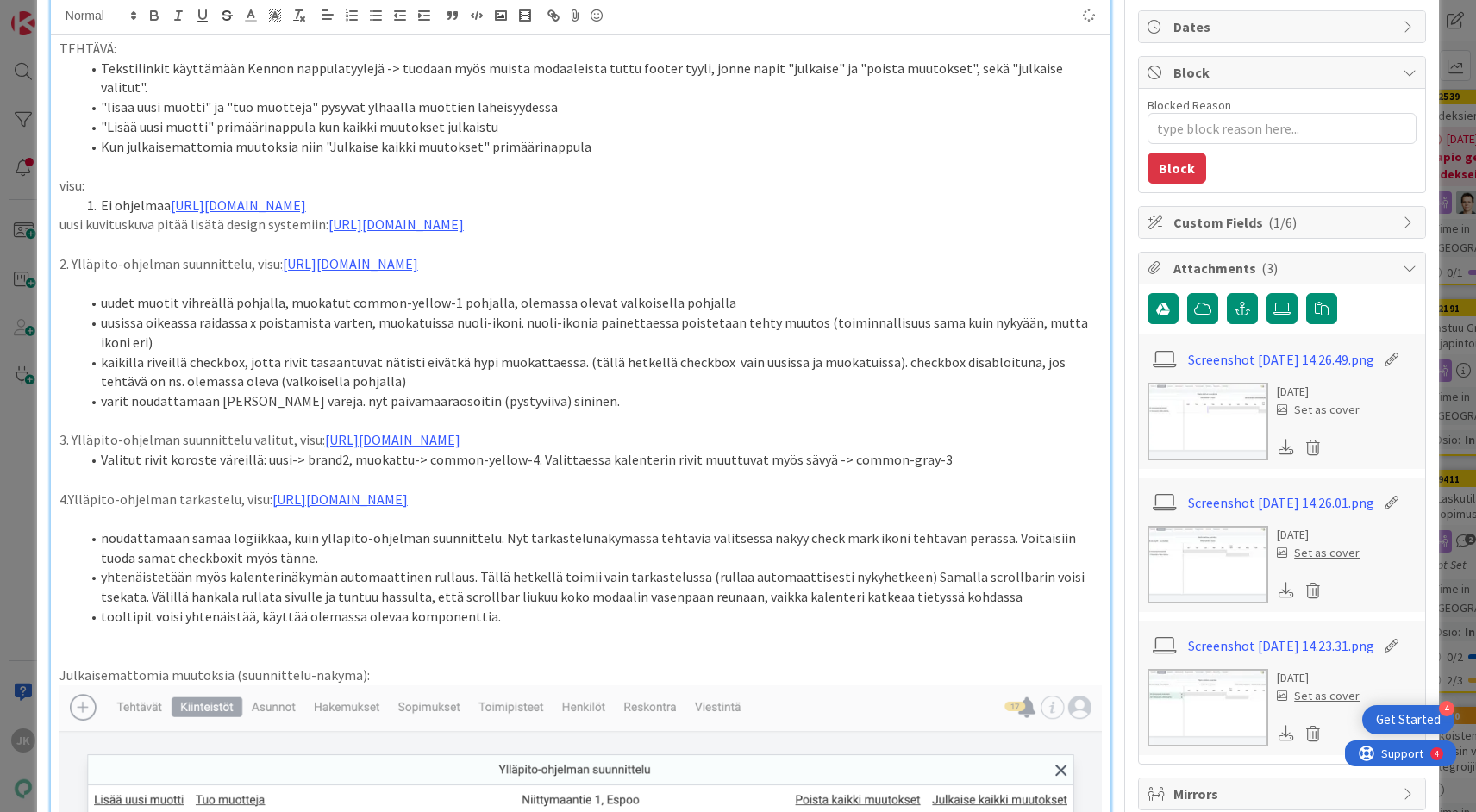
type textarea "x"
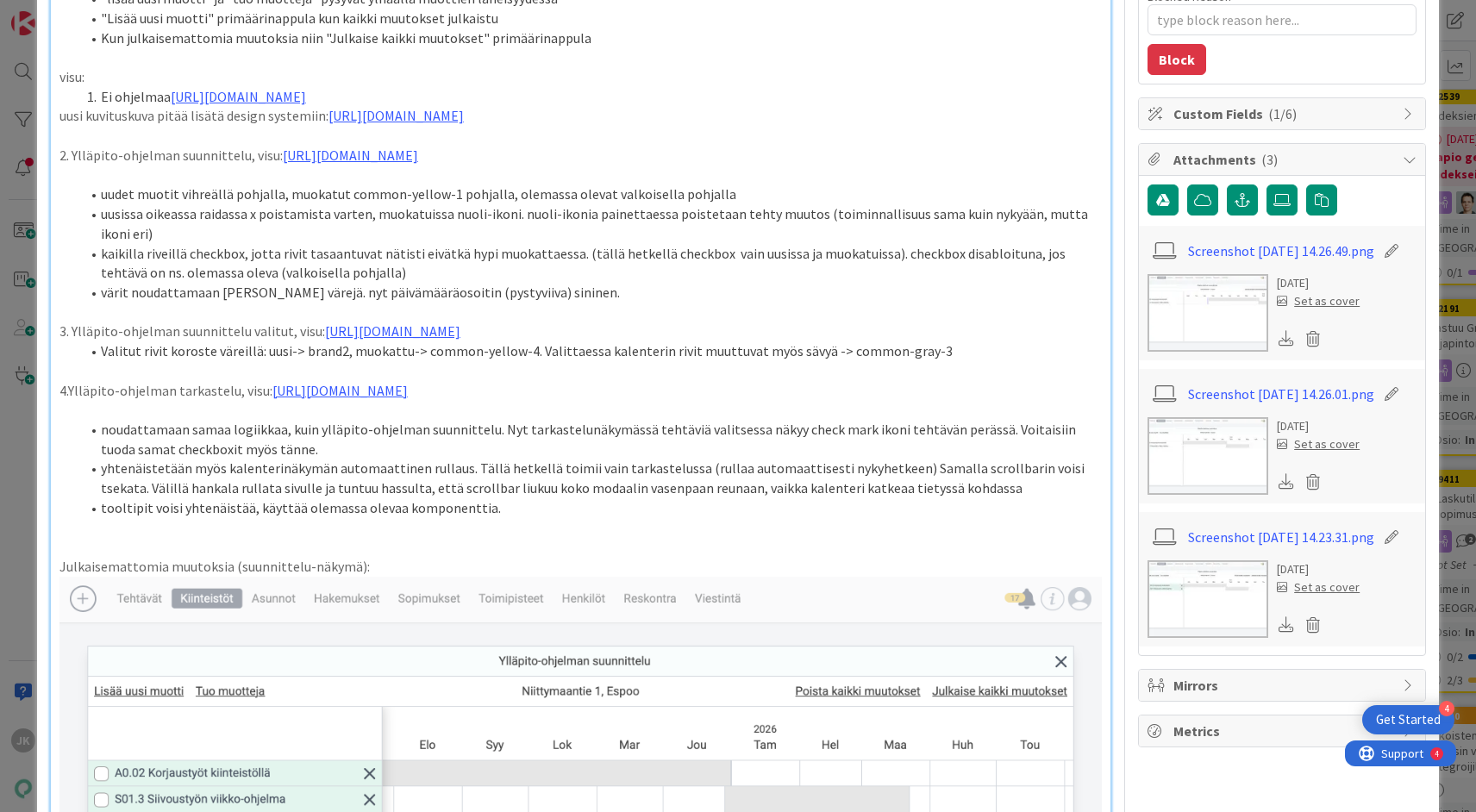
scroll to position [252, 0]
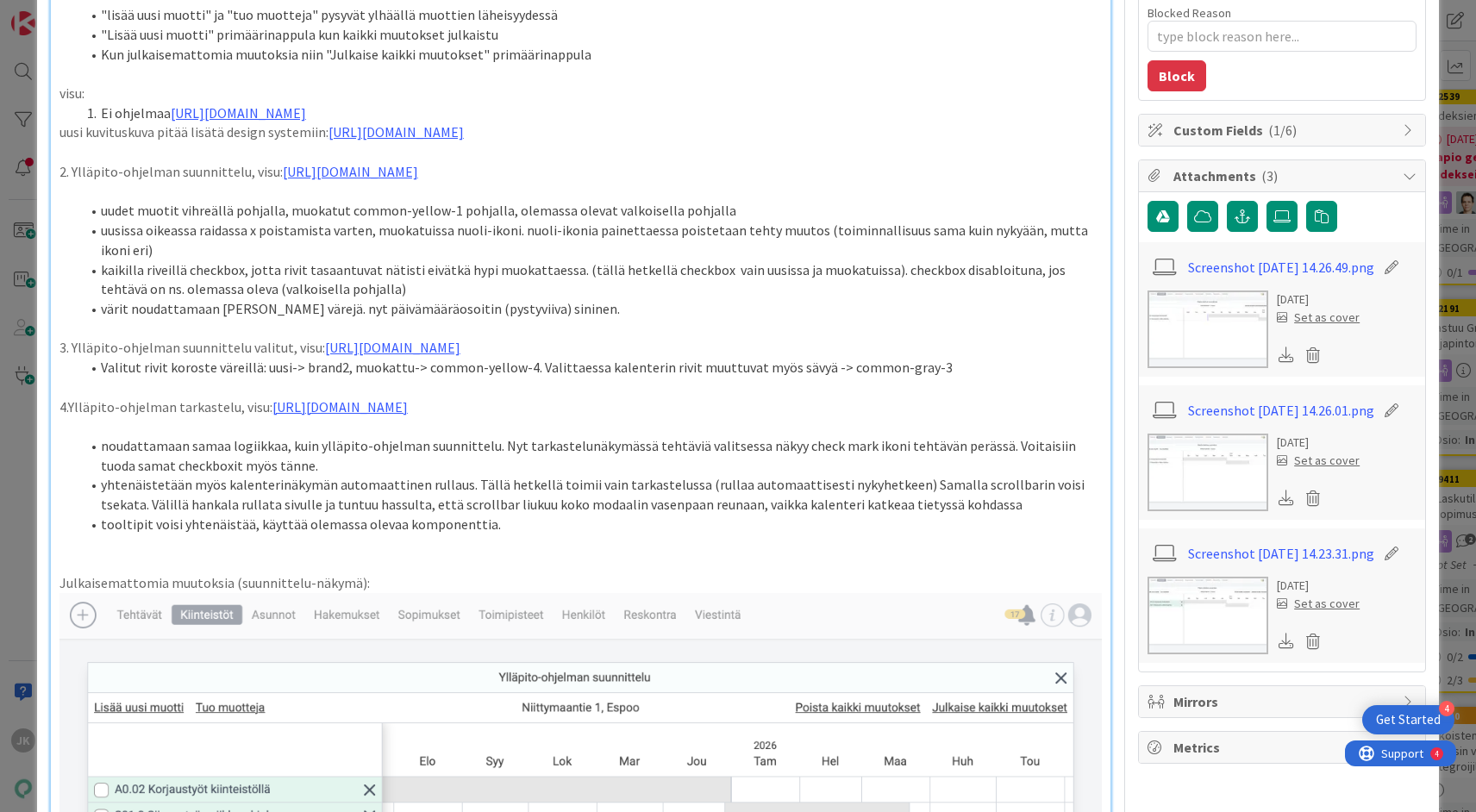
click at [617, 554] on p at bounding box center [581, 544] width 1042 height 20
click at [620, 534] on li "tooltipit voisi yhtenäistää, käyttää olemassa olevaa komponenttia." at bounding box center [590, 524] width 1021 height 20
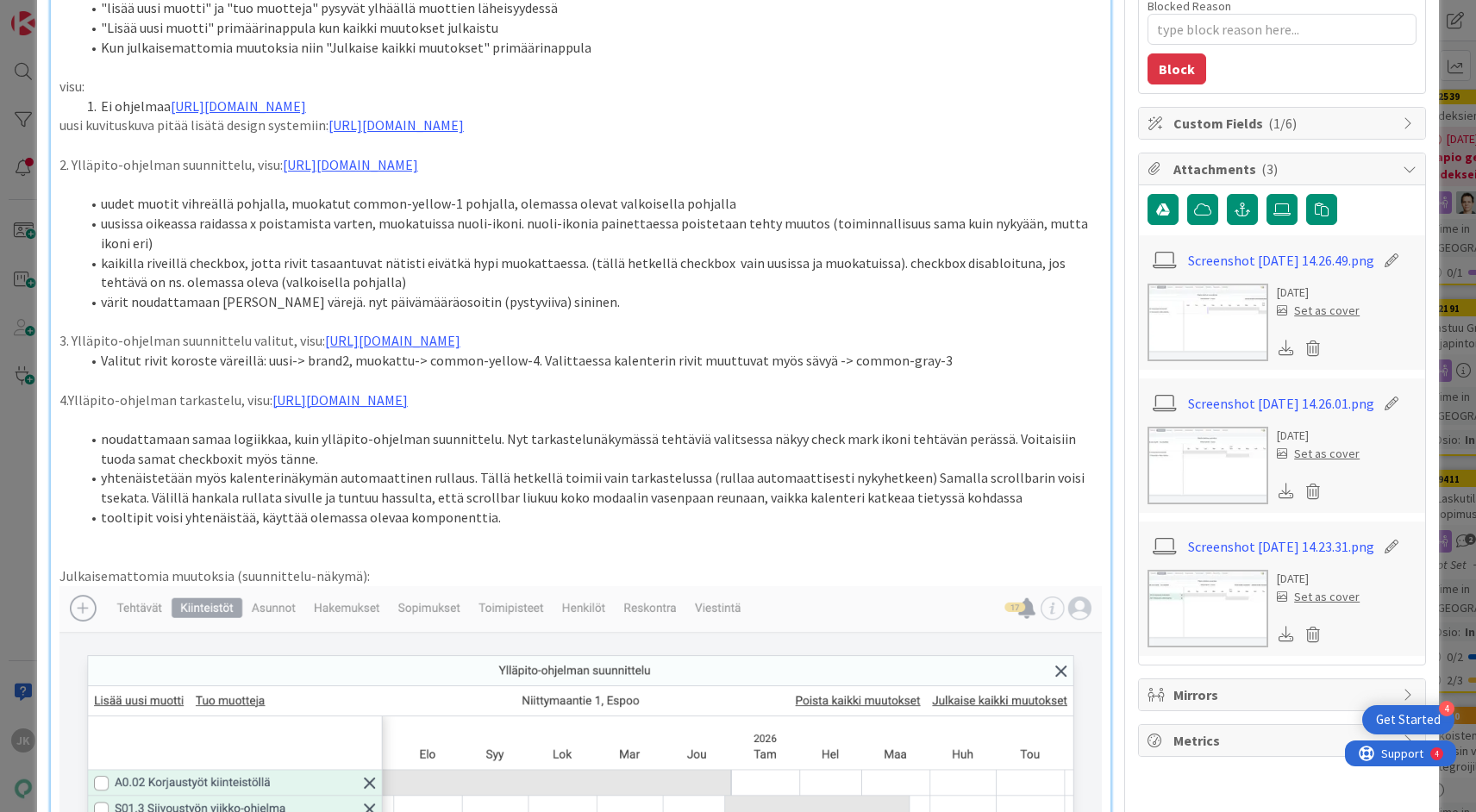
scroll to position [111, 0]
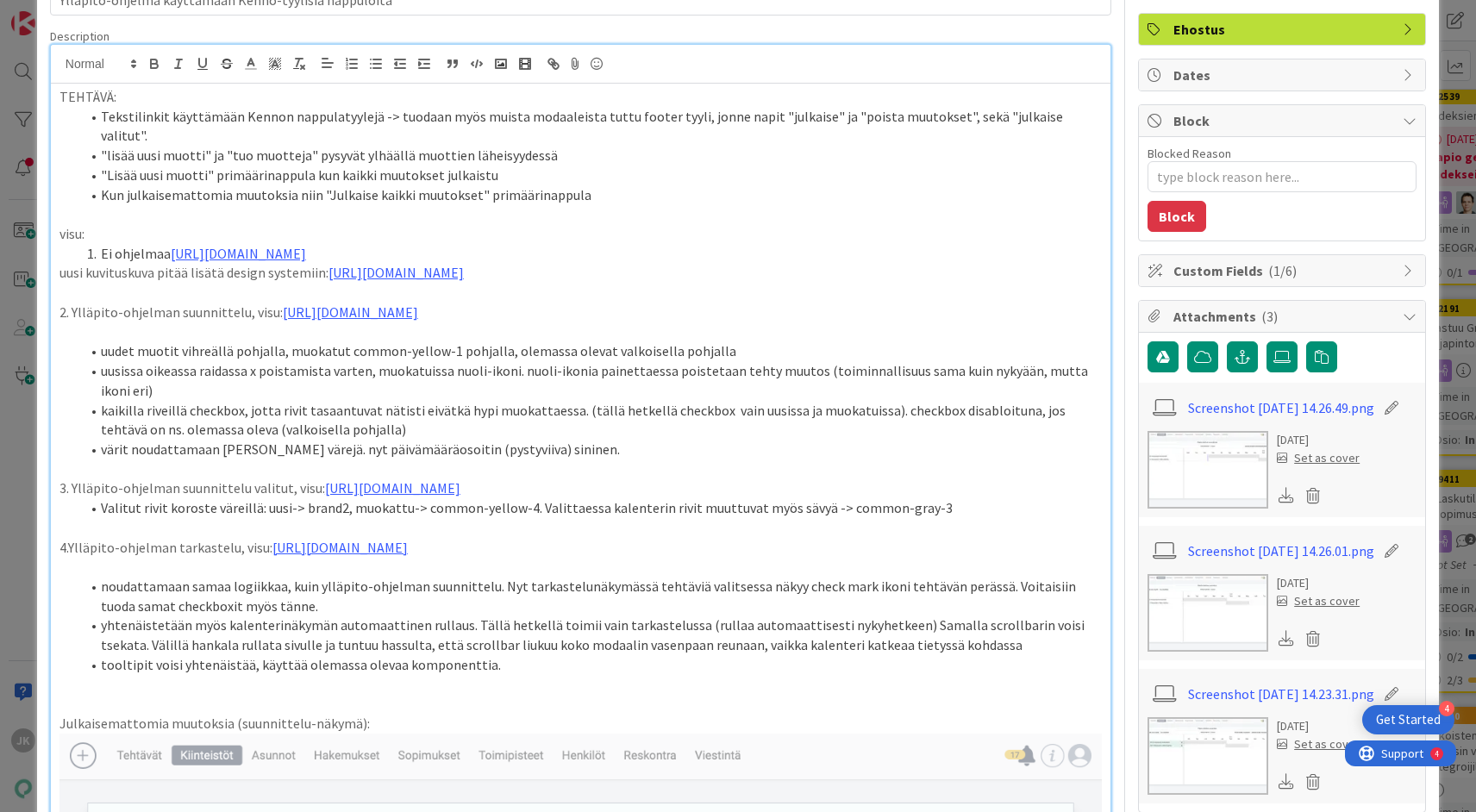
click at [982, 654] on li "yhtenäistetään myös kalenterinäkymän automaattinen rullaus. Tällä hetkellä toim…" at bounding box center [590, 635] width 1021 height 39
click at [968, 675] on li "tooltipit voisi yhtenäistää, käyttää olemassa olevaa komponenttia." at bounding box center [590, 664] width 1021 height 20
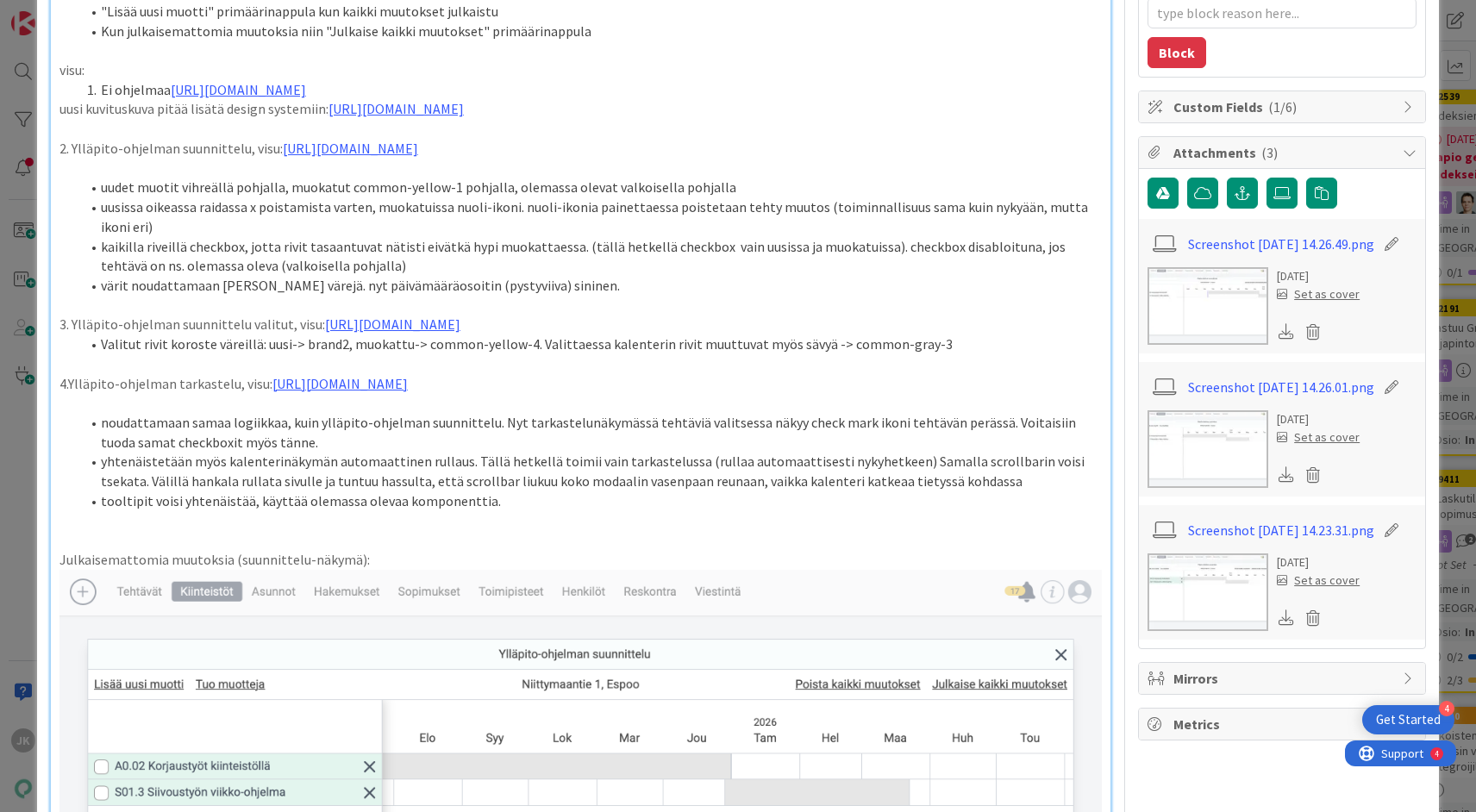
scroll to position [230, 0]
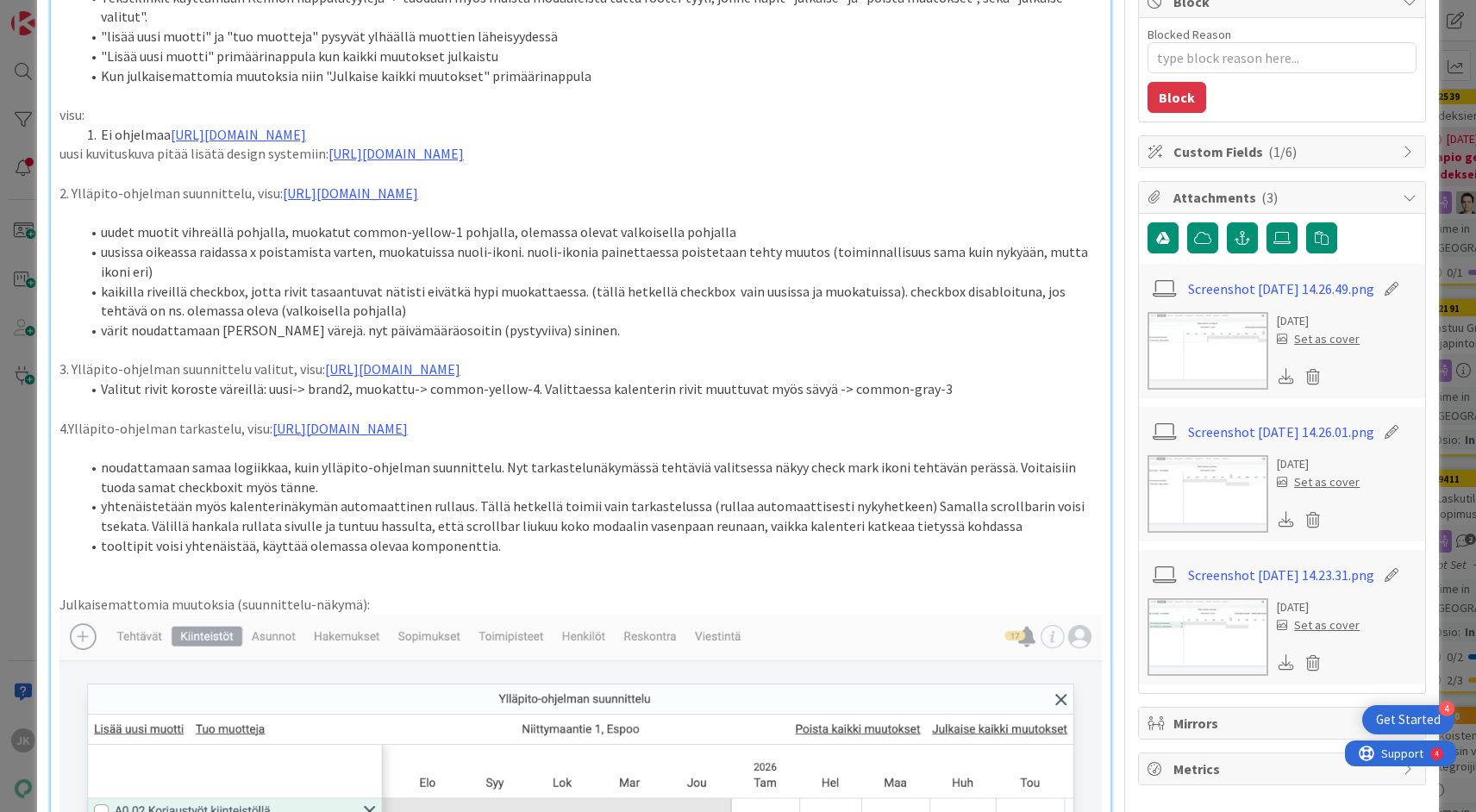
click at [217, 289] on li "kaikilla riveillä checkbox, jotta rivit tasaantuvat nätisti eivätkä hypi muokat…" at bounding box center [590, 301] width 1021 height 39
click at [493, 556] on li "tooltipit voisi yhtenäistää, käyttää olemassa olevaa komponenttia." at bounding box center [590, 546] width 1021 height 20
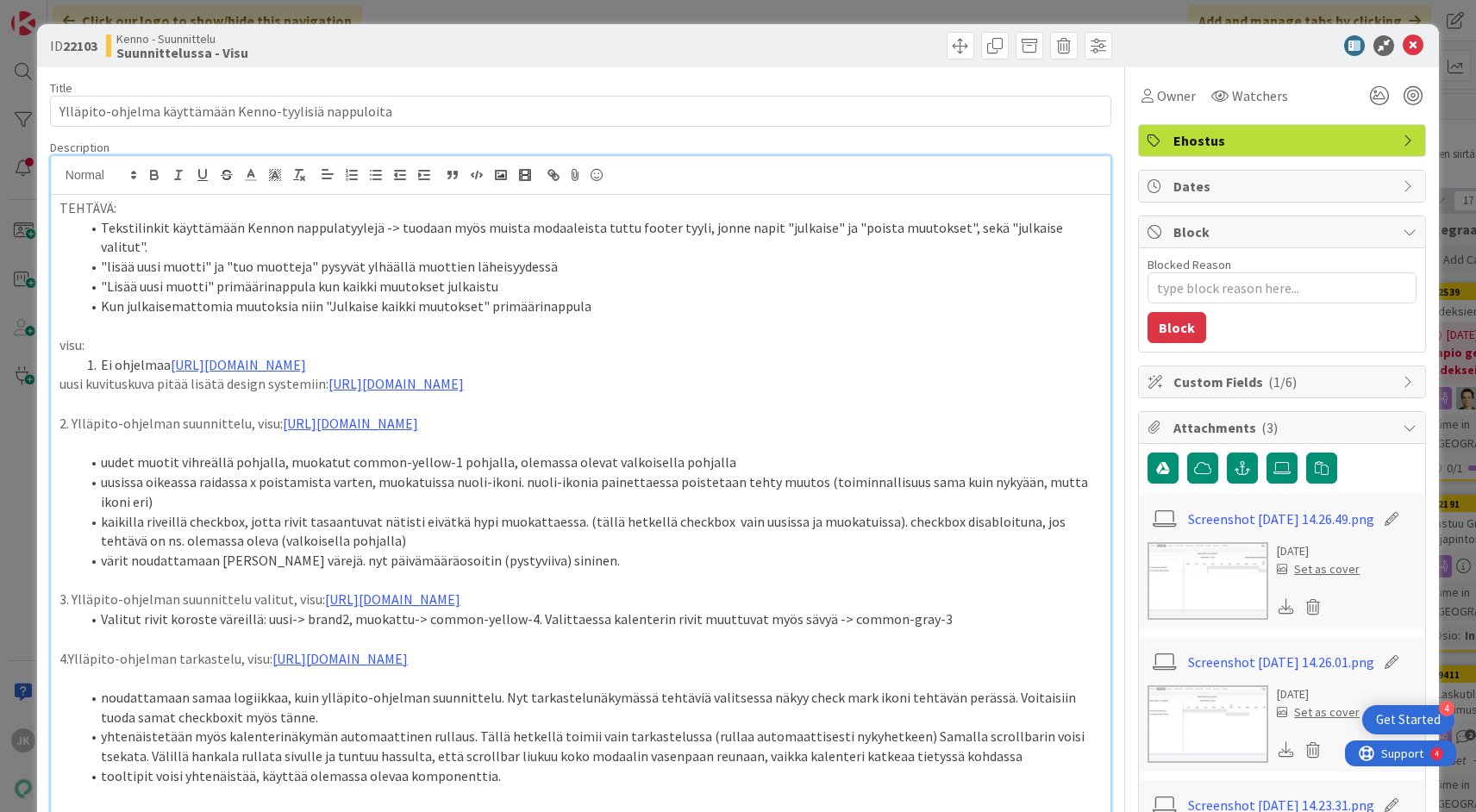
scroll to position [230, 0]
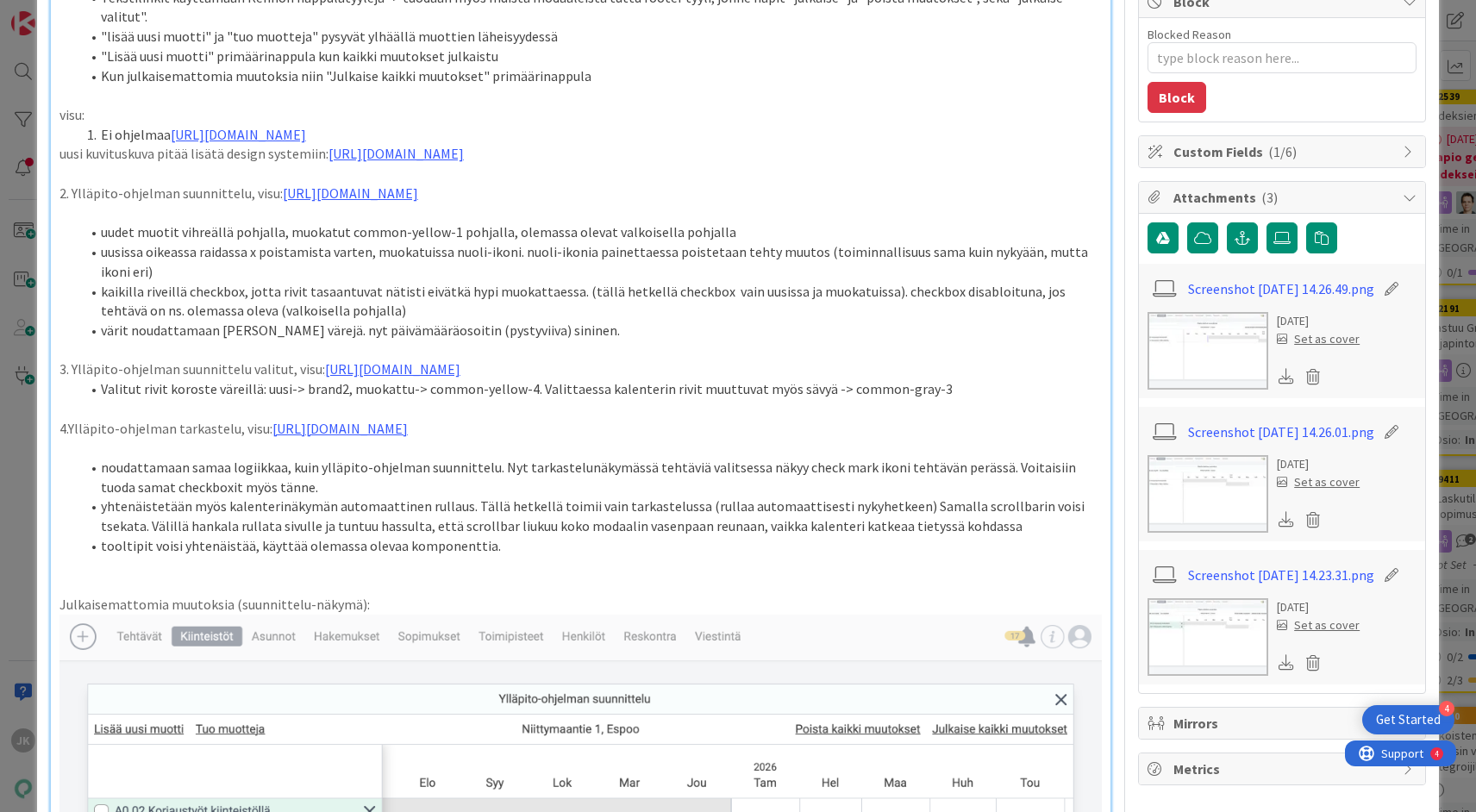
click at [615, 332] on li "värit noudattamaan [PERSON_NAME] värejä. nyt päivämääräosoitin (pystyviiva) sin…" at bounding box center [590, 330] width 1021 height 20
click at [619, 333] on li "värit noudattamaan [PERSON_NAME] värejä. nyt päivämääräosoitin (pystyviiva) sin…" at bounding box center [590, 330] width 1021 height 20
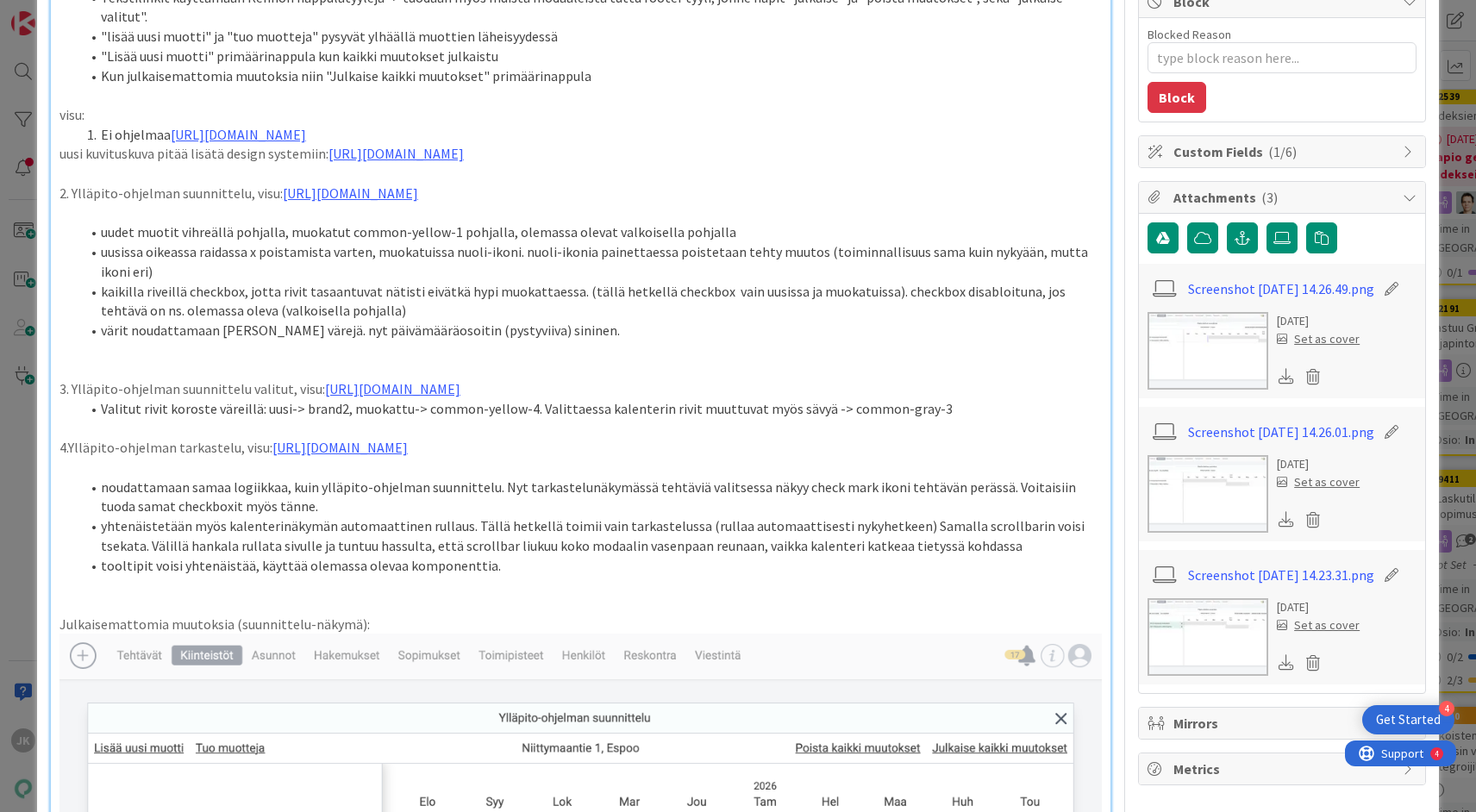
type textarea "x"
click at [64, 348] on p "3.Ylläpito-ohjelman suunnittelu, virhe: [URL][DOMAIN_NAME]" at bounding box center [581, 350] width 1042 height 20
click at [65, 399] on p "3. Ylläpito-ohjelman suunnittelu valitut, visu: [URL][DOMAIN_NAME]" at bounding box center [581, 389] width 1042 height 20
click at [64, 457] on p "4.Ylläpito-ohjelman tarkastelu, visu: [URL][DOMAIN_NAME]" at bounding box center [581, 448] width 1042 height 20
click at [65, 348] on p "4.Ylläpito-ohjelman suunnittelu, virhe: [URL][DOMAIN_NAME]" at bounding box center [581, 350] width 1042 height 20
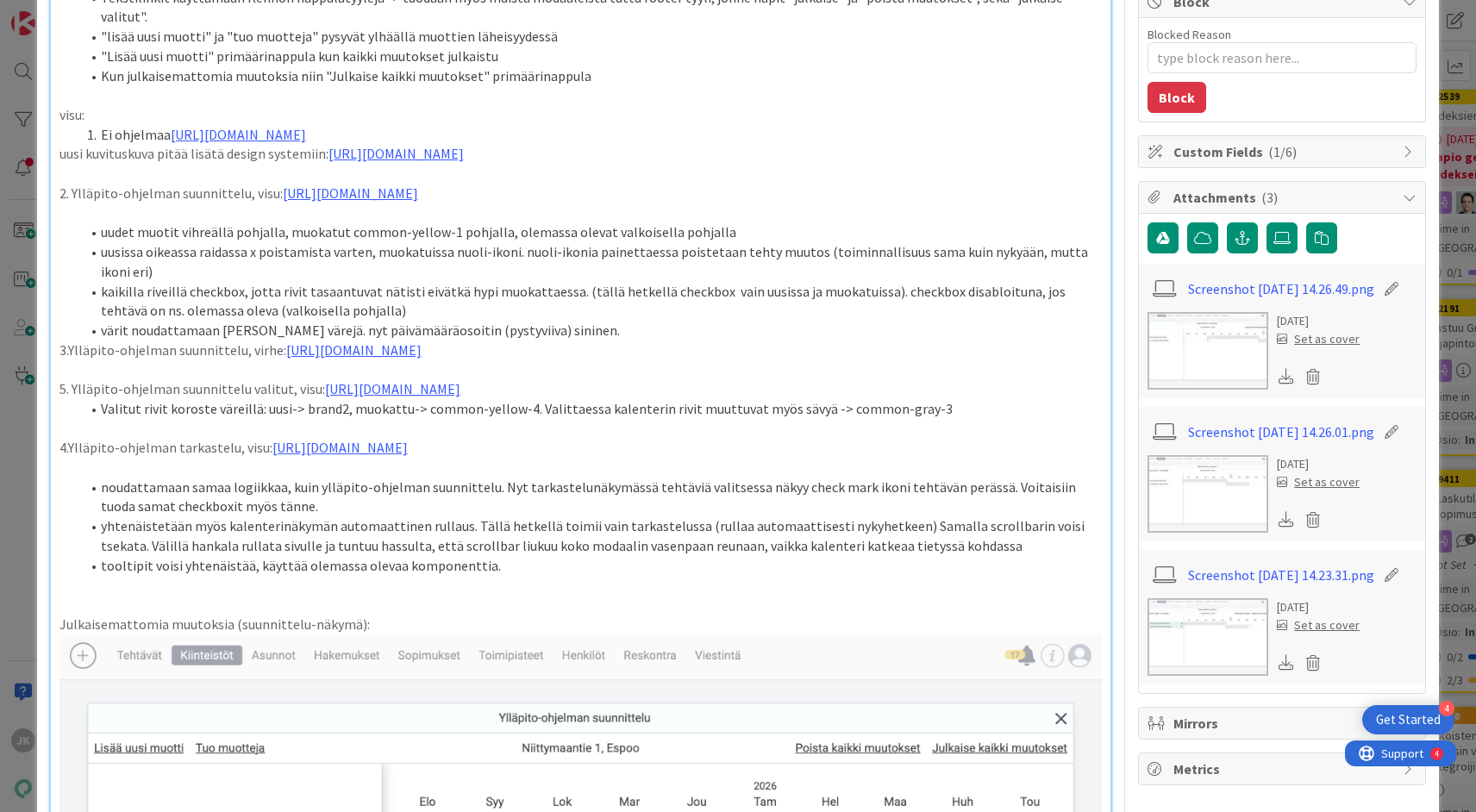
click at [65, 399] on p "5. Ylläpito-ohjelman suunnittelu valitut, visu: [URL][DOMAIN_NAME]" at bounding box center [581, 389] width 1042 height 20
click at [66, 457] on p "4.Ylläpito-ohjelman tarkastelu, visu: [URL][DOMAIN_NAME]" at bounding box center [581, 448] width 1042 height 20
click at [178, 555] on li "yhtenäistetään myös kalenterinäkymän automaattinen rullaus. Tällä hetkellä toim…" at bounding box center [590, 535] width 1021 height 39
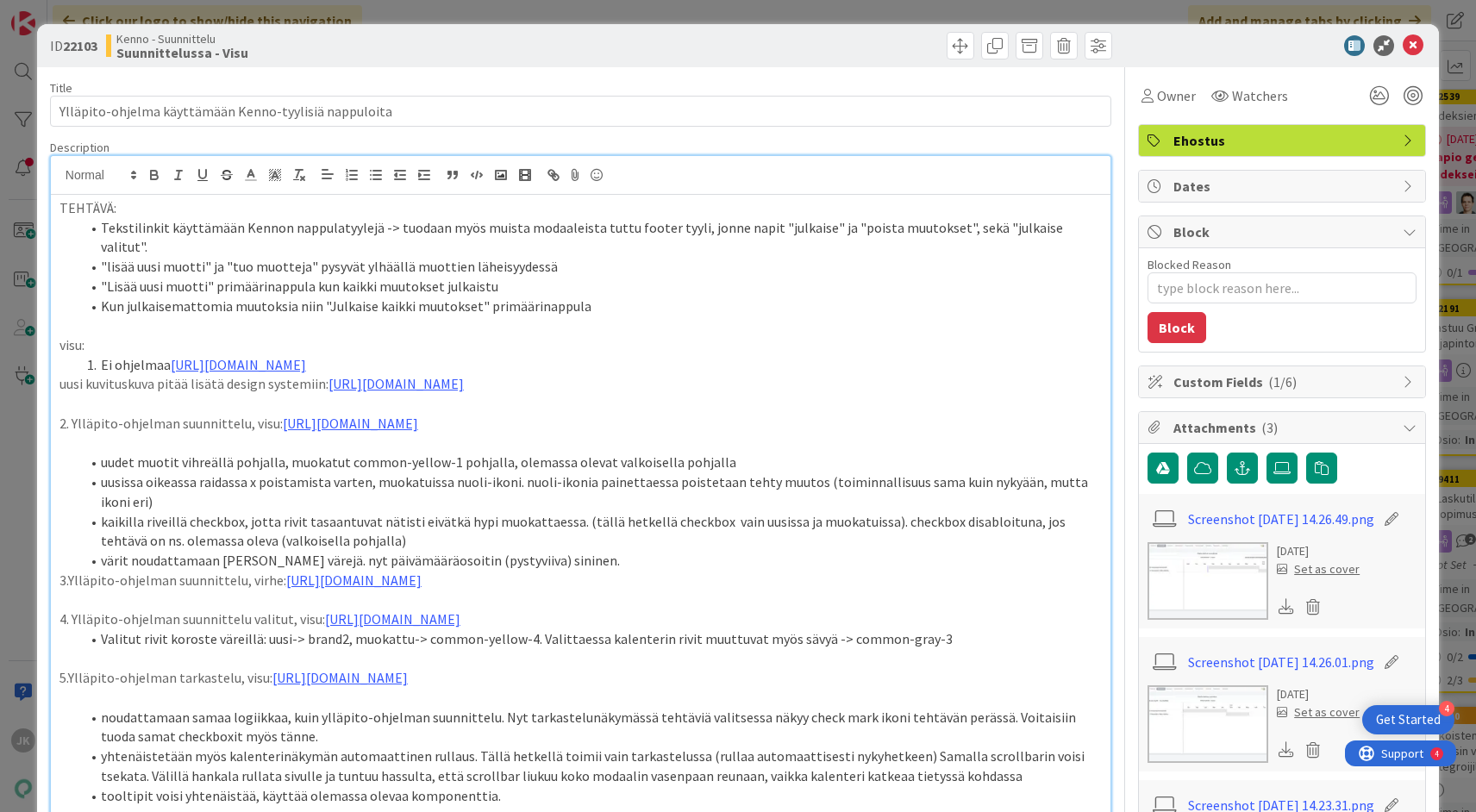
click at [339, 277] on li ""Lisää uusi muotti" primäärinappula kun kaikki muutokset julkaistu" at bounding box center [590, 286] width 1021 height 20
click at [1413, 50] on icon at bounding box center [1412, 45] width 21 height 21
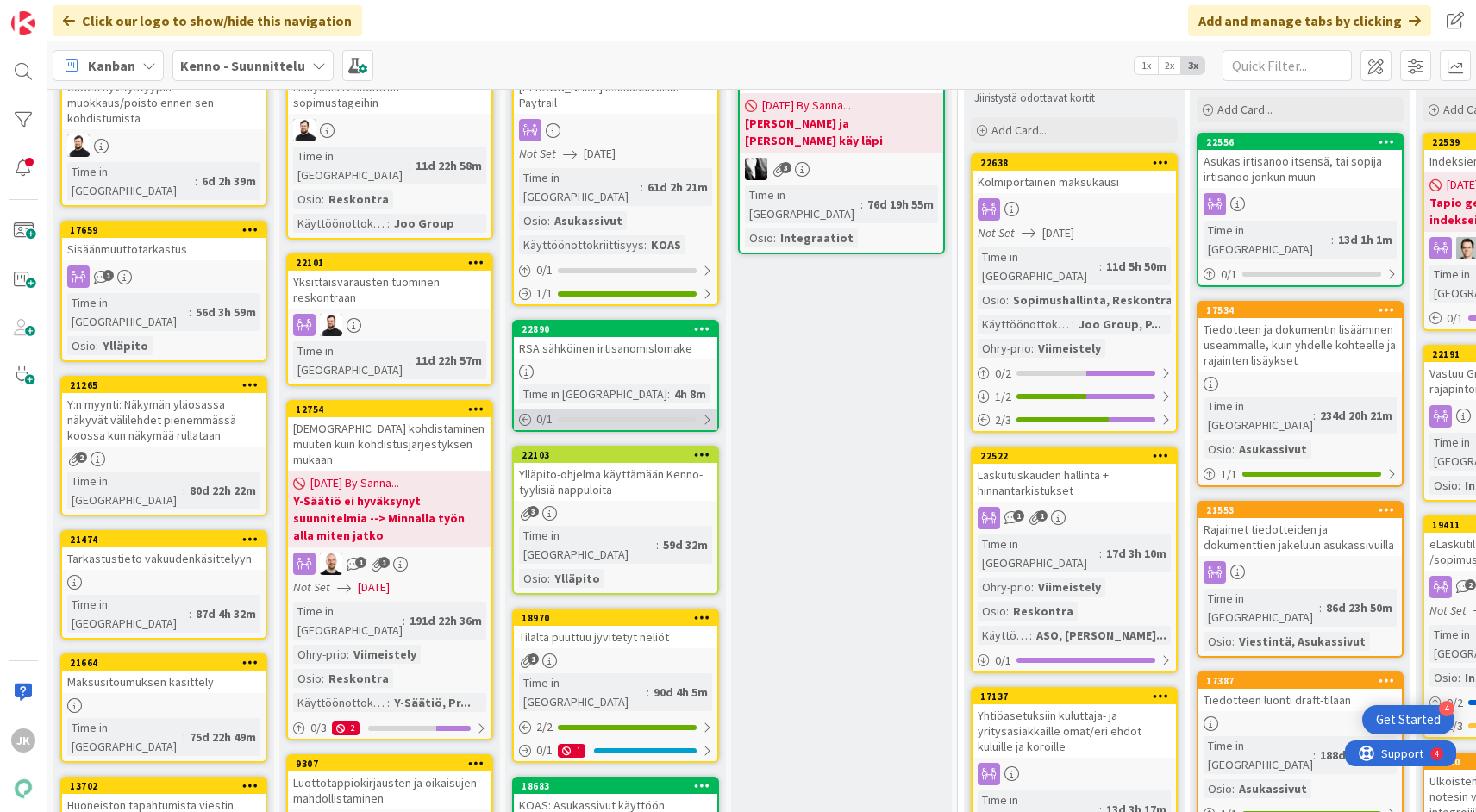
scroll to position [157, 0]
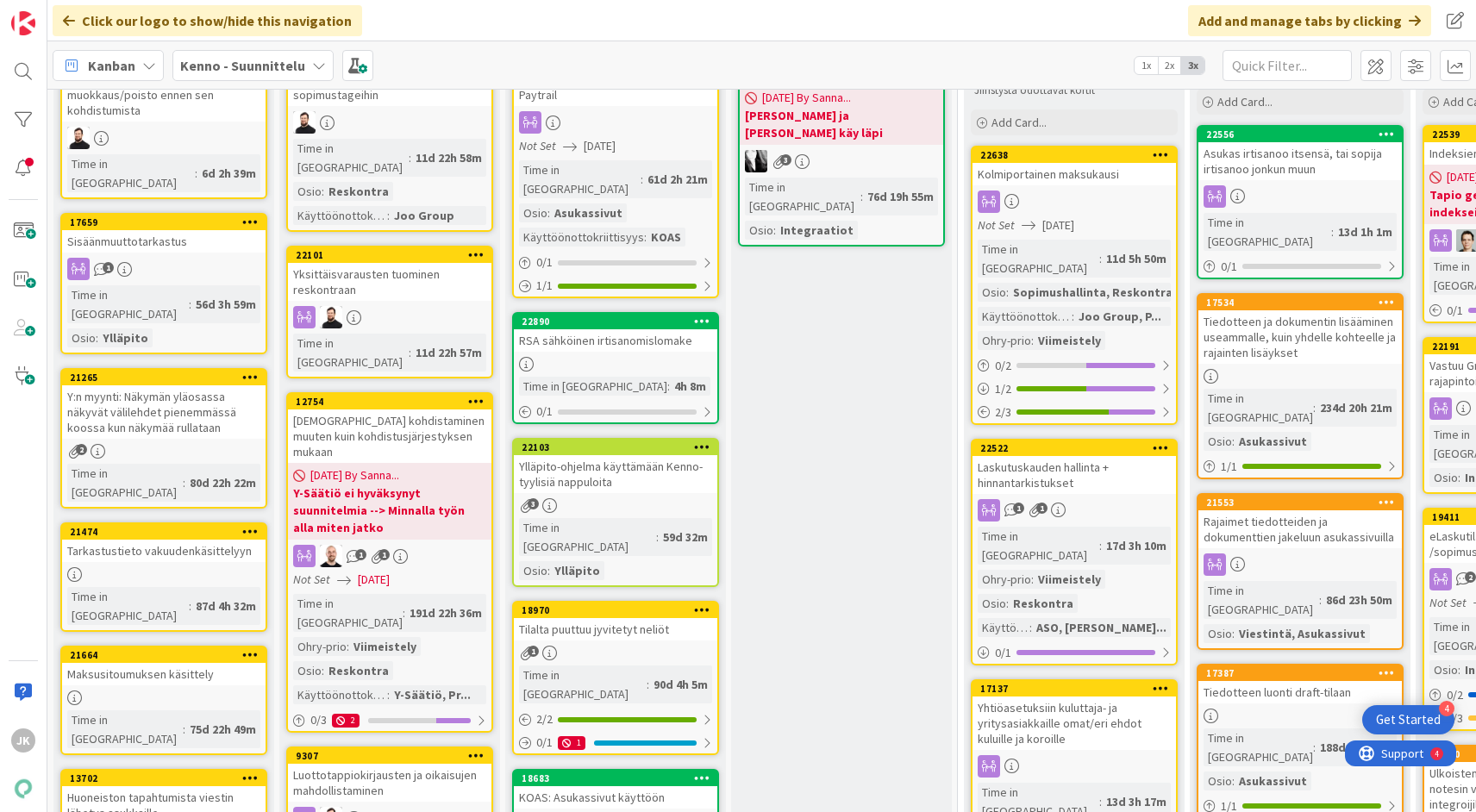
click at [639, 455] on div "Ylläpito-ohjelma käyttämään Kenno-tyylisiä nappuloita" at bounding box center [616, 474] width 203 height 38
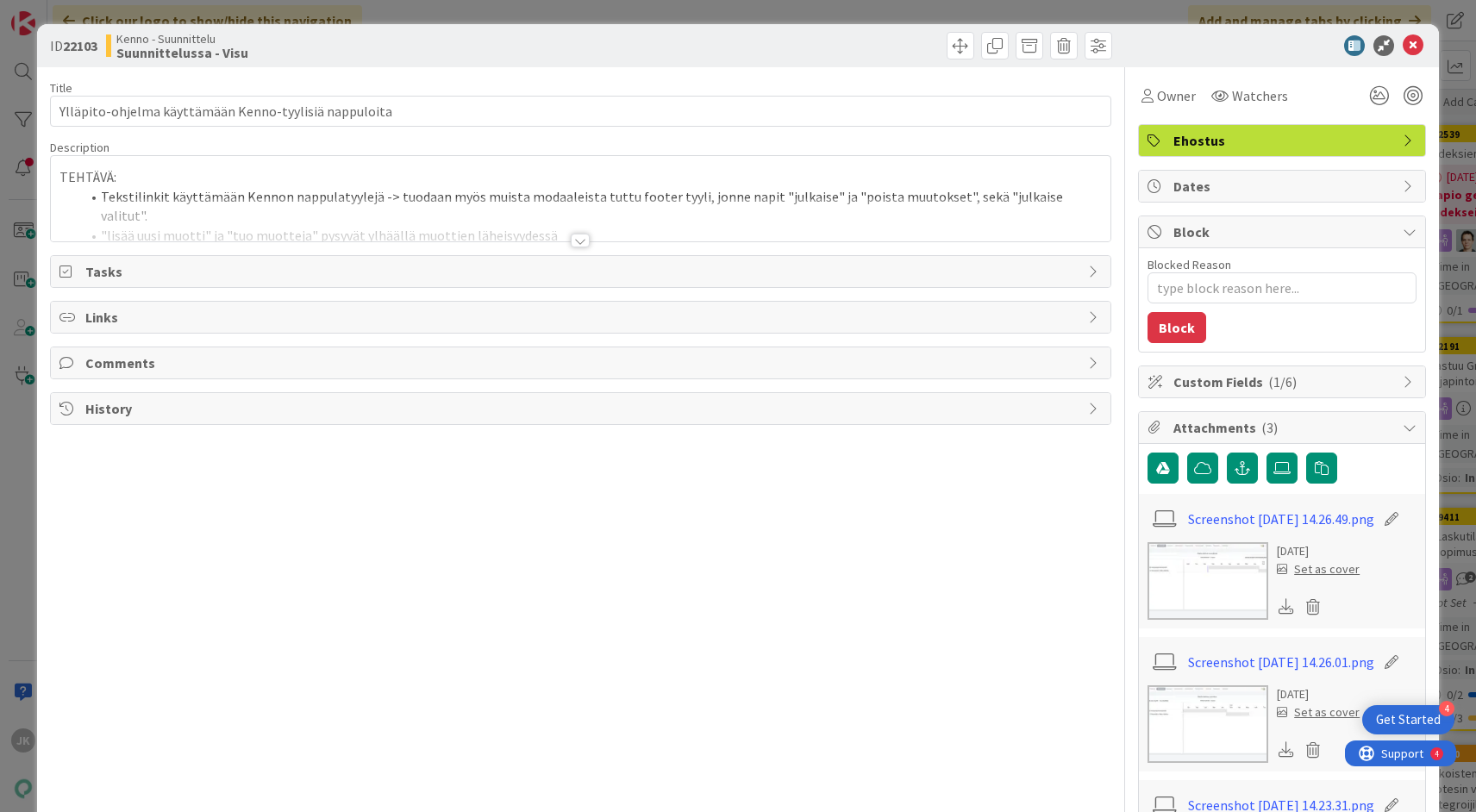
type textarea "x"
click at [584, 240] on div at bounding box center [580, 240] width 19 height 14
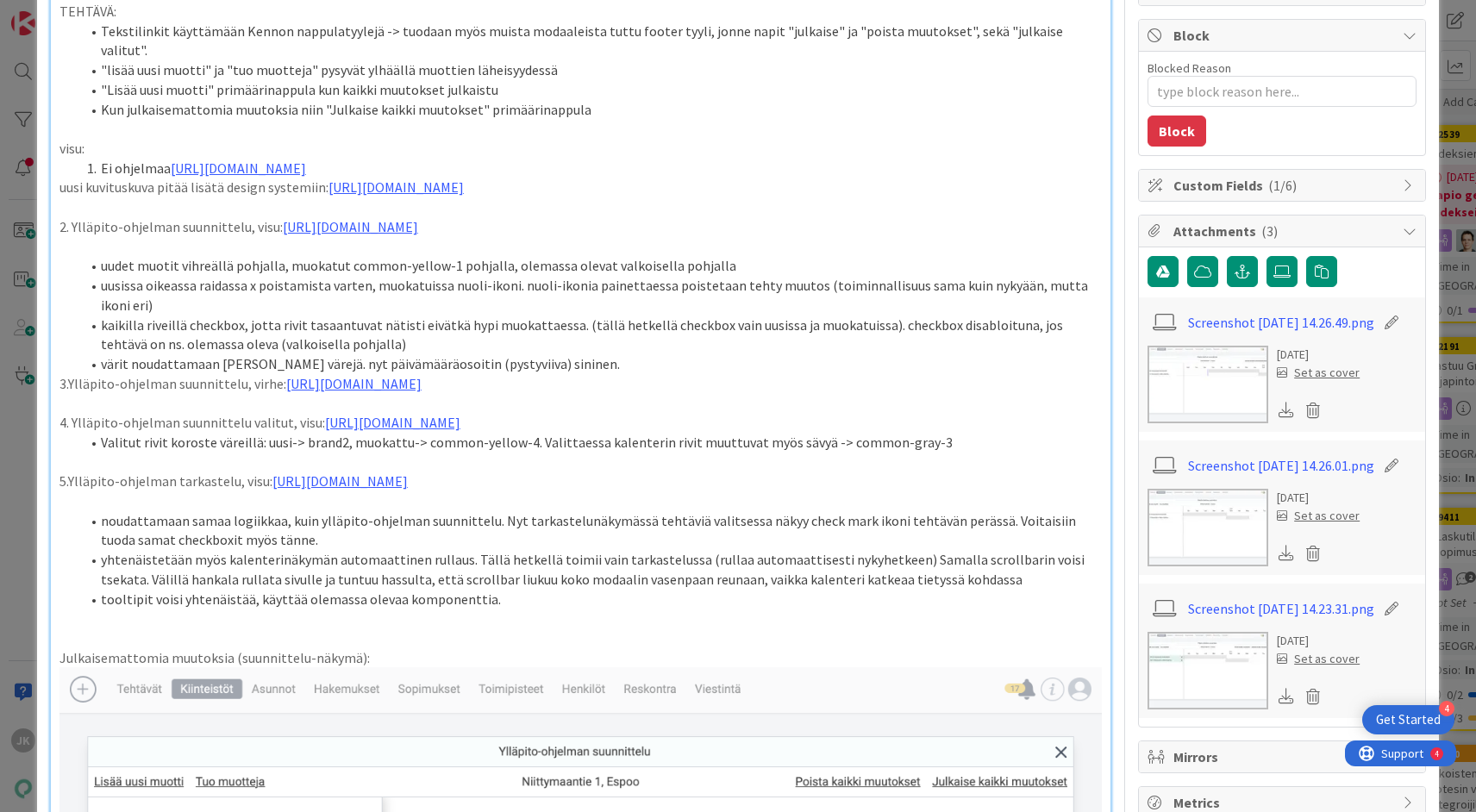
scroll to position [199, 0]
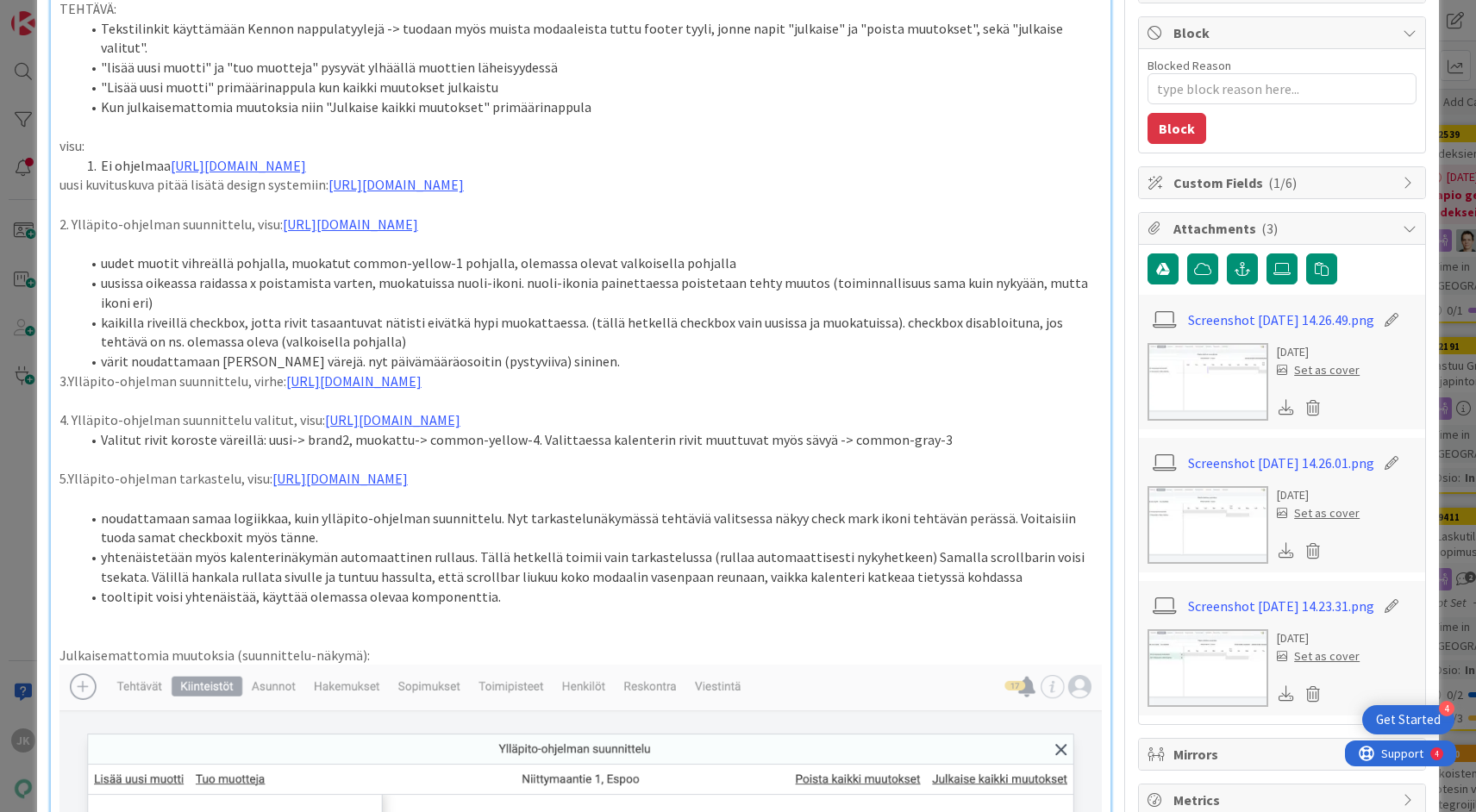
click at [534, 607] on li "tooltipit voisi yhtenäistää, käyttää olemassa olevaa komponenttia." at bounding box center [590, 597] width 1021 height 20
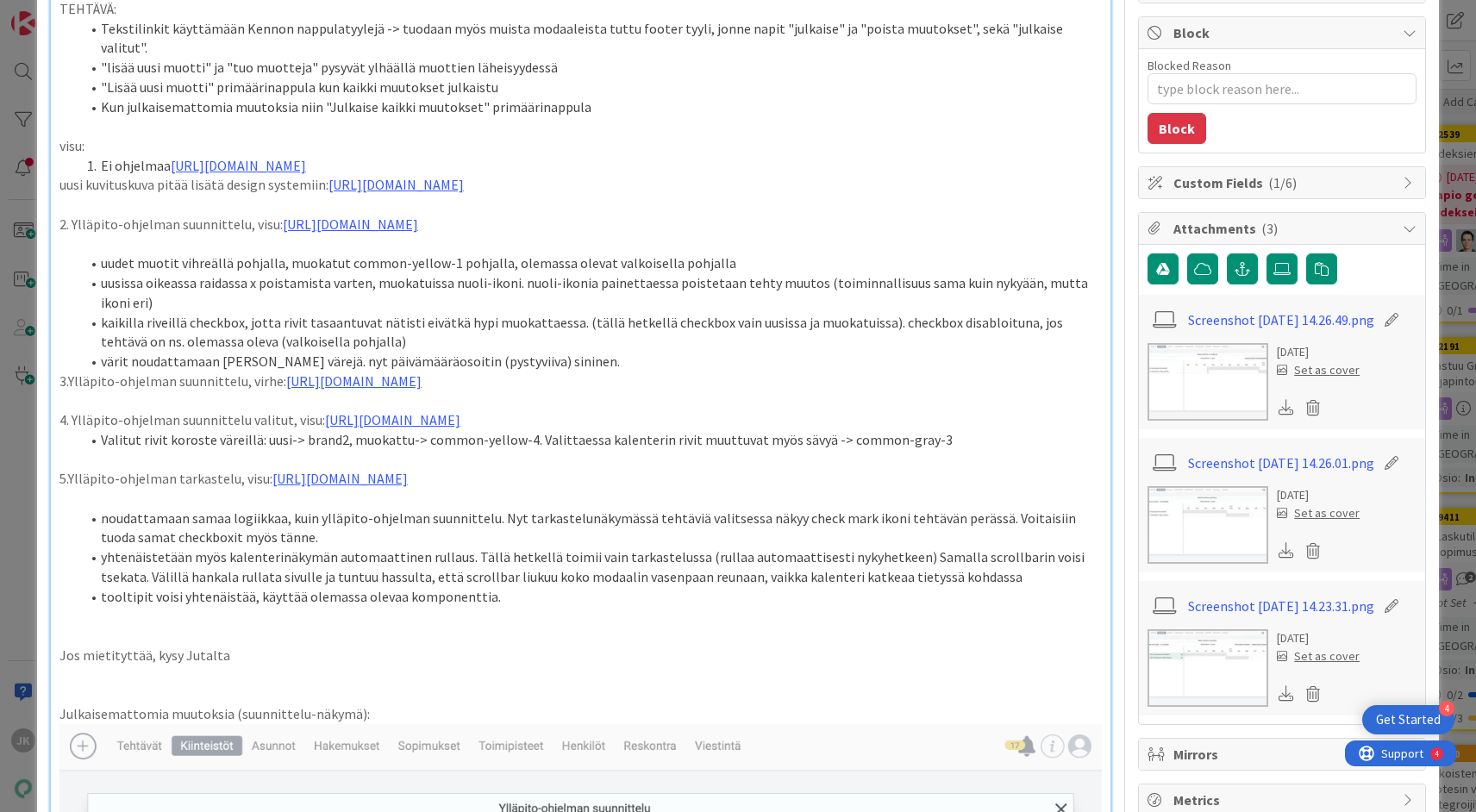
click at [84, 665] on p "Jos mietityttää, kysy Jutalta" at bounding box center [581, 656] width 1042 height 20
click at [253, 665] on p "Jos mietityttää, kysy Jutalta" at bounding box center [581, 656] width 1042 height 20
click at [81, 665] on p "Jos mietityttää, kysy Jutalta" at bounding box center [581, 656] width 1042 height 20
click at [295, 665] on p "Jos nämä mietityttää, kysy Jutalta" at bounding box center [581, 656] width 1042 height 20
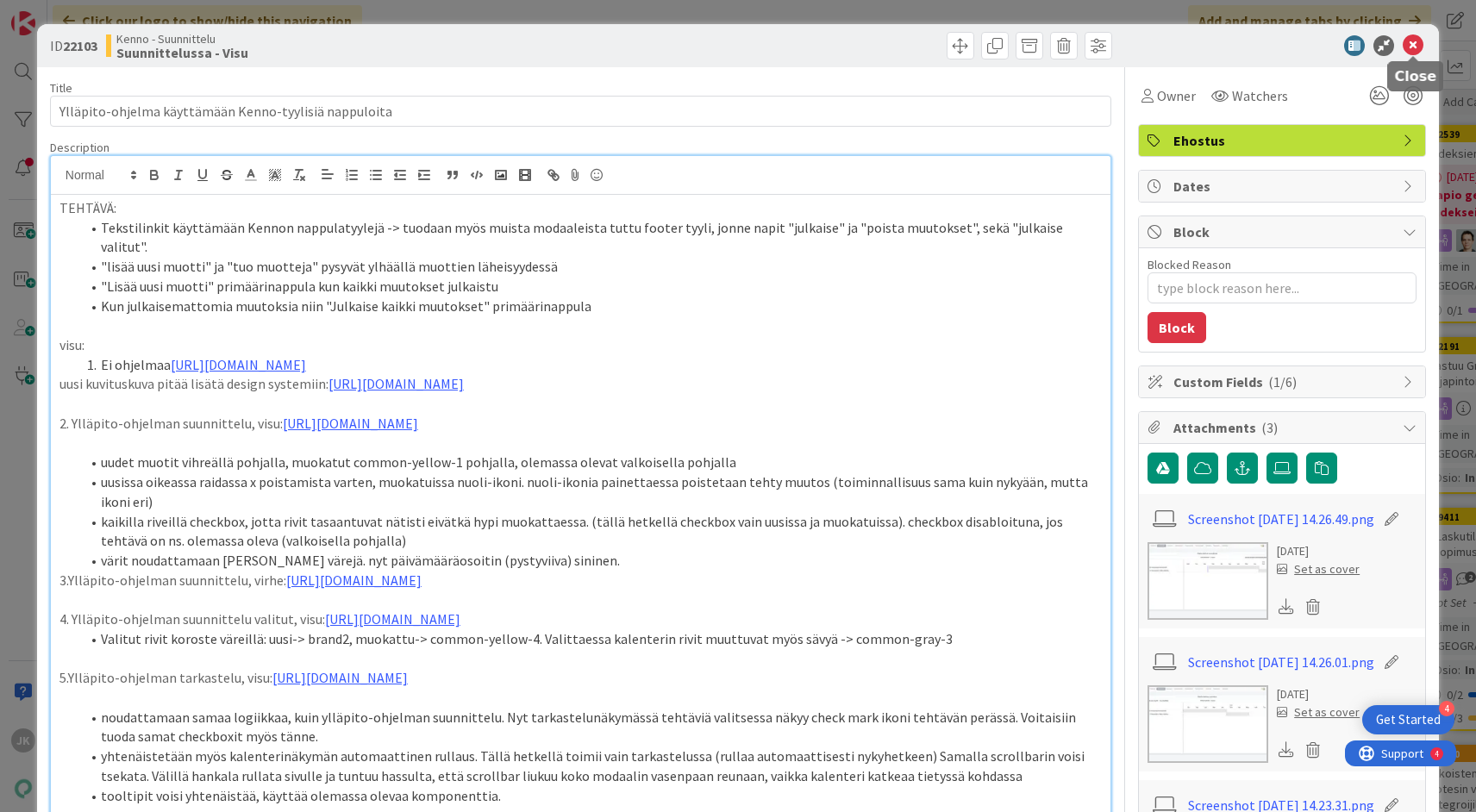
click at [1413, 44] on icon at bounding box center [1412, 45] width 21 height 21
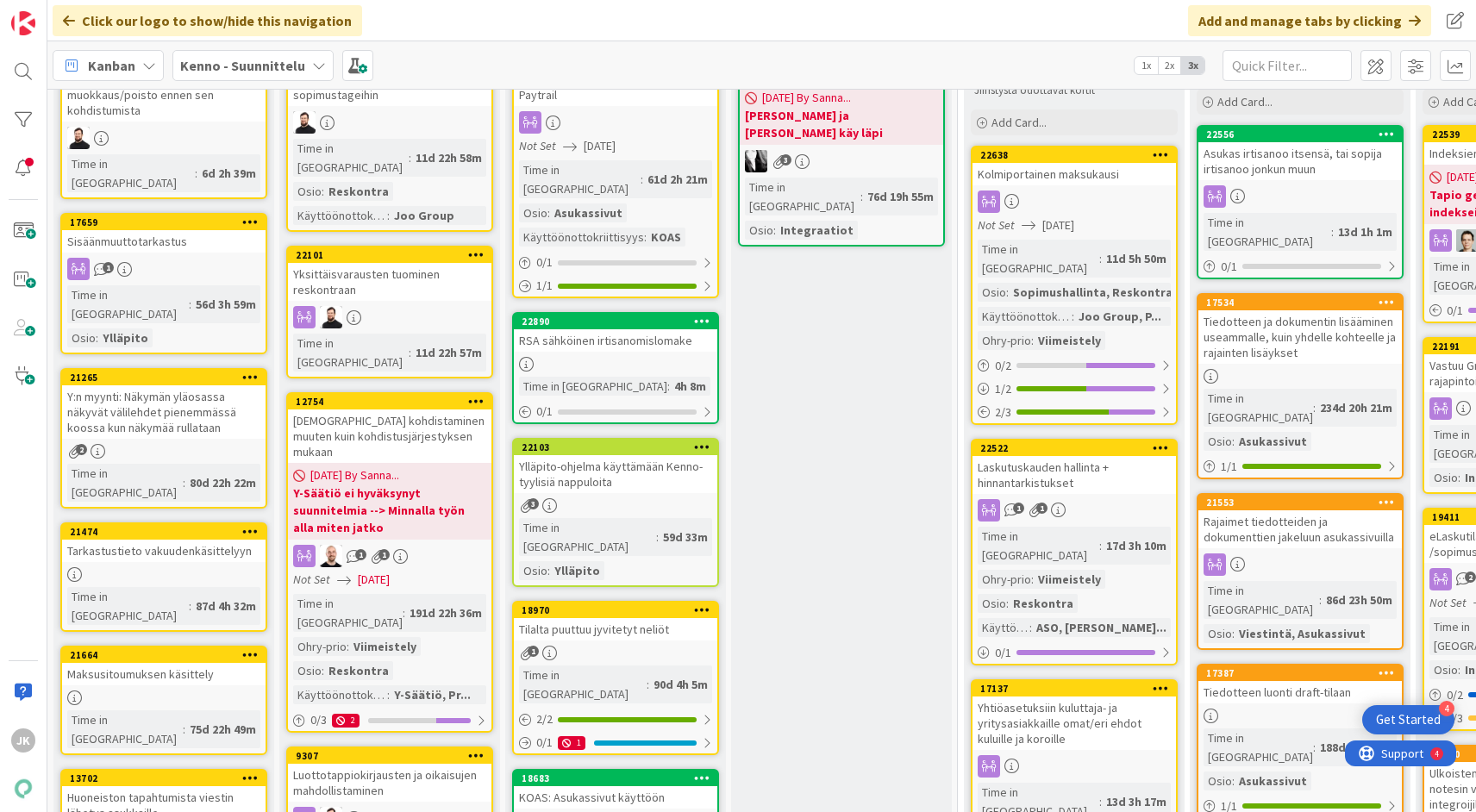
click at [599, 618] on div "Tilalta puuttuu jyvitetyt neliöt" at bounding box center [616, 628] width 203 height 22
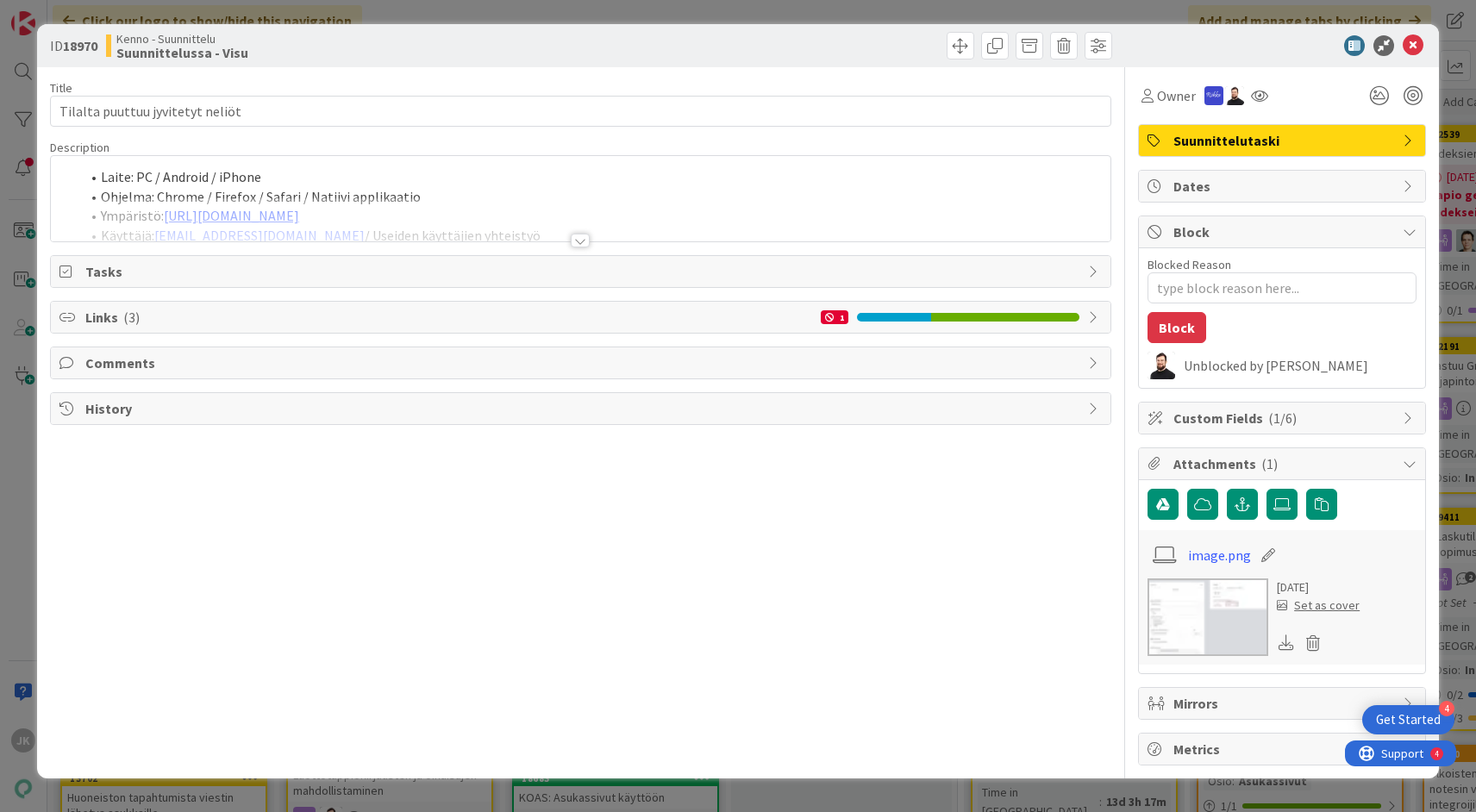
click at [581, 239] on div at bounding box center [580, 240] width 19 height 14
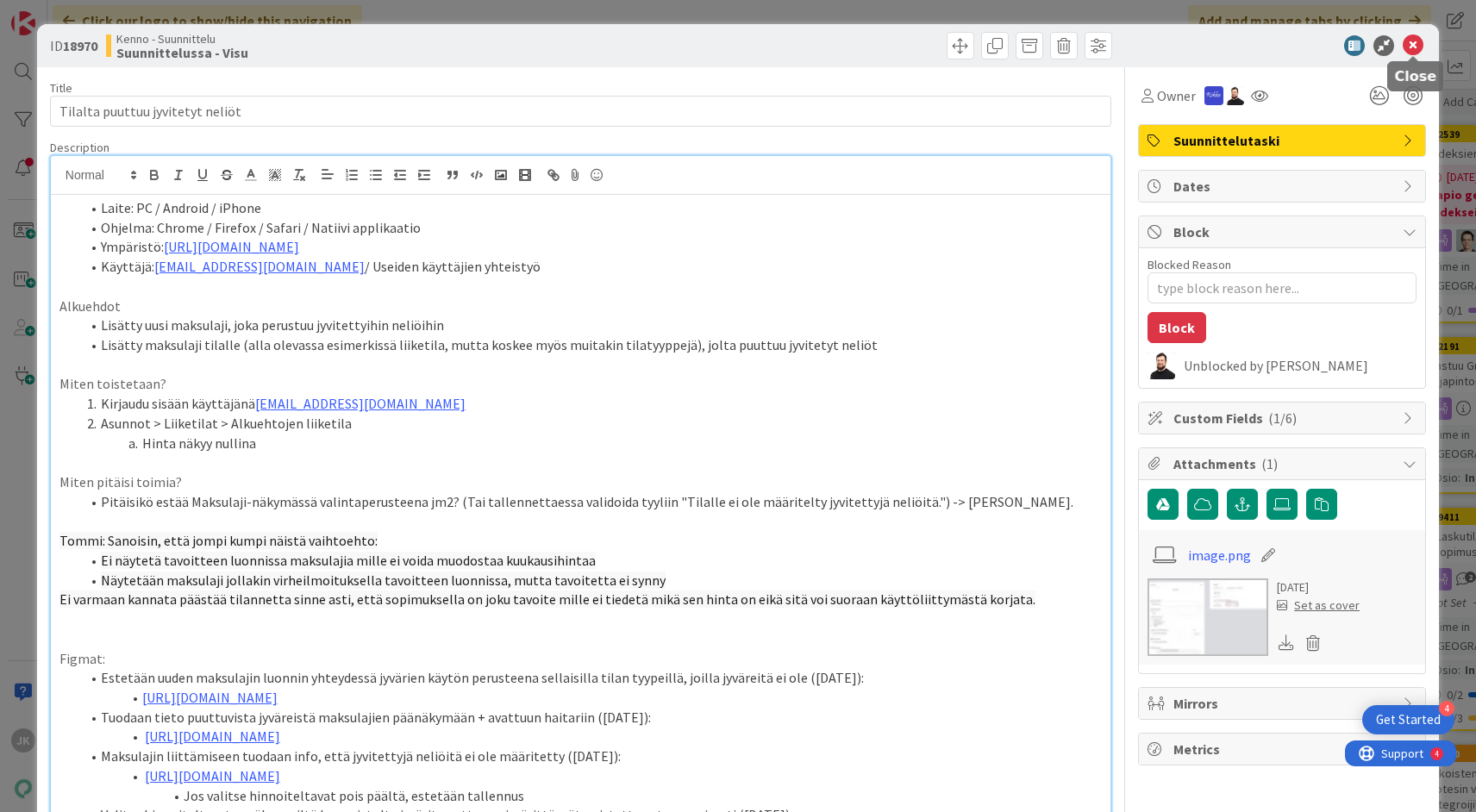
click at [1415, 52] on icon at bounding box center [1412, 45] width 21 height 21
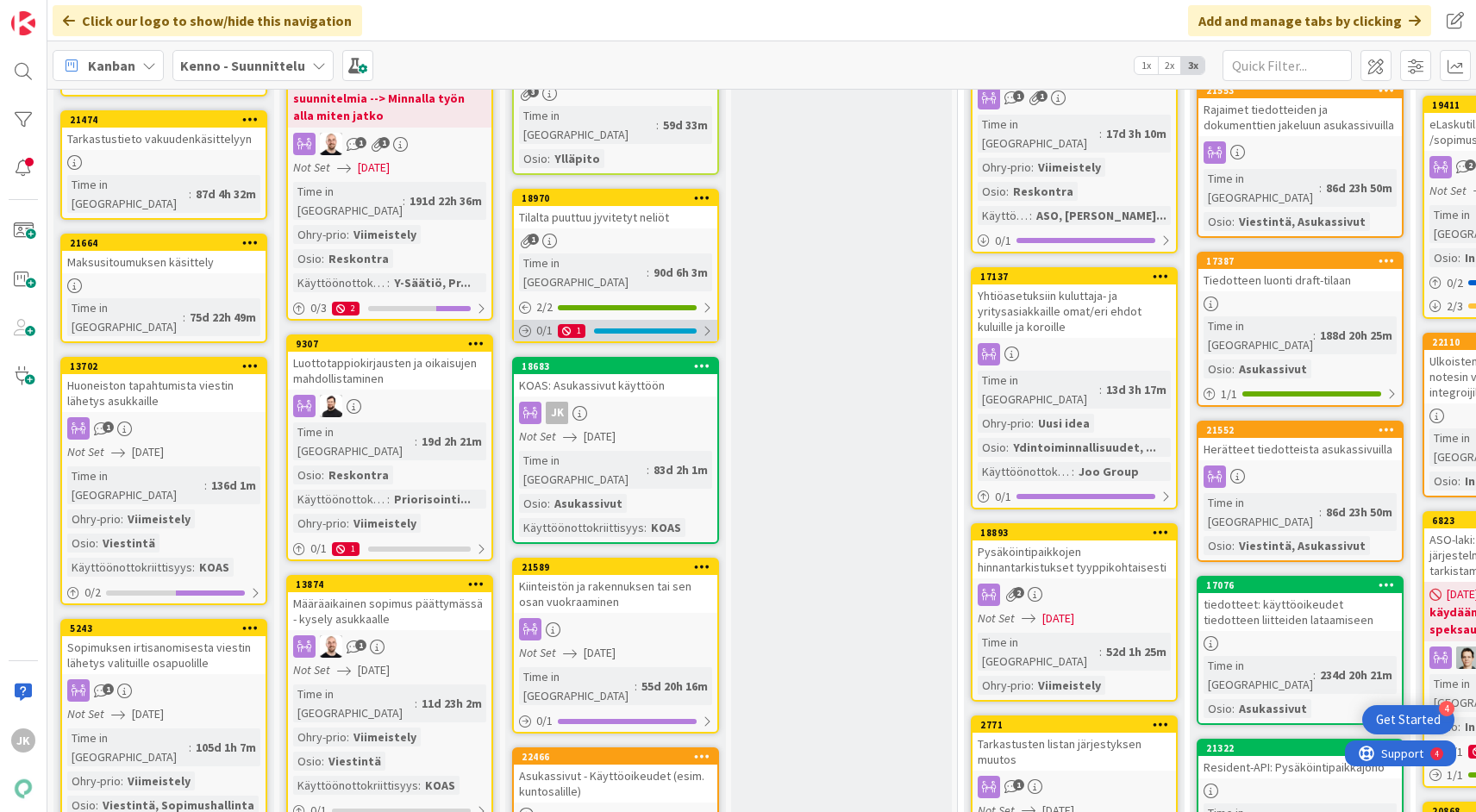
scroll to position [587, 0]
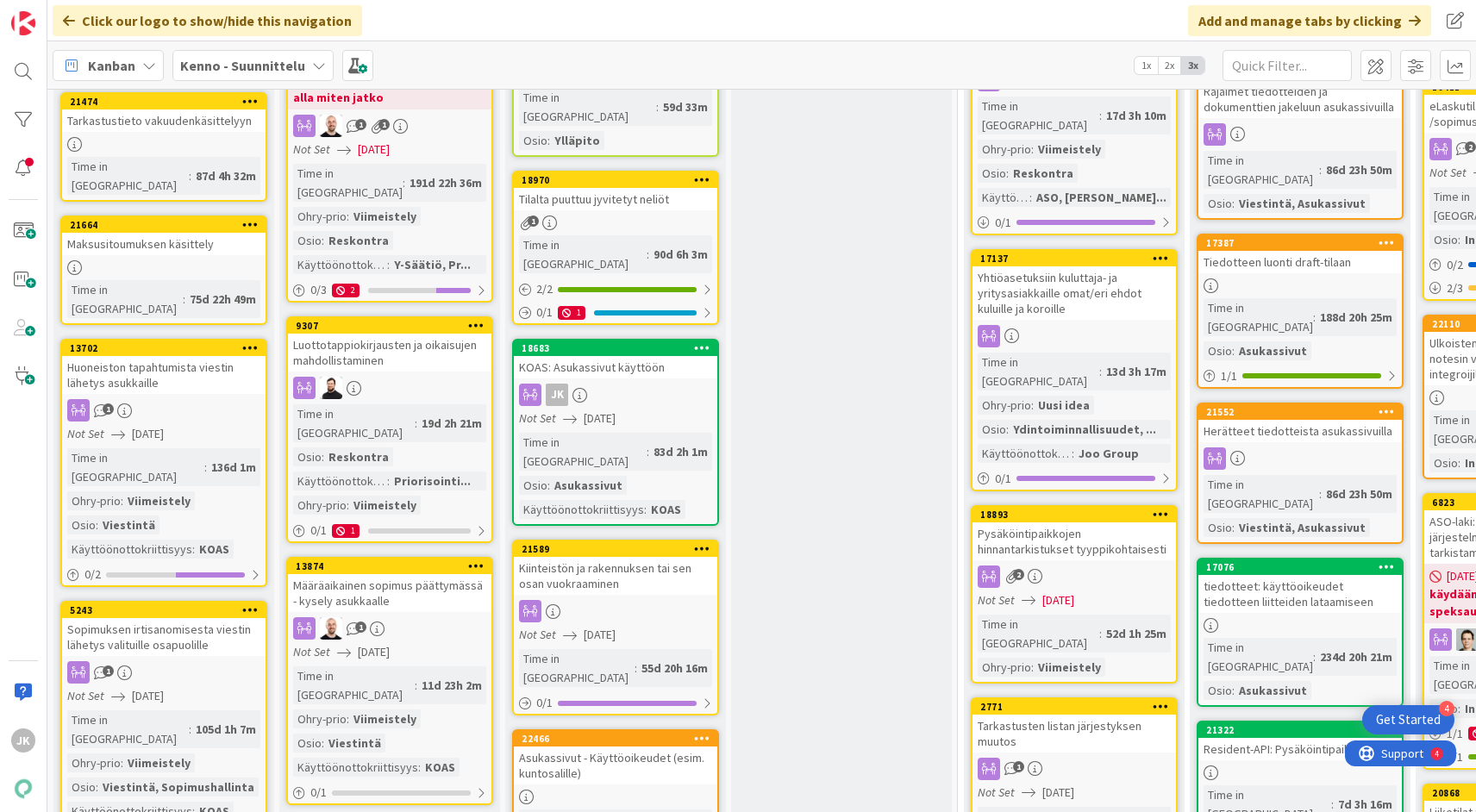
click at [668, 557] on div "Kiinteistön ja rakennuksen tai sen osan vuokraaminen" at bounding box center [616, 576] width 203 height 38
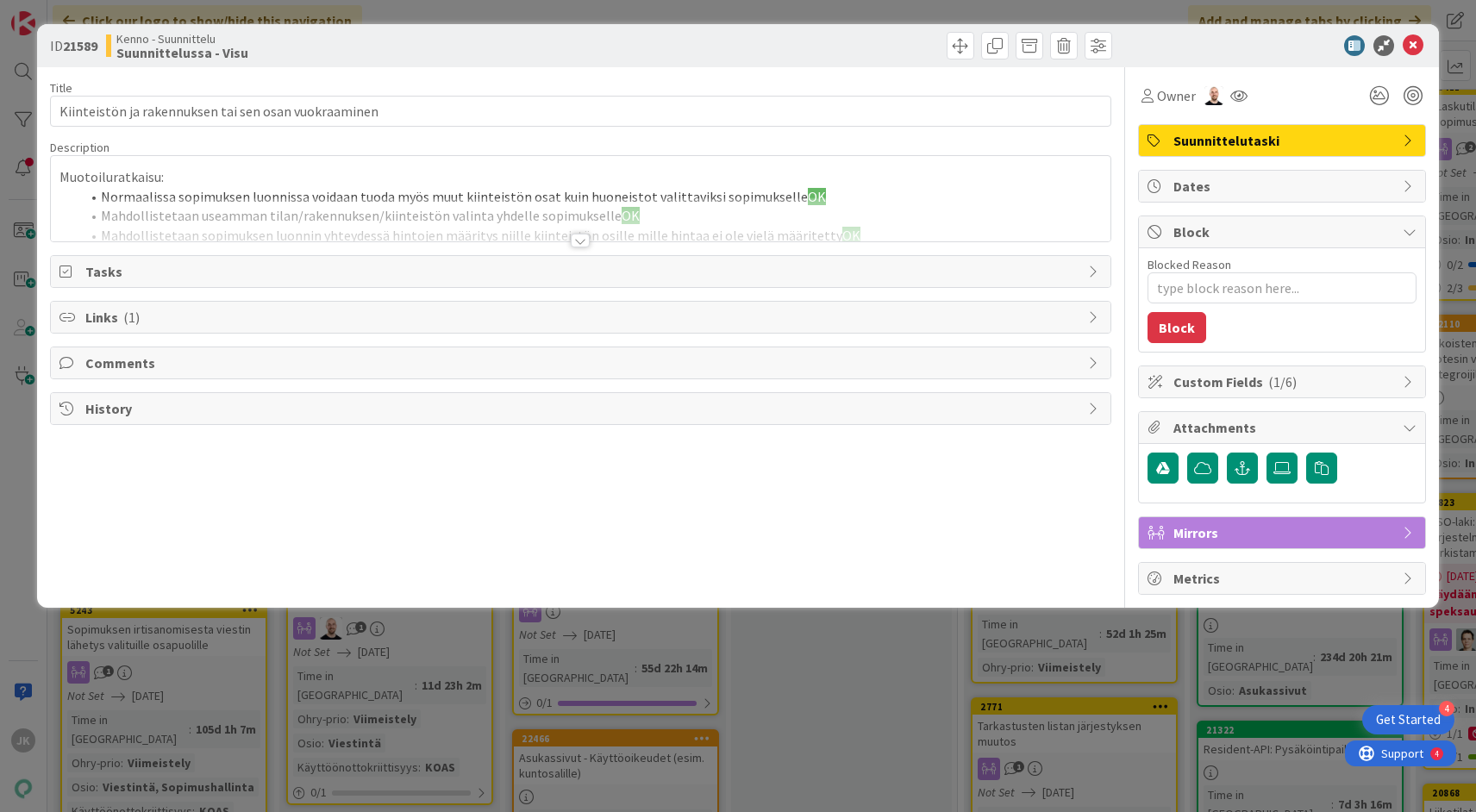
click at [578, 244] on div at bounding box center [580, 240] width 19 height 14
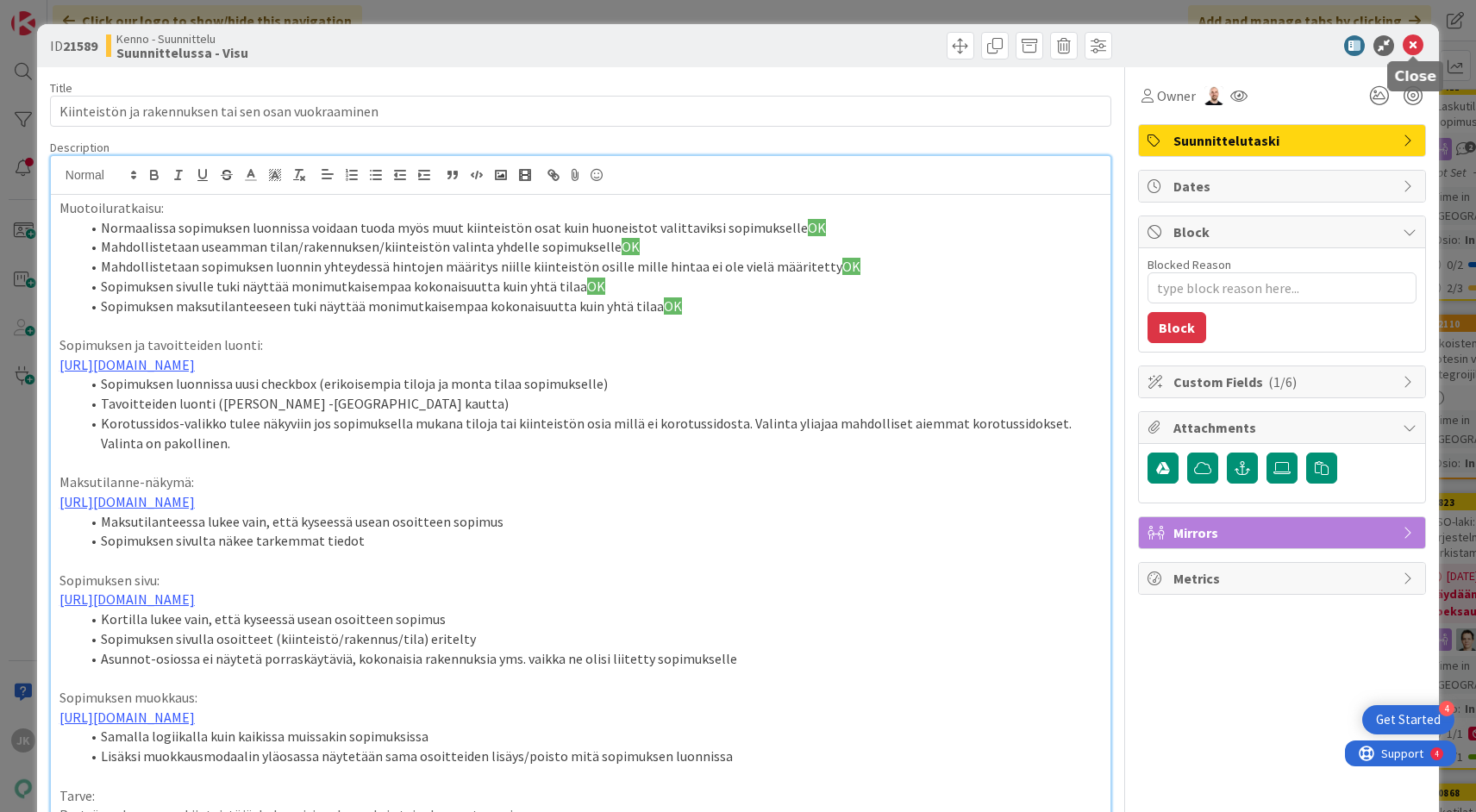
click at [1415, 43] on icon at bounding box center [1412, 45] width 21 height 21
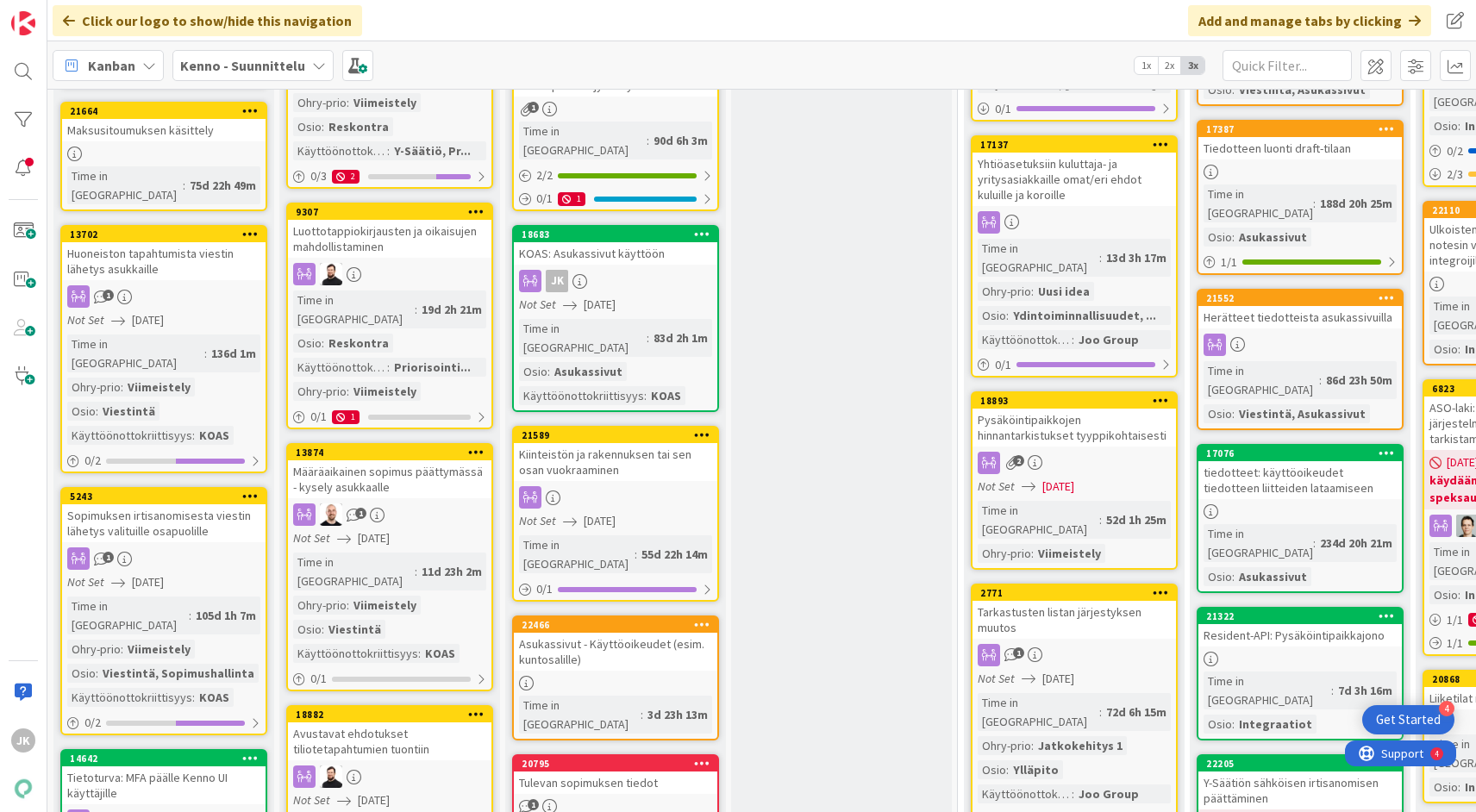
click at [631, 632] on div "Asukassivut - Käyttöoikeudet (esim. kuntosalille)" at bounding box center [616, 651] width 203 height 38
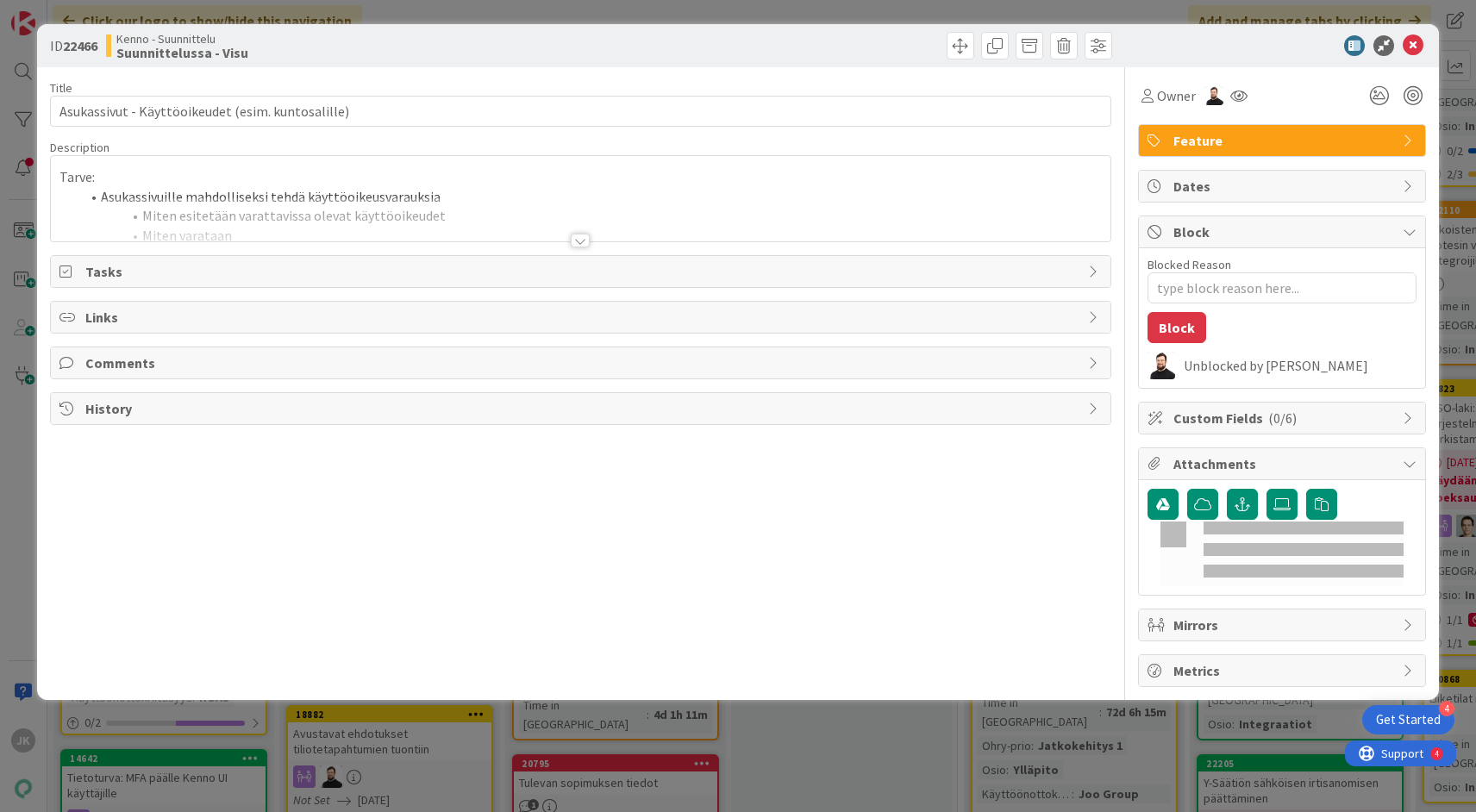
type textarea "x"
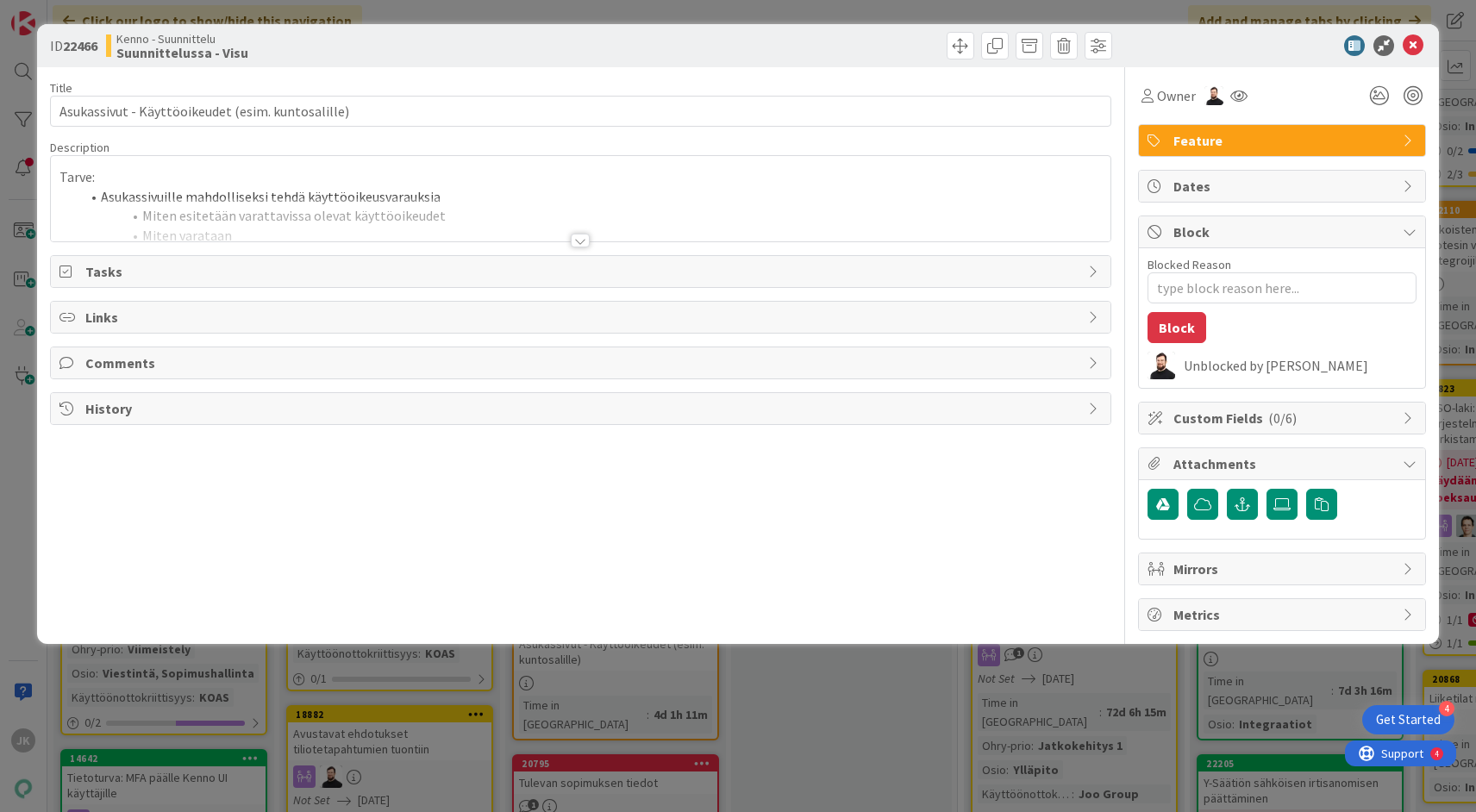
click at [580, 237] on div at bounding box center [580, 240] width 19 height 14
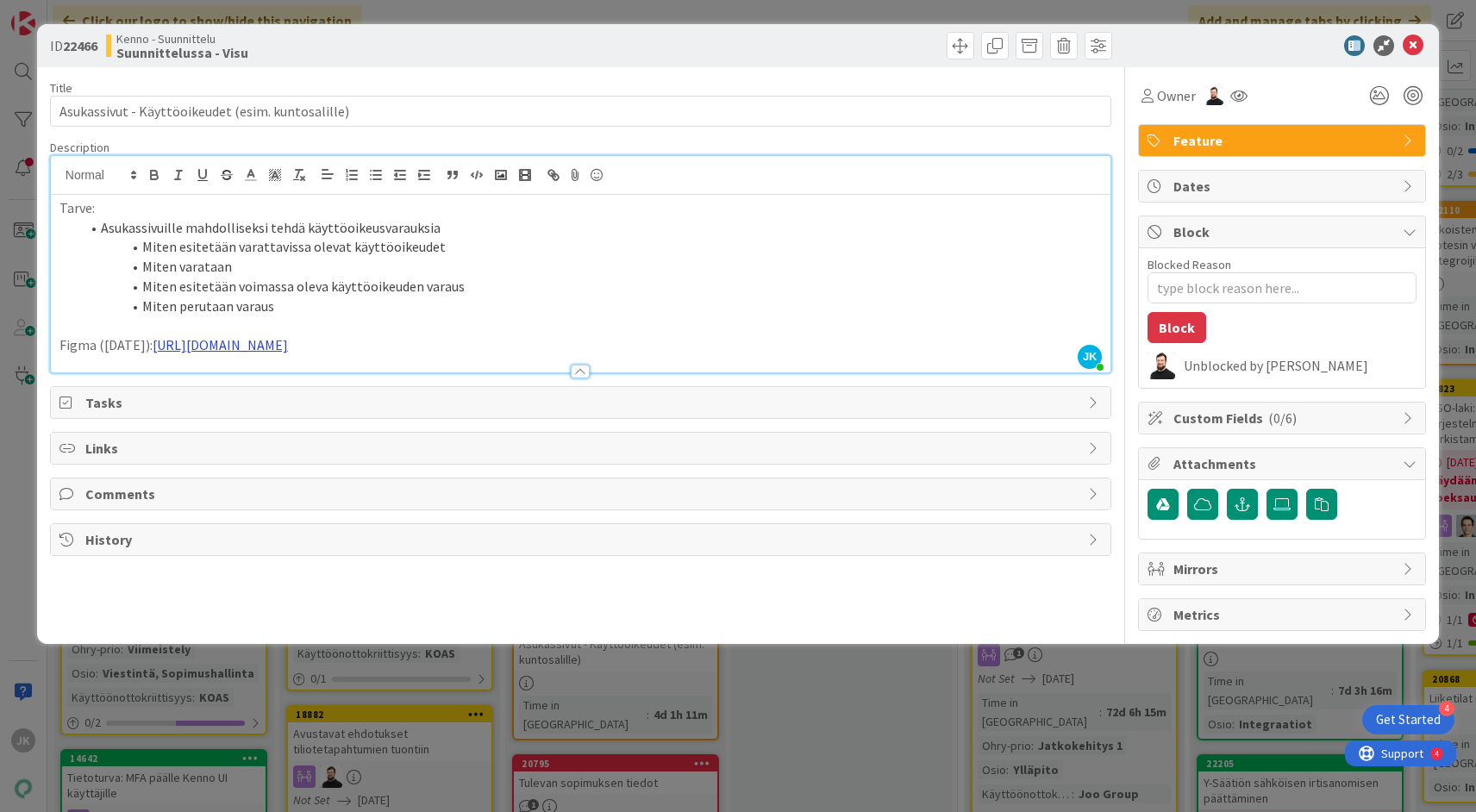
click at [288, 348] on link "https://www.figma.com/design/8nkeArknswRheh0fKWhyRc/Asukassivut?node-id=10123-2…" at bounding box center [220, 345] width 135 height 18
click at [463, 375] on link "https://www.figma.com/design/8nkeArknswRheh0fKWhyRc/Asukassivut?node-id=10123-2…" at bounding box center [464, 378] width 118 height 22
click at [941, 345] on p "Figma (13.8.2025): https://www.figma.com/design/8nkeArknswRheh0fKWhyRc/Asukassi…" at bounding box center [581, 345] width 1042 height 20
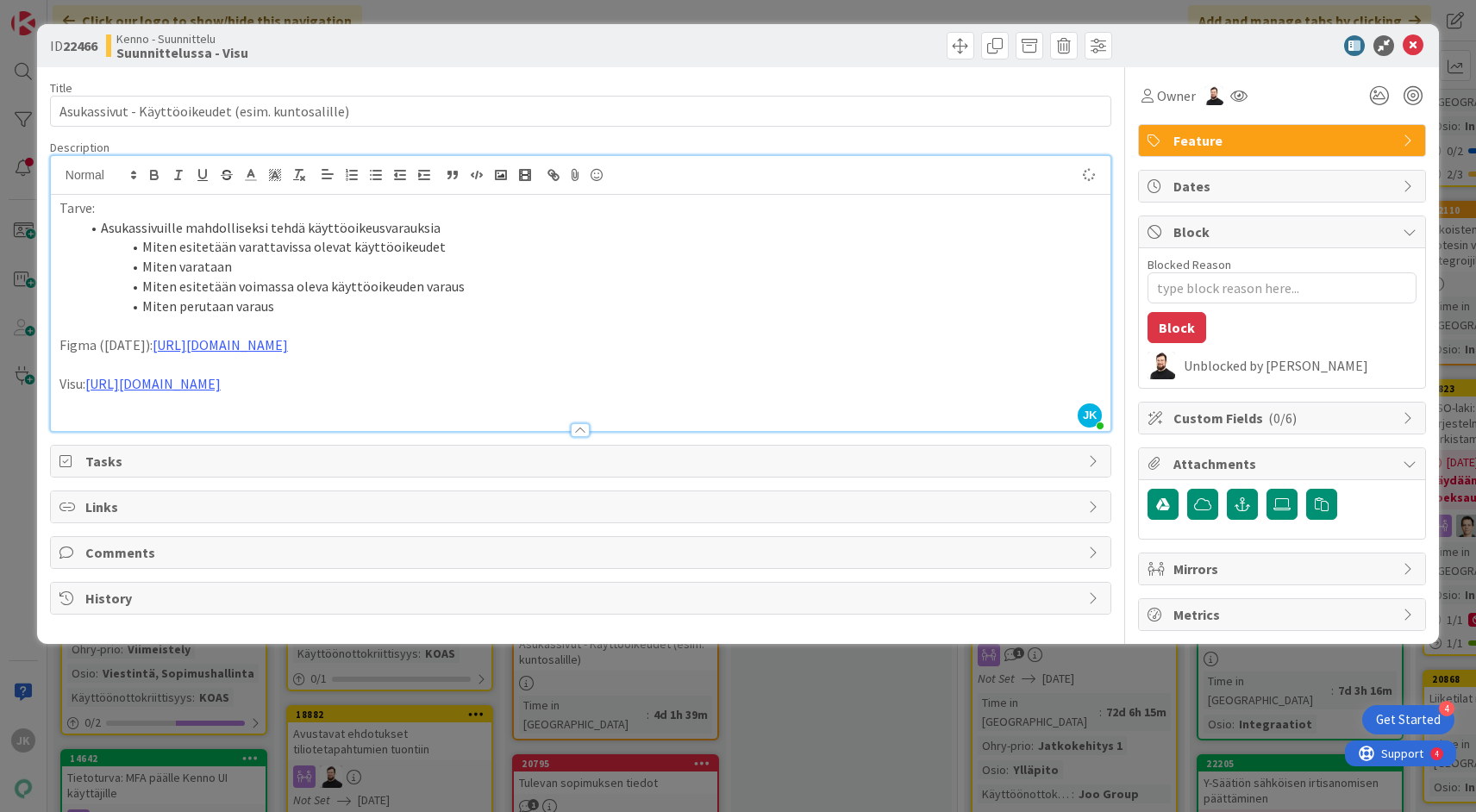
click at [687, 254] on li "Miten esitetään varattavissa olevat käyttöoikeudet" at bounding box center [590, 247] width 1021 height 20
click at [1422, 43] on icon at bounding box center [1412, 45] width 21 height 21
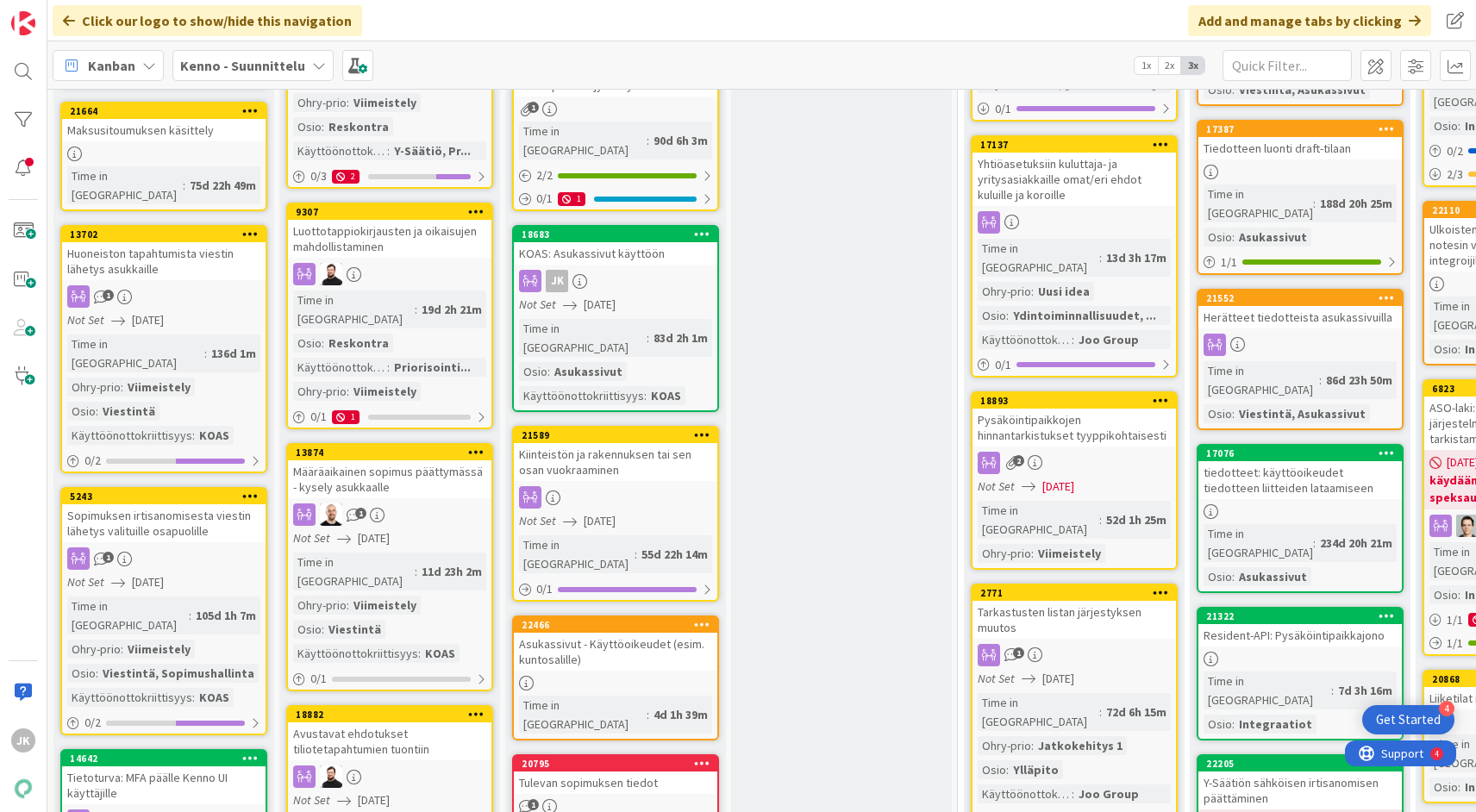
click at [648, 632] on div "Asukassivut - Käyttöoikeudet (esim. kuntosalille)" at bounding box center [616, 651] width 203 height 38
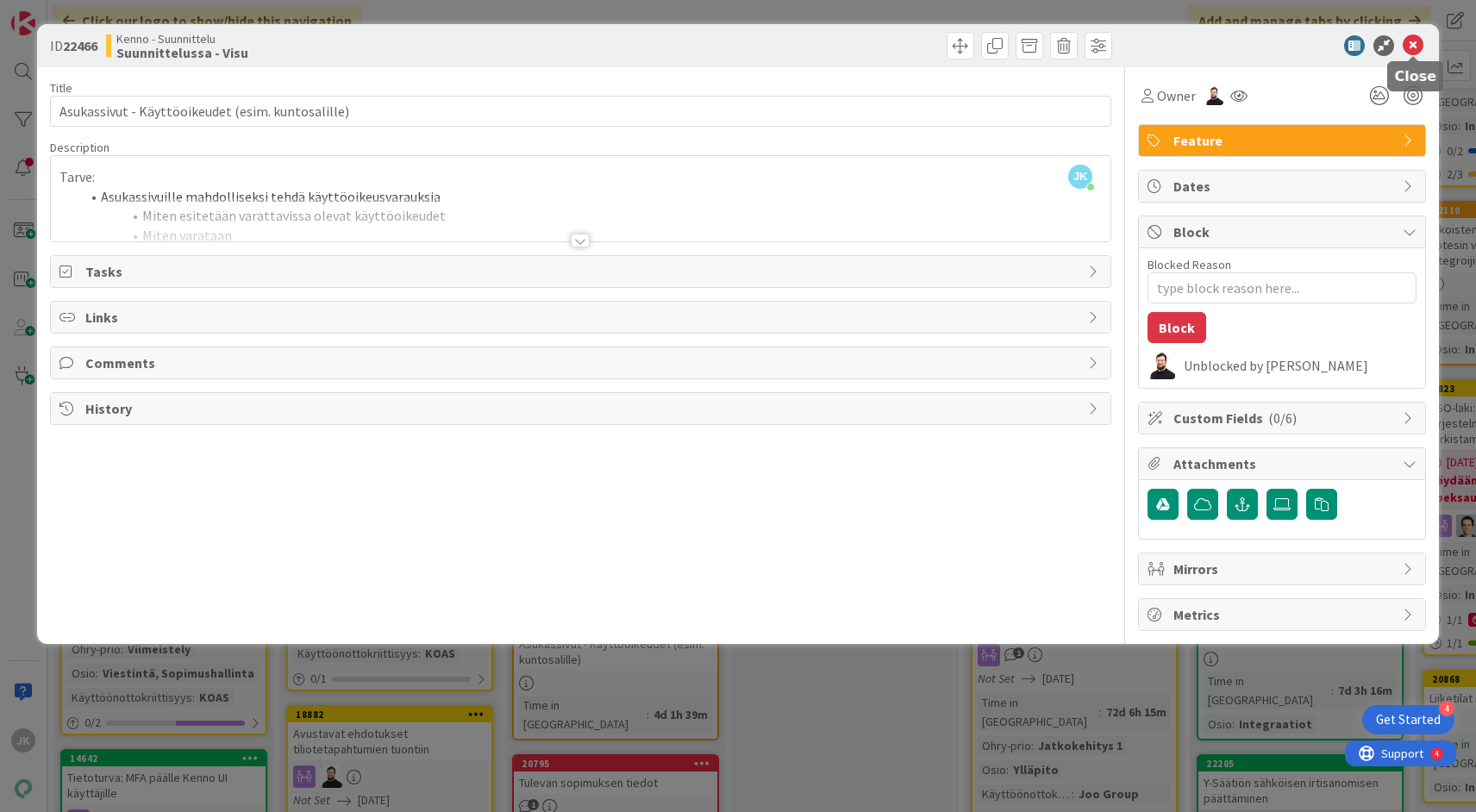
click at [1411, 41] on icon at bounding box center [1412, 45] width 21 height 21
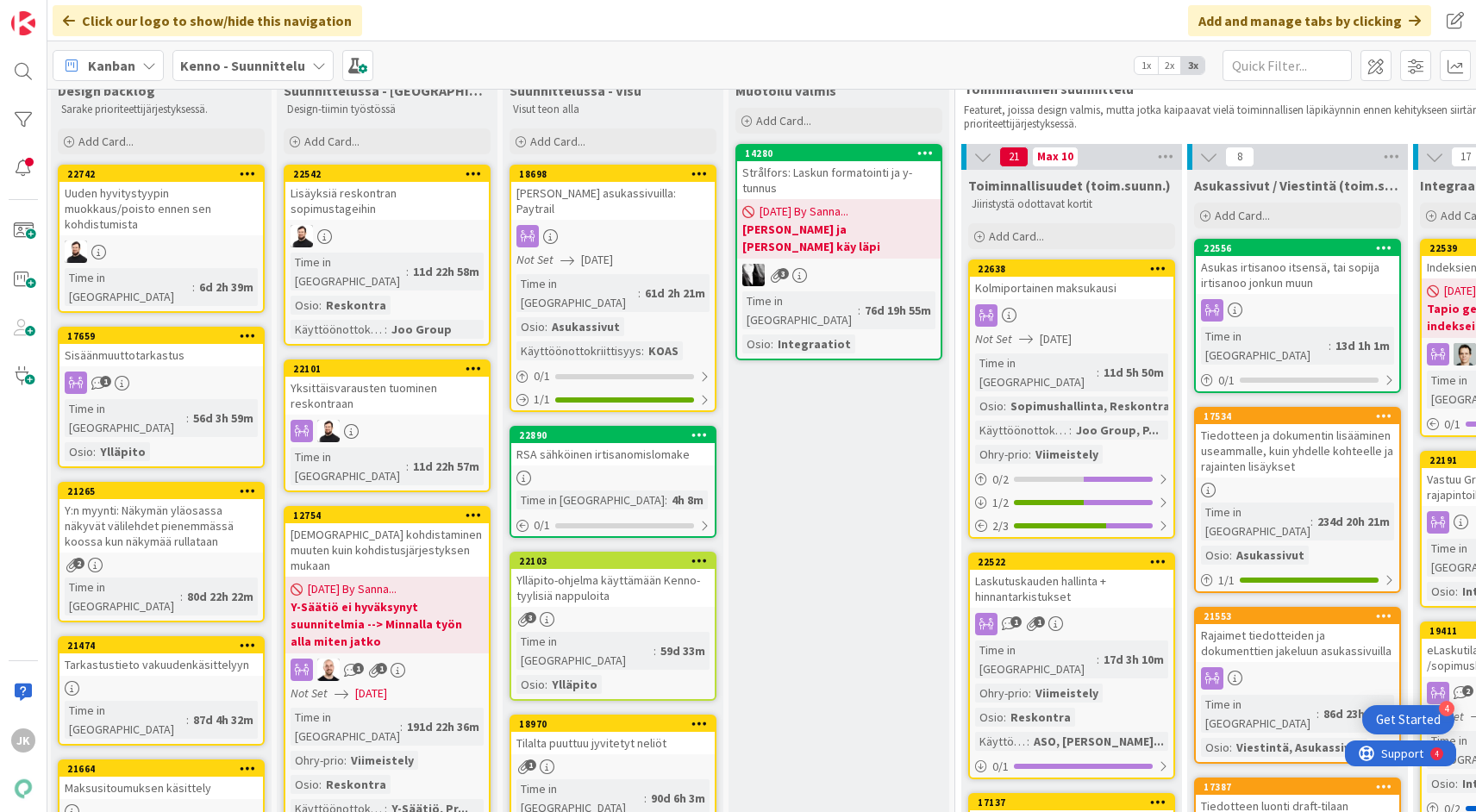
scroll to position [21, 3]
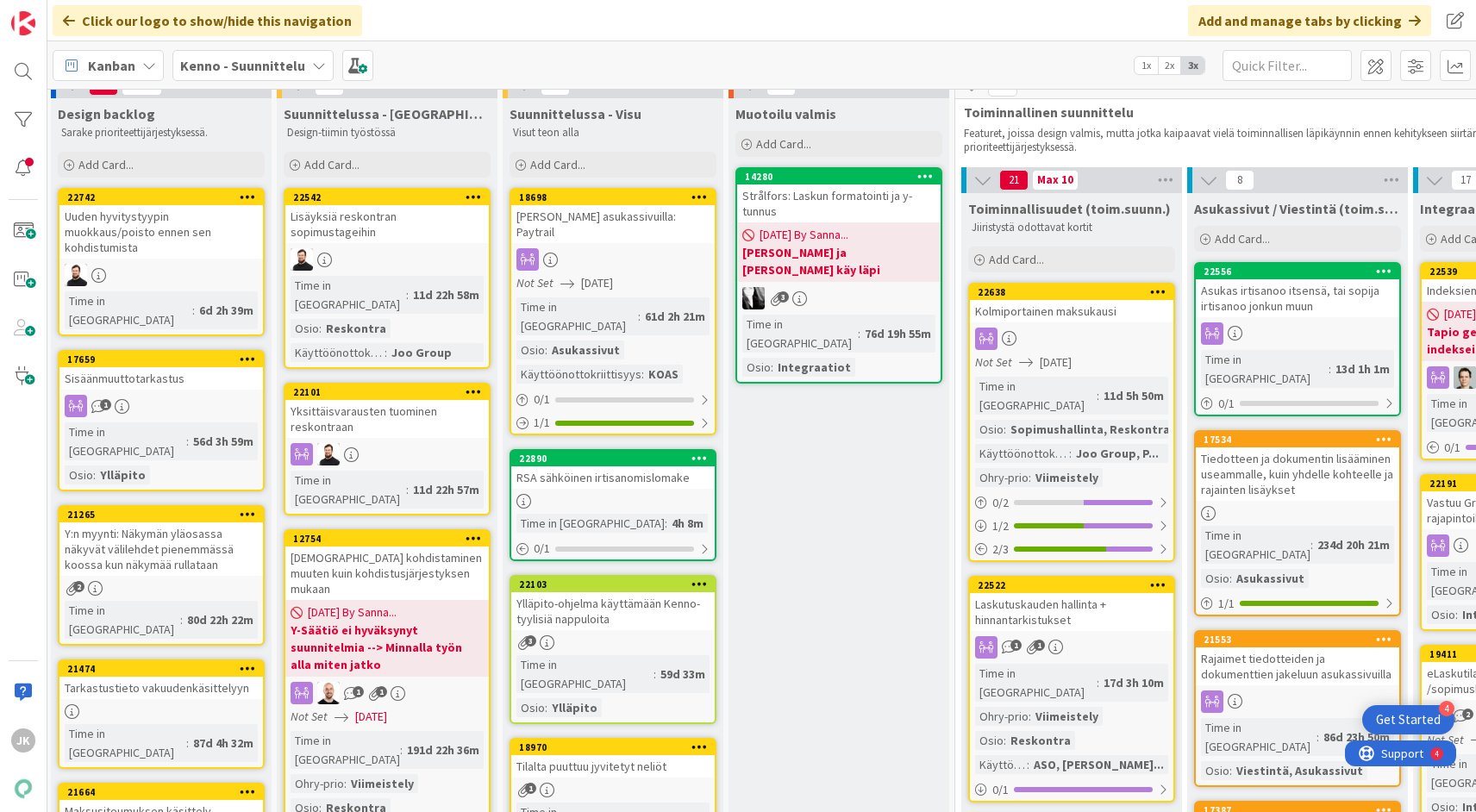
click at [630, 211] on div "Maksaminen asukassivuilla: Paytrail" at bounding box center [613, 224] width 203 height 38
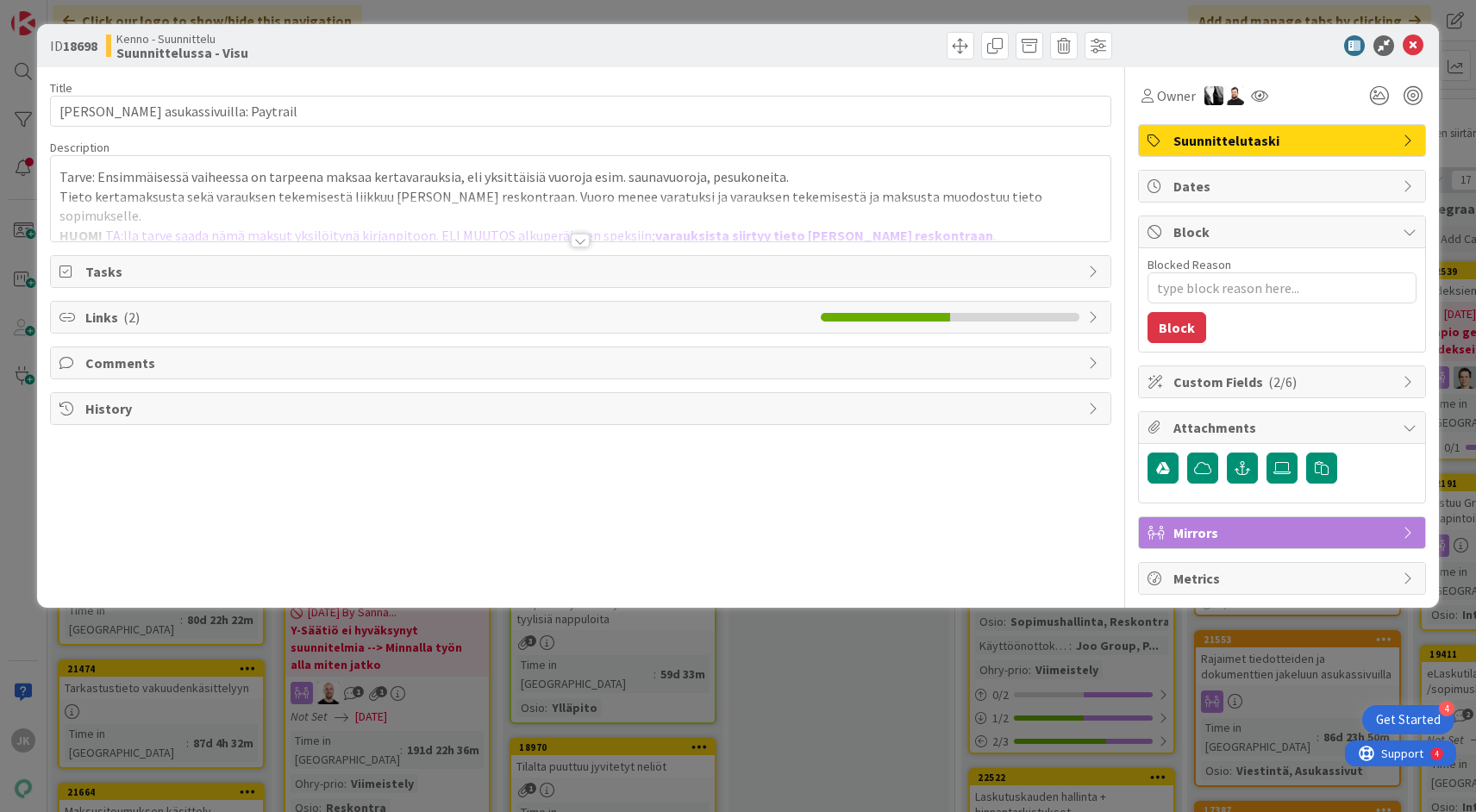
click at [581, 237] on div at bounding box center [580, 240] width 19 height 14
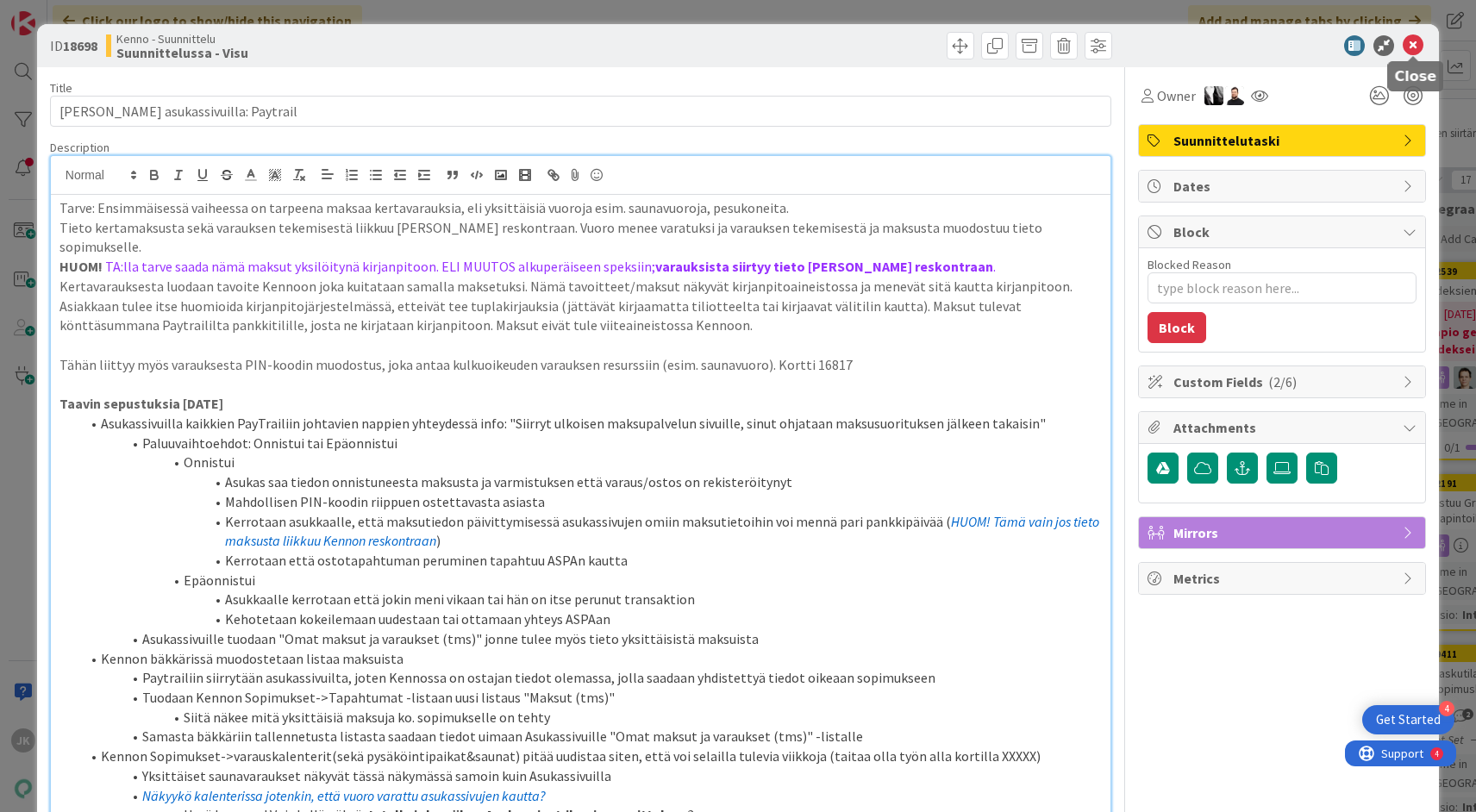
click at [1412, 46] on icon at bounding box center [1412, 45] width 21 height 21
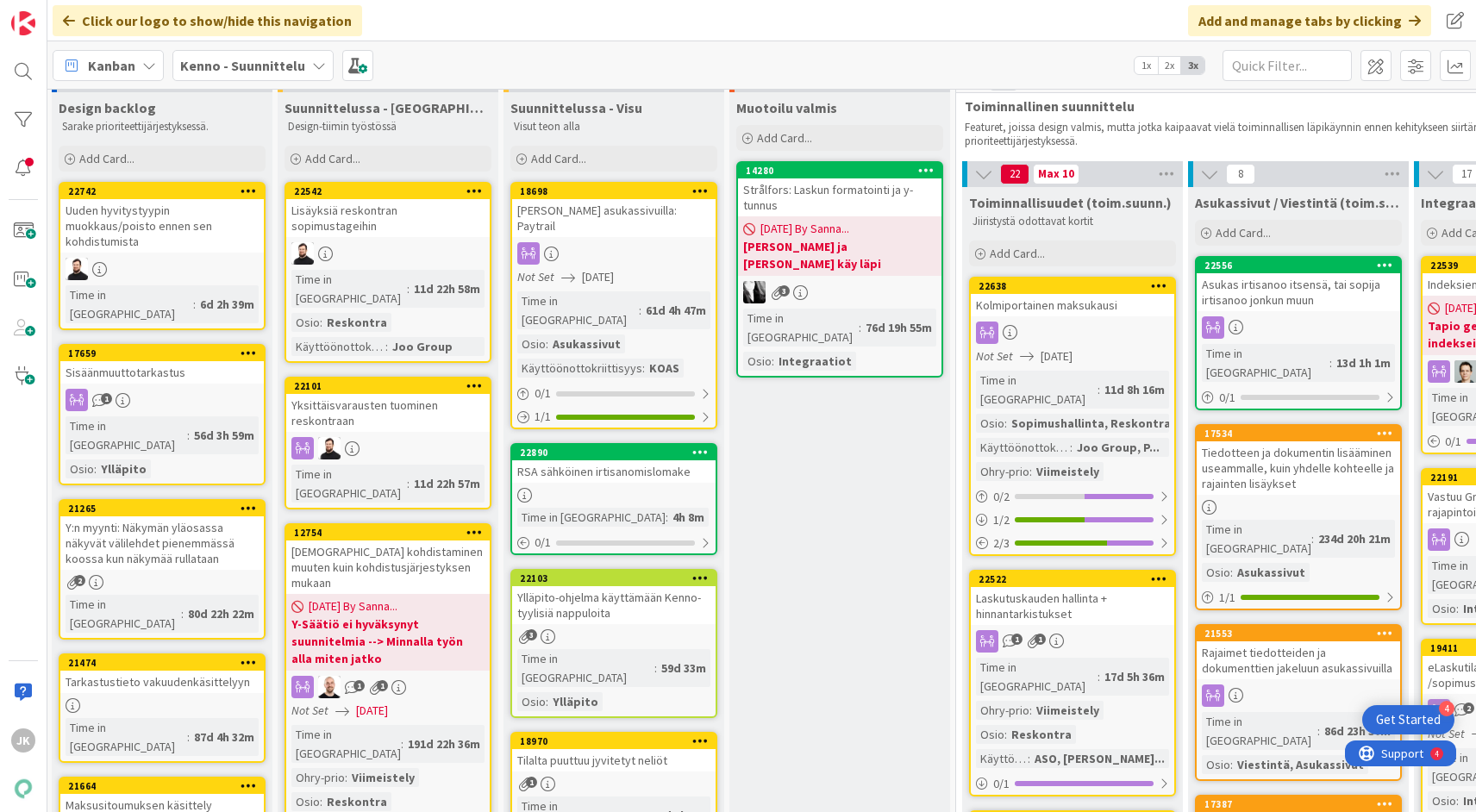
scroll to position [26, 4]
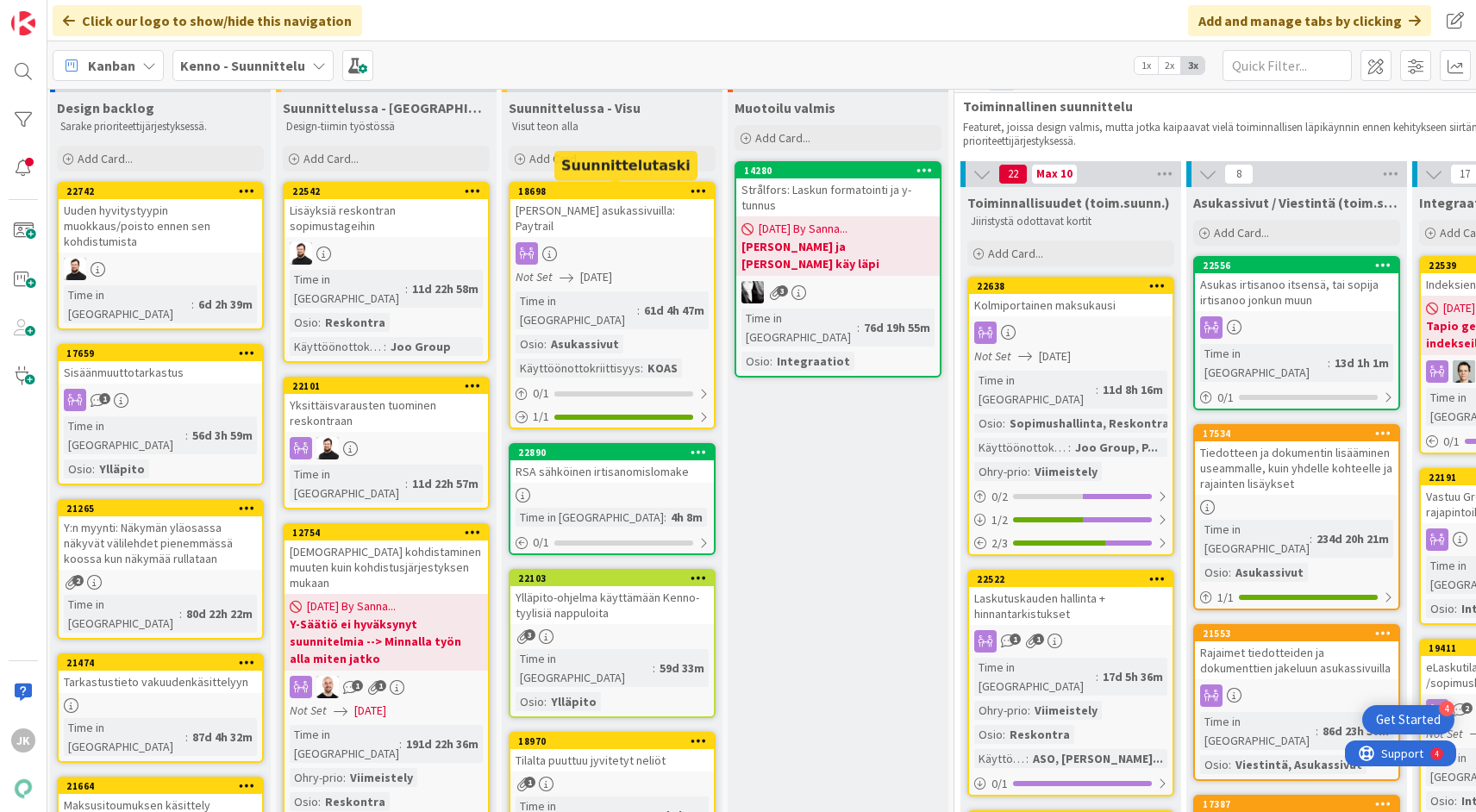
click at [654, 212] on div "Maksaminen asukassivuilla: Paytrail" at bounding box center [612, 218] width 203 height 38
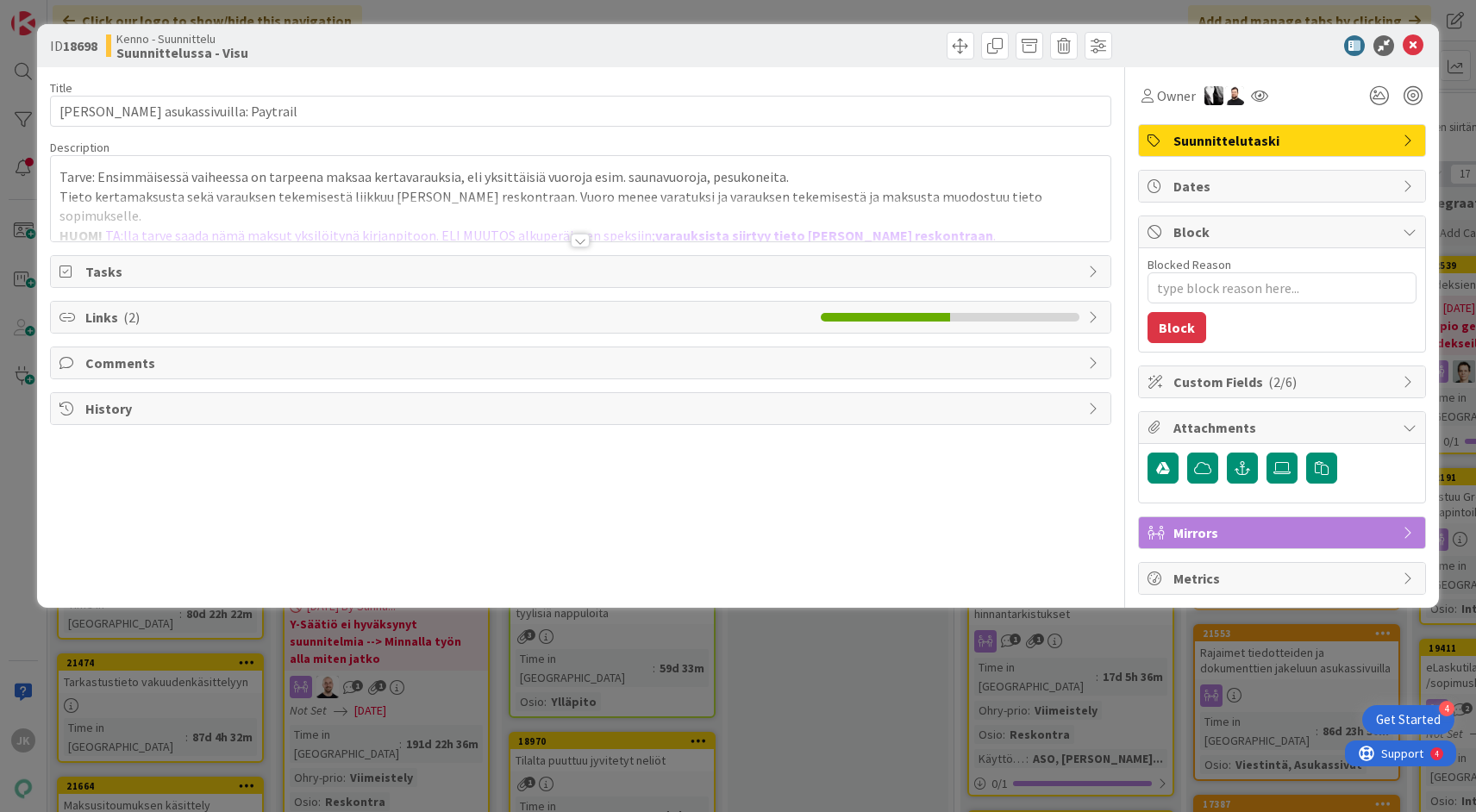
click at [578, 240] on div at bounding box center [580, 240] width 19 height 14
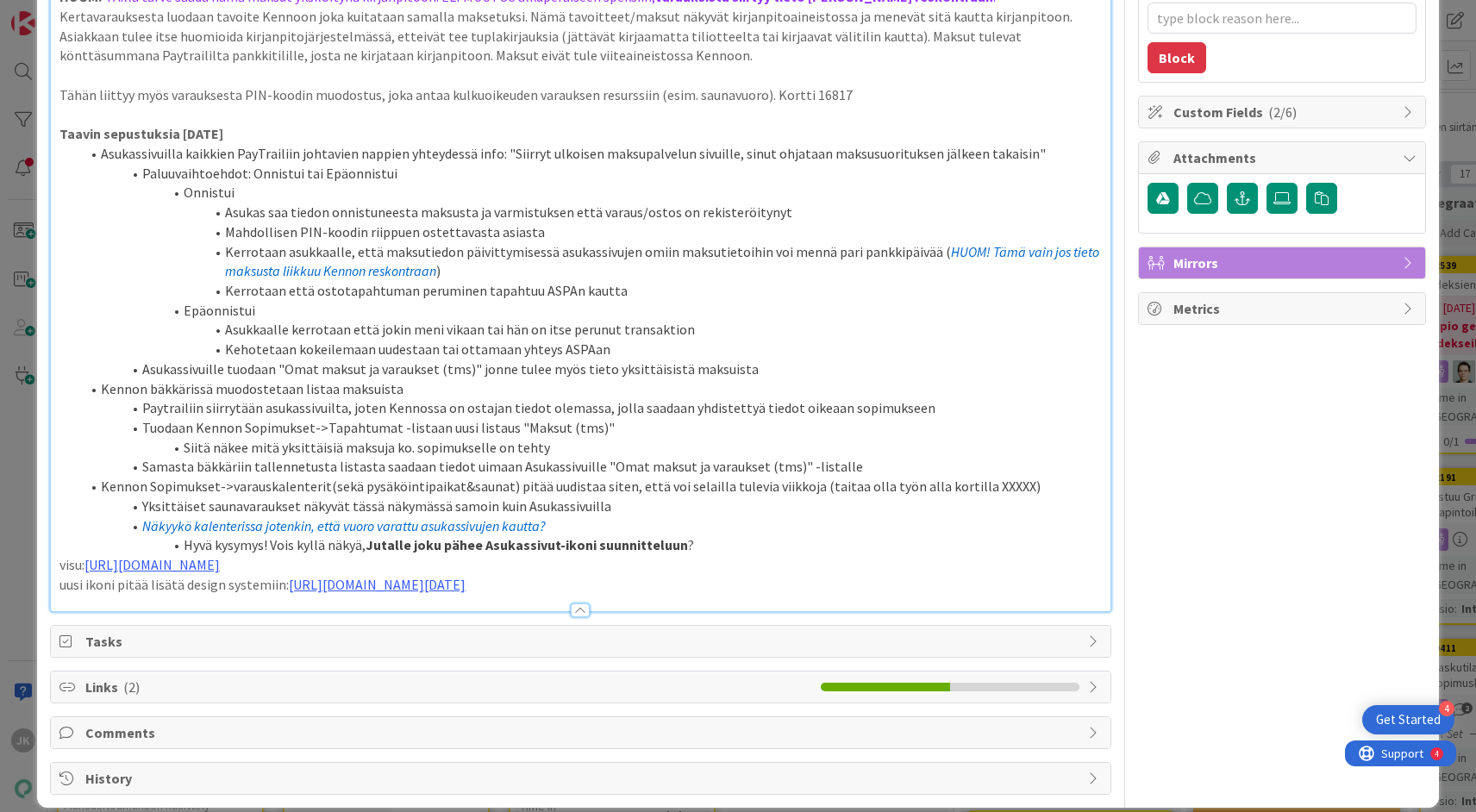
scroll to position [266, 0]
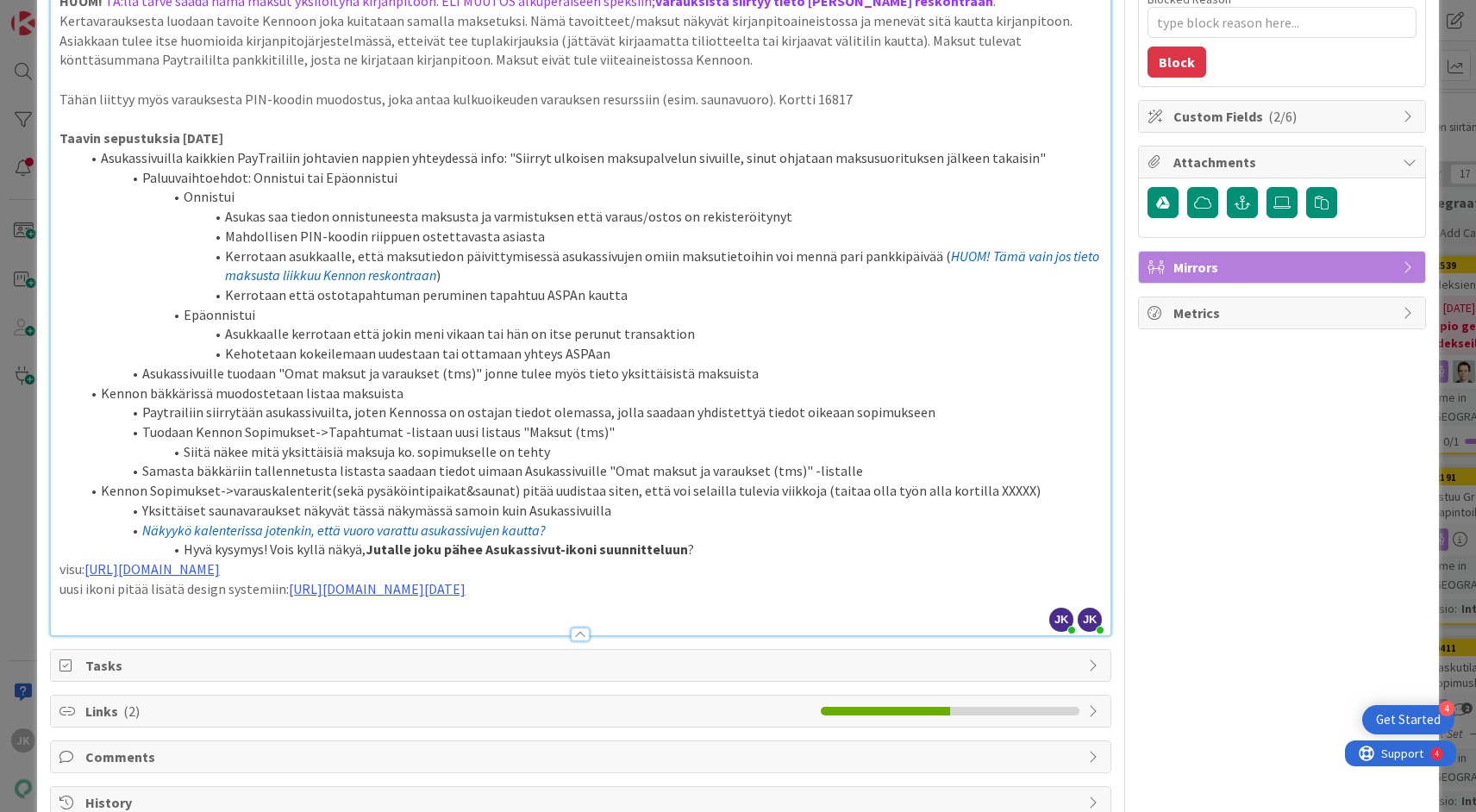
click at [1040, 579] on p "uusi ikoni pitää lisätä design systemiin: https://www.figma.com/design/SChXk3dv…" at bounding box center [581, 589] width 1042 height 20
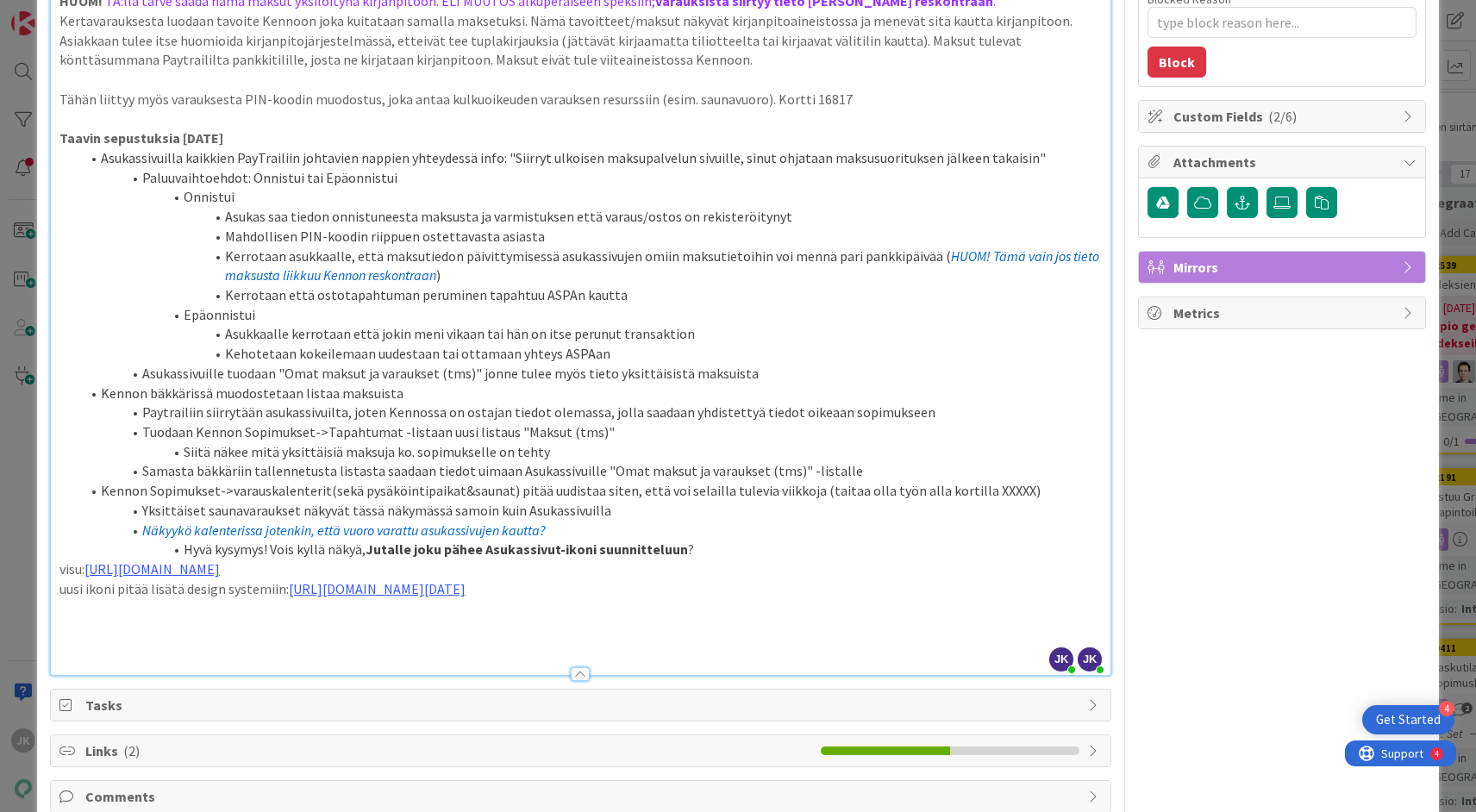
type textarea "x"
click at [354, 618] on p "ikonia hoveroitaessa voisi tulla tooltip jossa lukee : varattu asukassivujen ka…" at bounding box center [581, 627] width 1042 height 20
click at [61, 618] on p "ikonia hoveroitaessa voisi tulla tooltip jossa lukee : "varattu asukassivujen k…" at bounding box center [581, 627] width 1042 height 20
click at [323, 618] on p "Ikonia hoveroitaessa voisi tulla tooltip jossa lukee : "varattu asukassivujen k…" at bounding box center [581, 627] width 1042 height 20
type textarea "x"
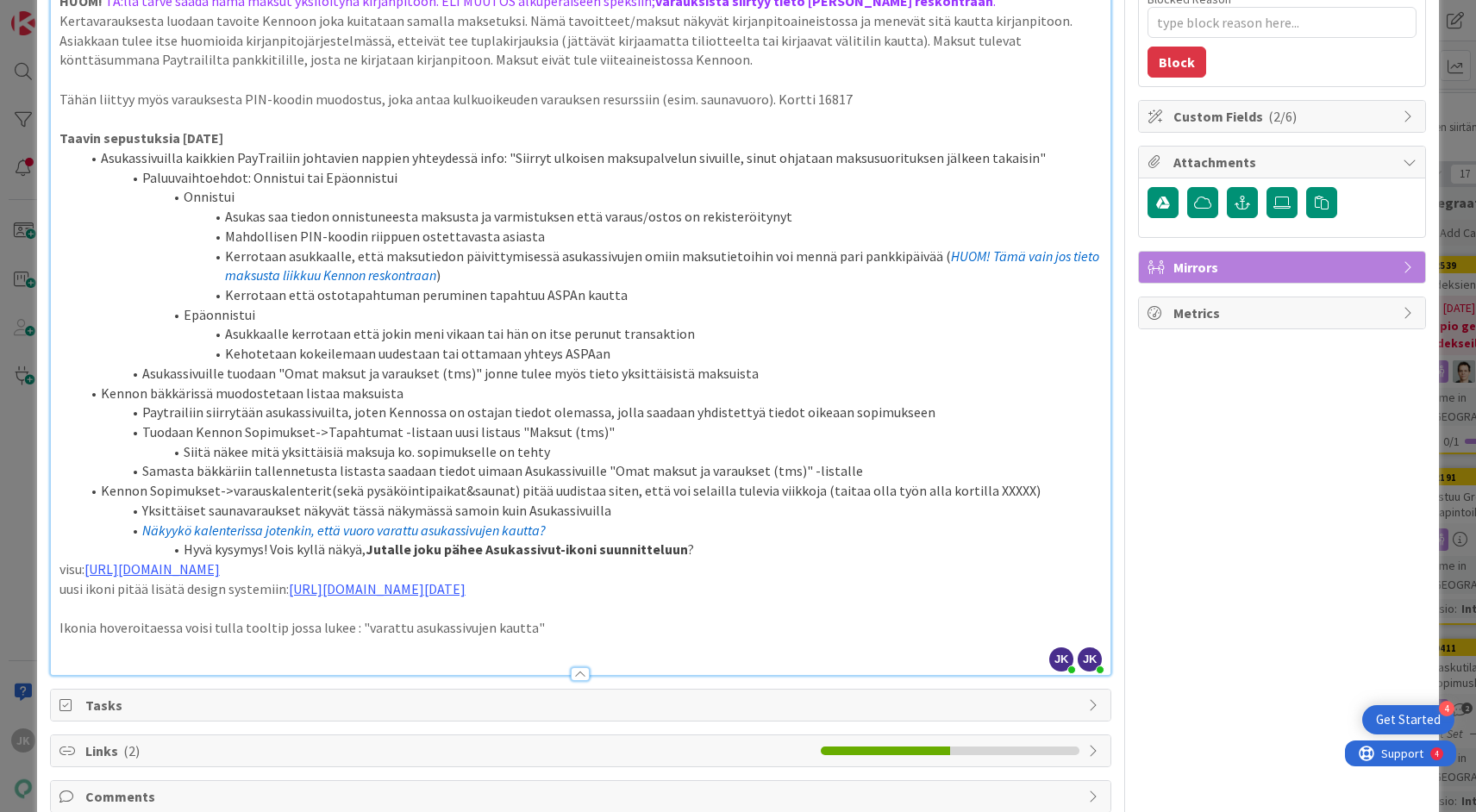
click at [588, 638] on p at bounding box center [581, 648] width 1042 height 20
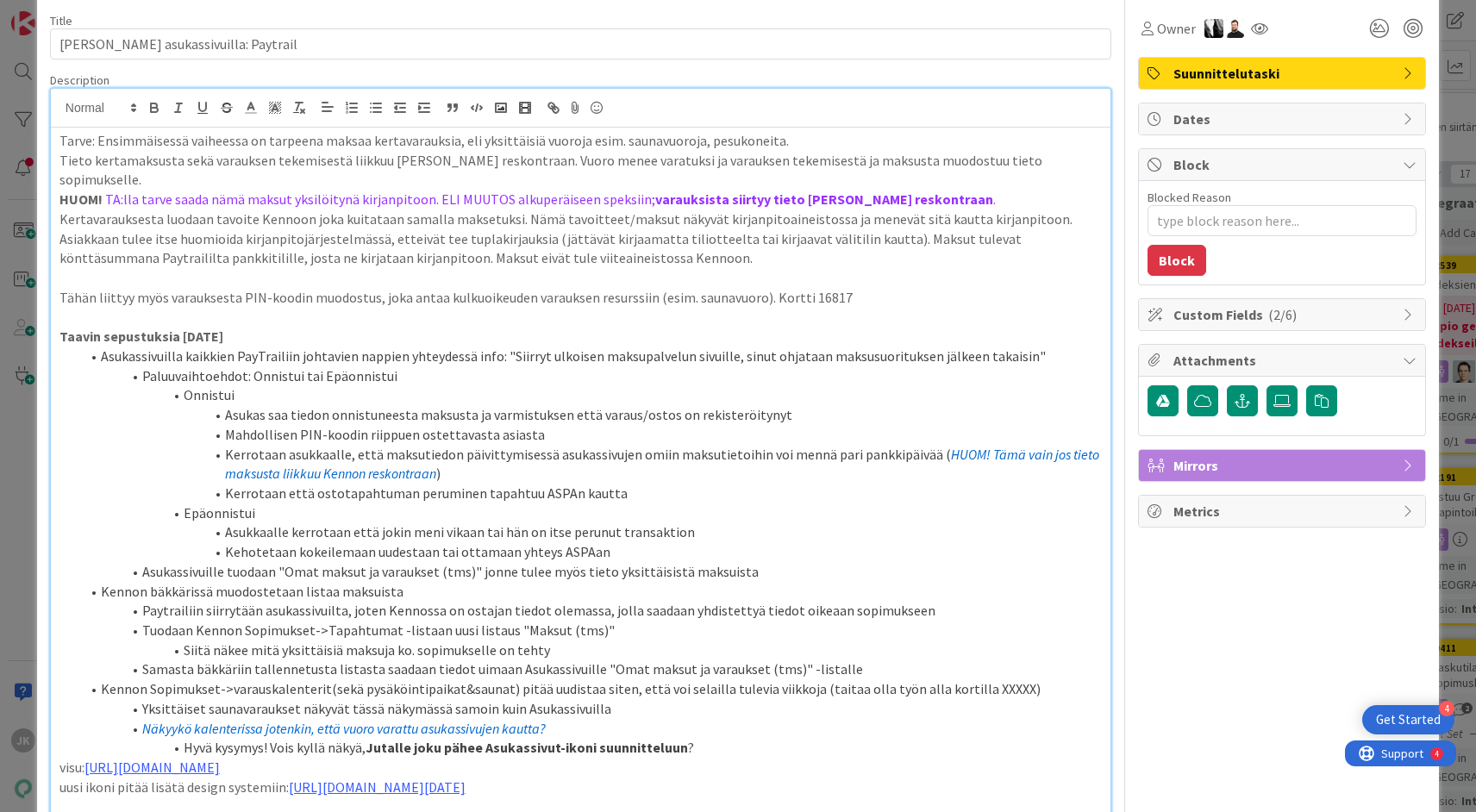
scroll to position [0, 0]
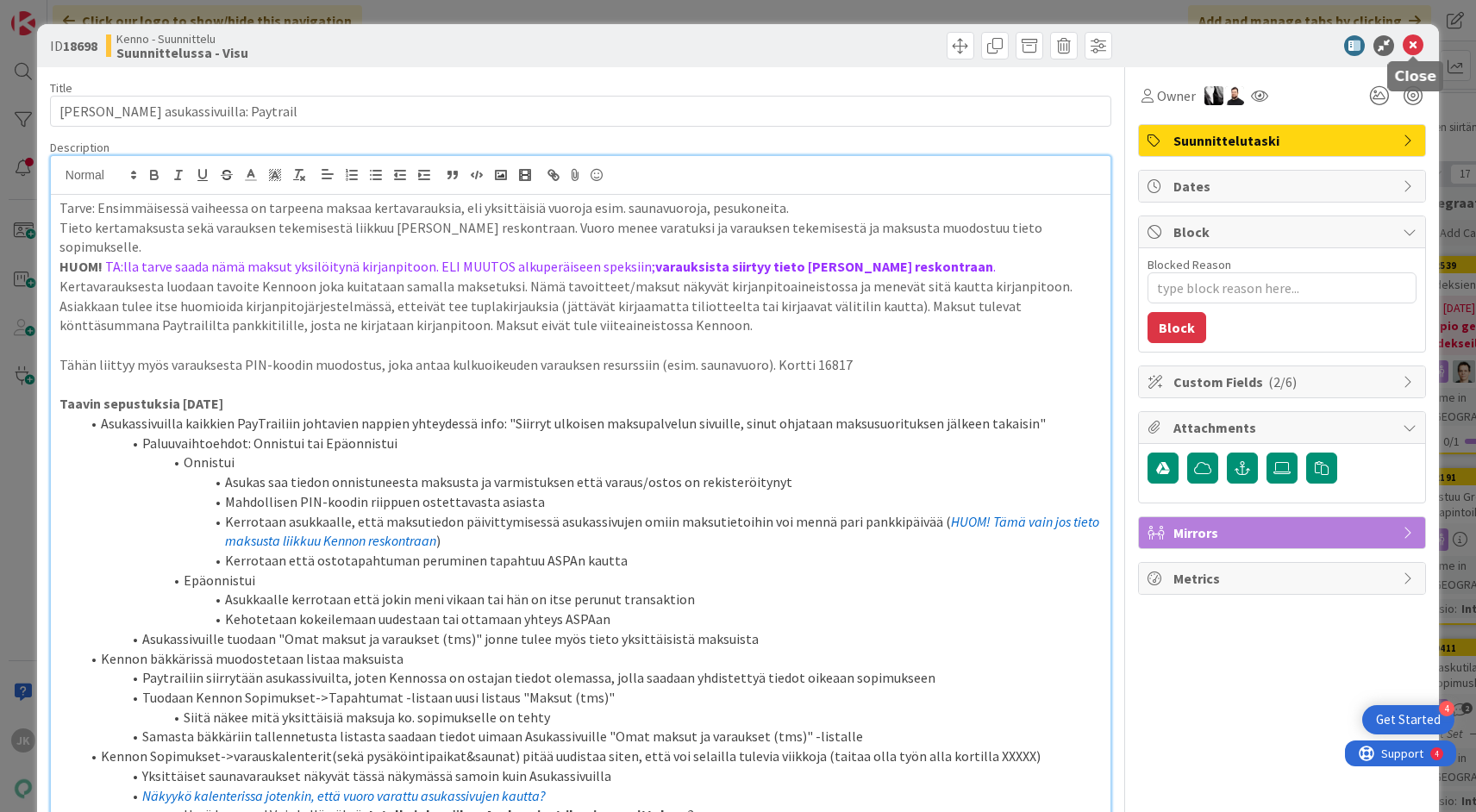
click at [1414, 43] on icon at bounding box center [1412, 45] width 21 height 21
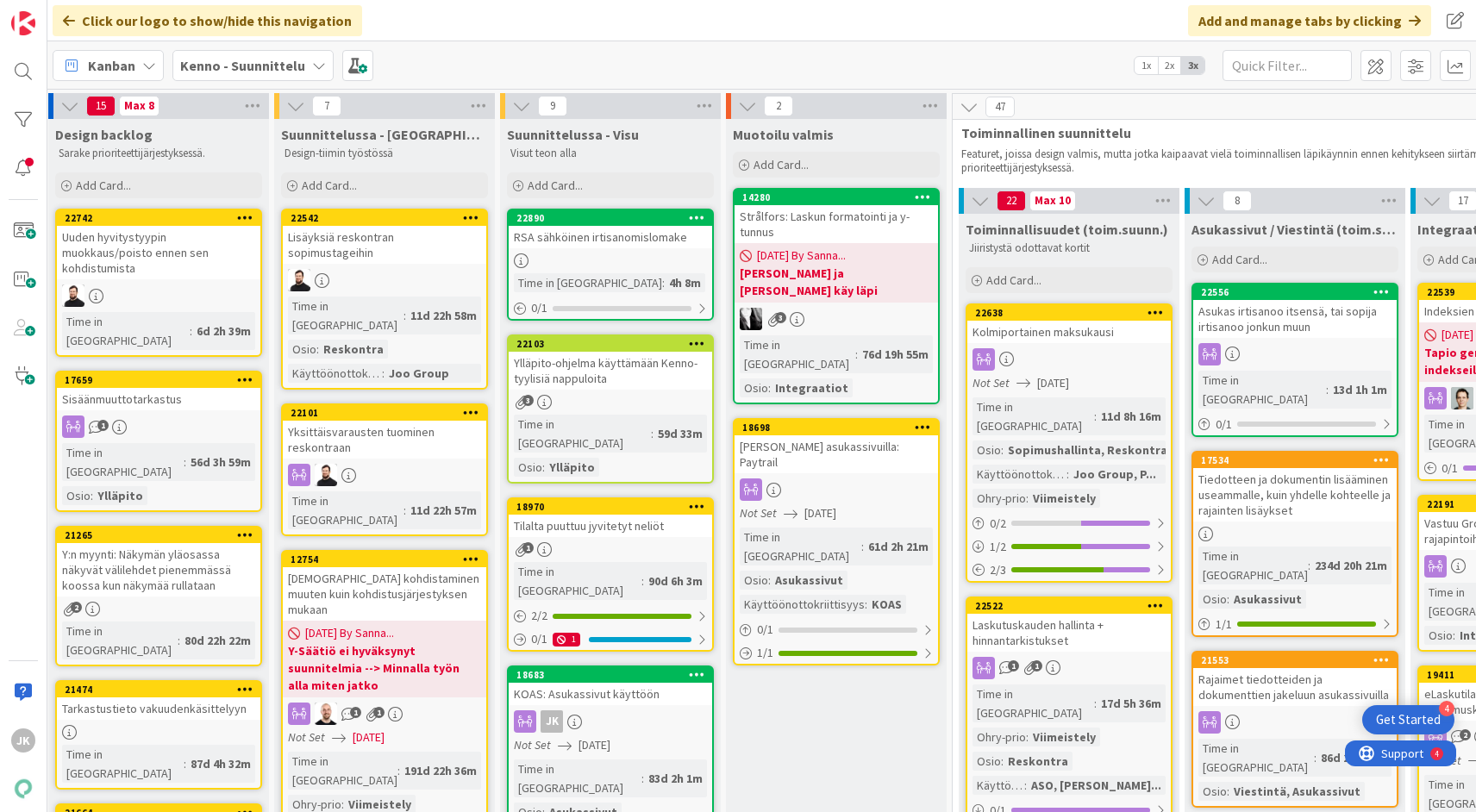
scroll to position [0, 10]
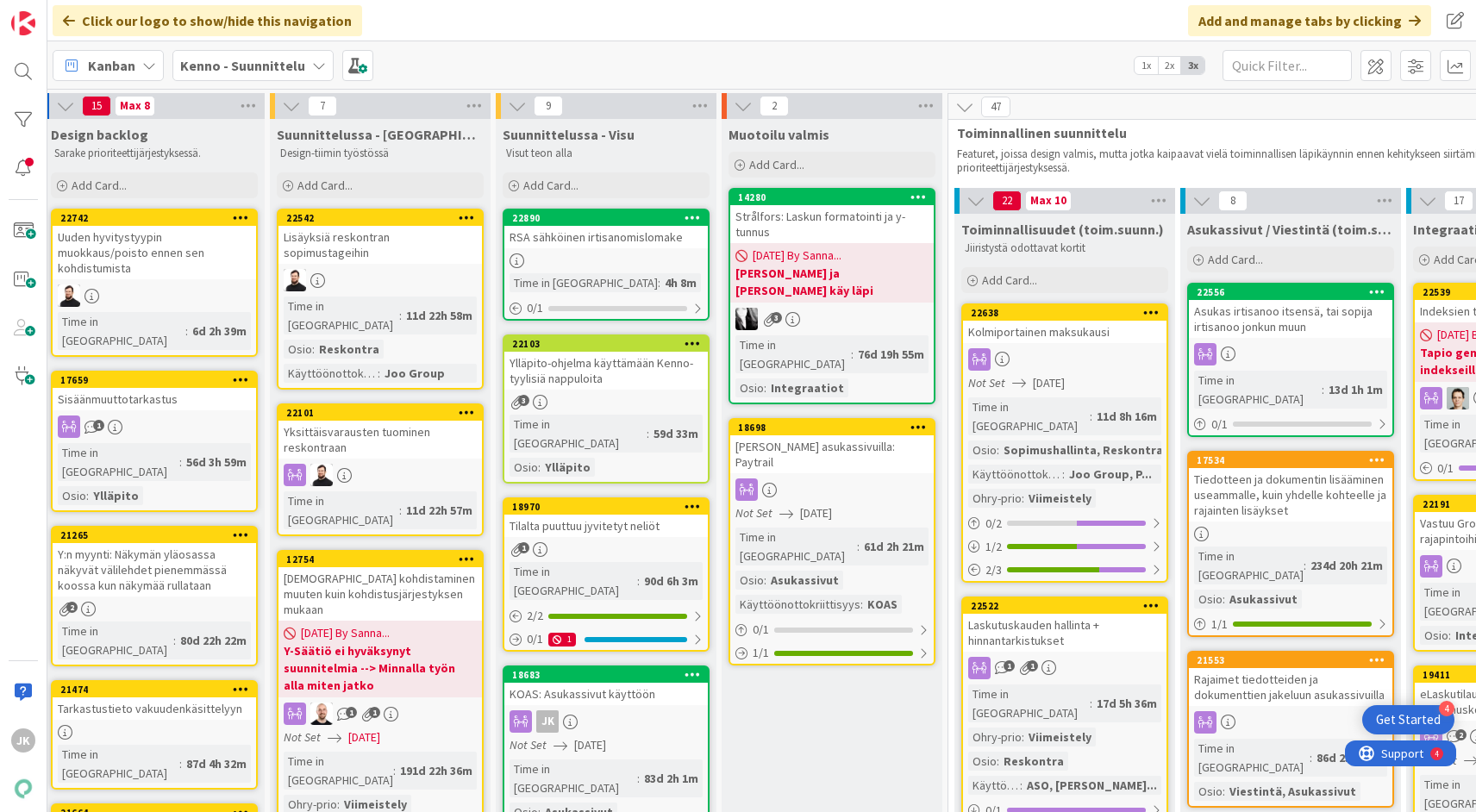
drag, startPoint x: 594, startPoint y: 198, endPoint x: 617, endPoint y: 770, distance: 572.5
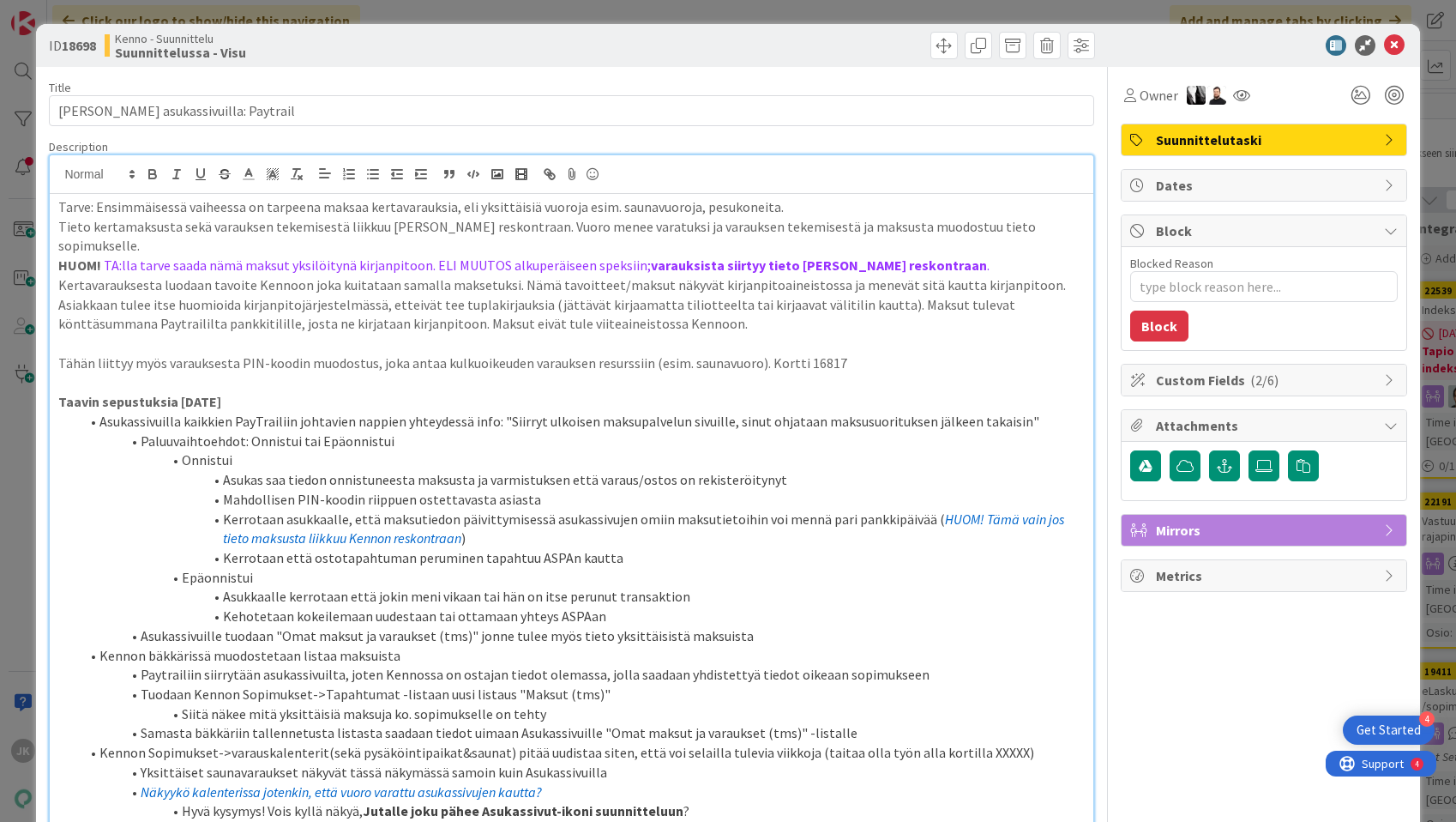
scroll to position [274, 0]
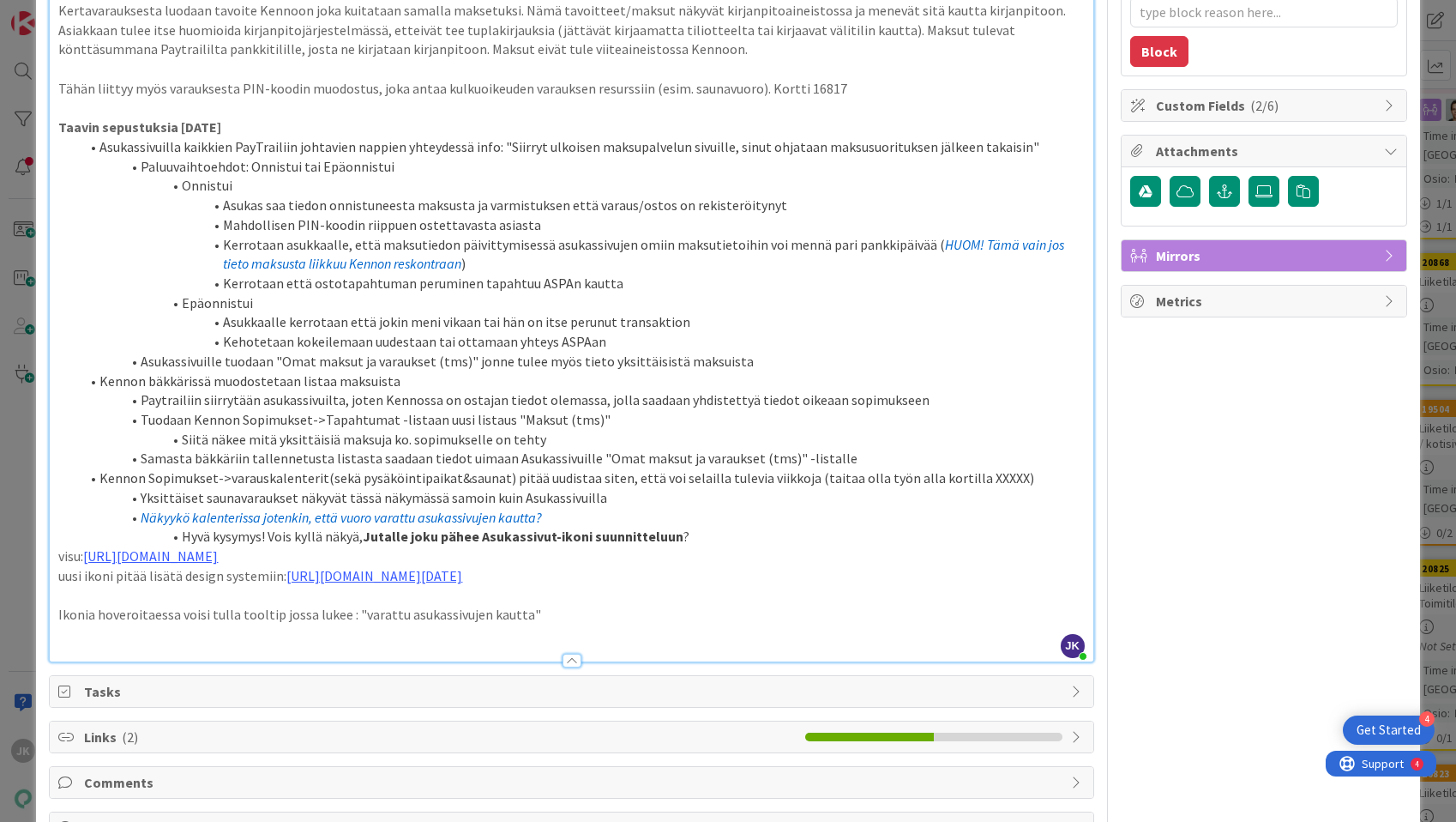
type textarea "x"
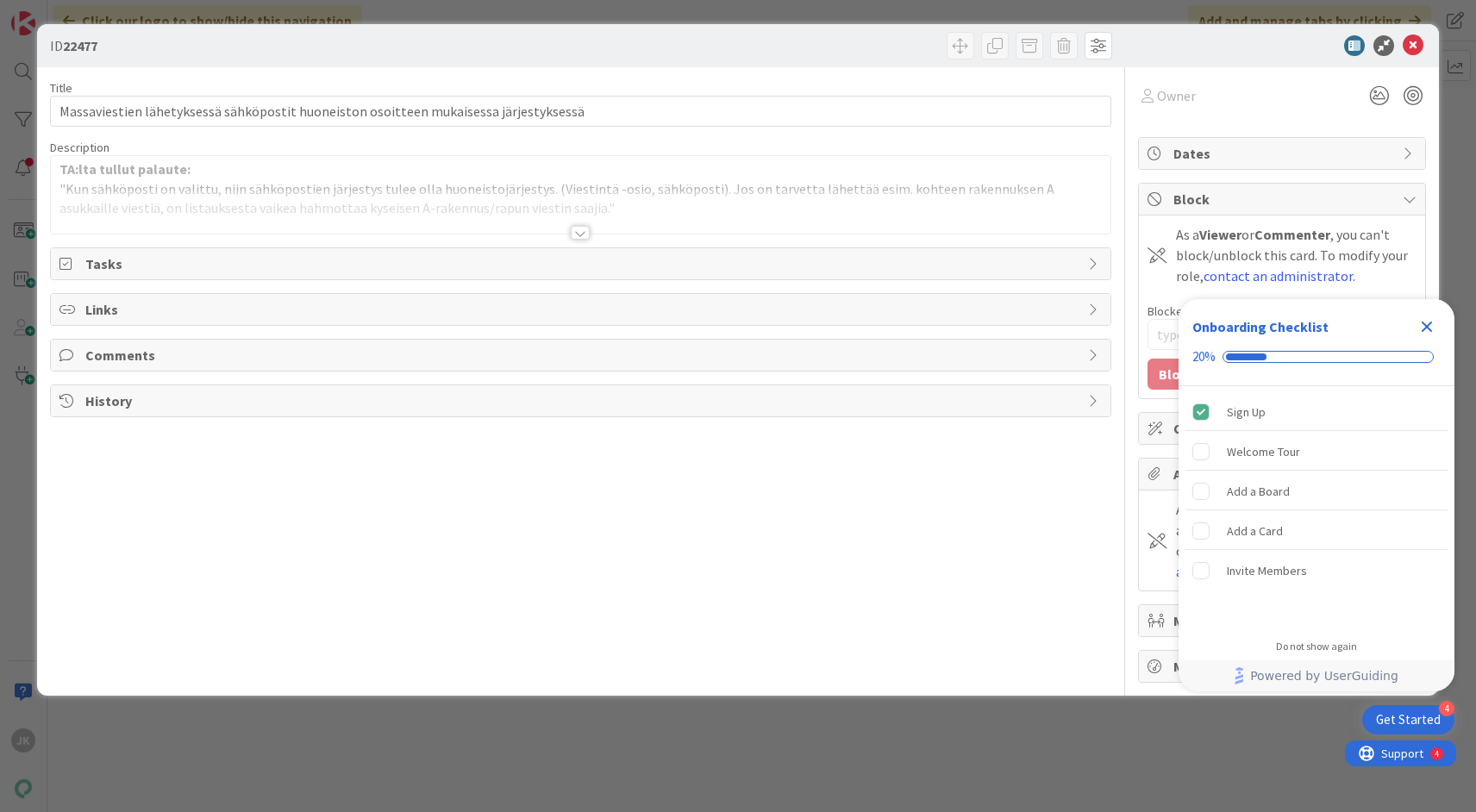
type textarea "x"
type input "22477"
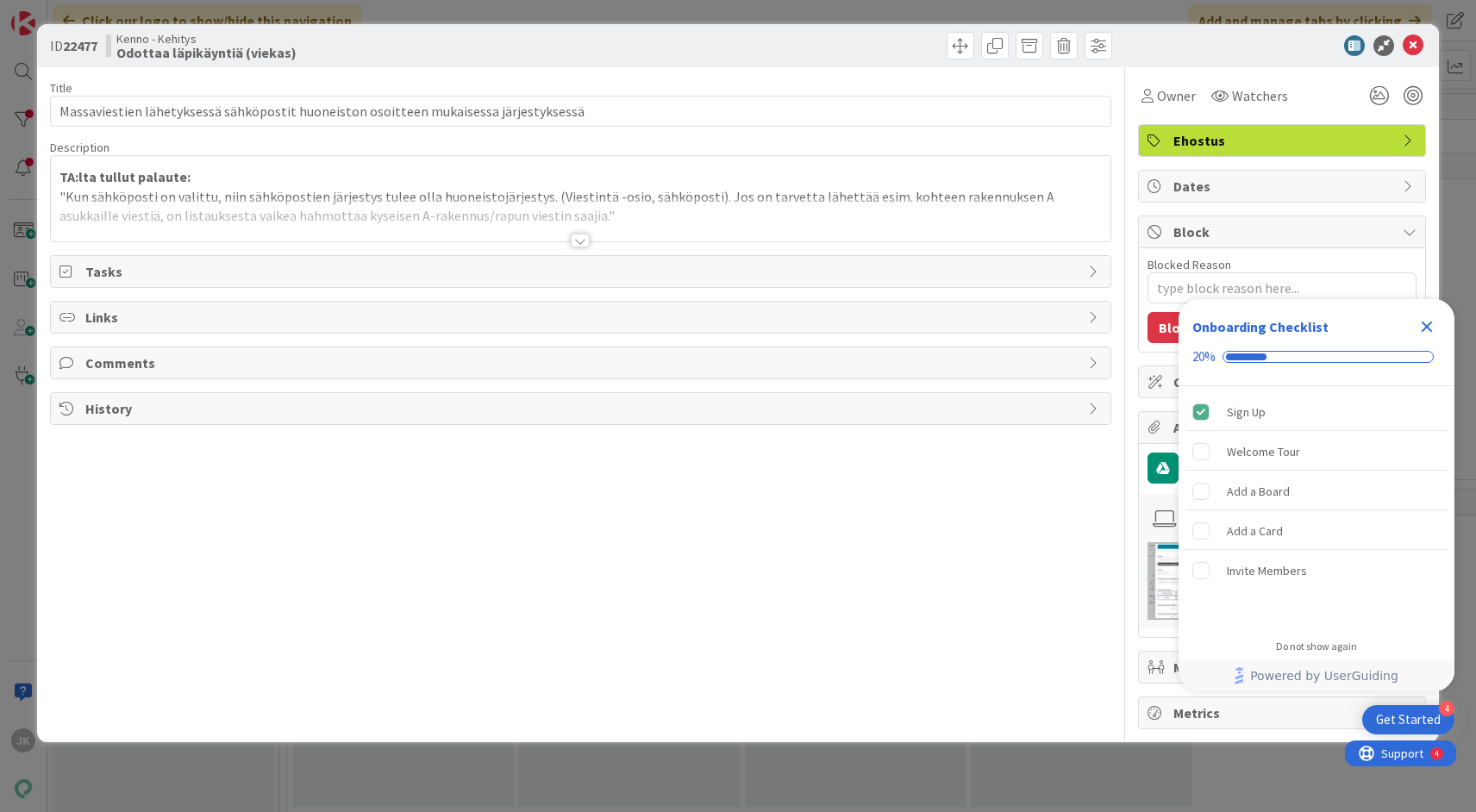
click at [583, 242] on div at bounding box center [580, 240] width 19 height 14
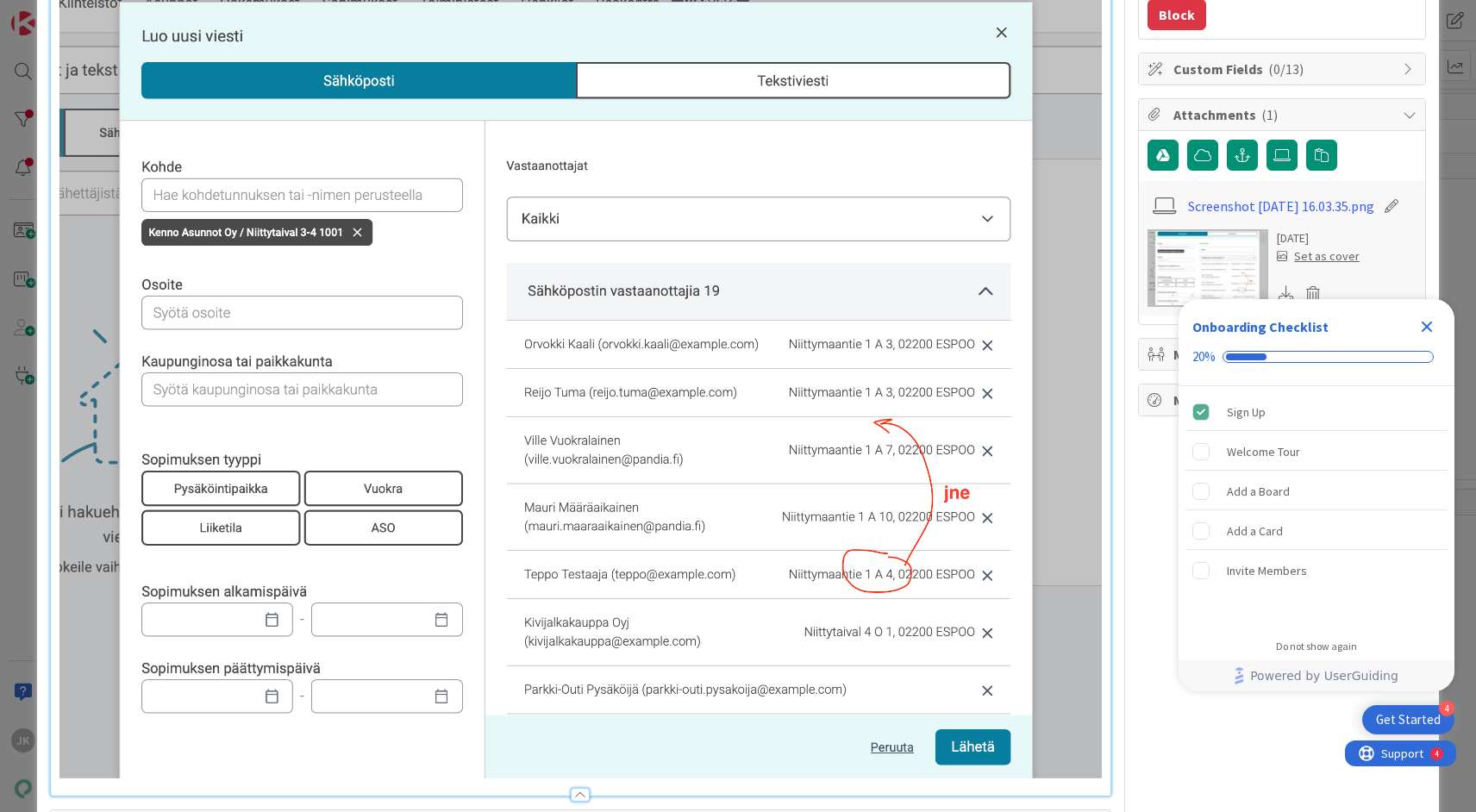
scroll to position [314, 0]
type textarea "x"
